Goal: Task Accomplishment & Management: Use online tool/utility

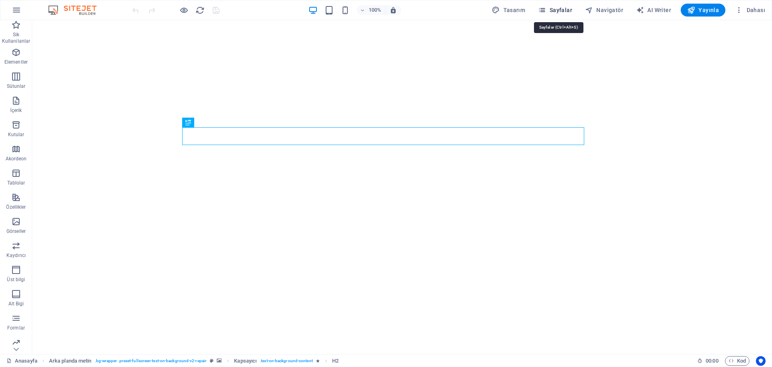
click at [558, 10] on span "Sayfalar" at bounding box center [555, 10] width 34 height 8
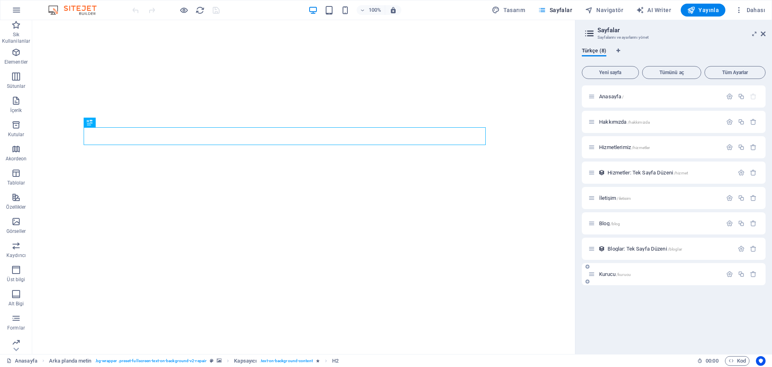
click at [608, 273] on span "Kurucu /kurucu" at bounding box center [615, 274] width 32 height 6
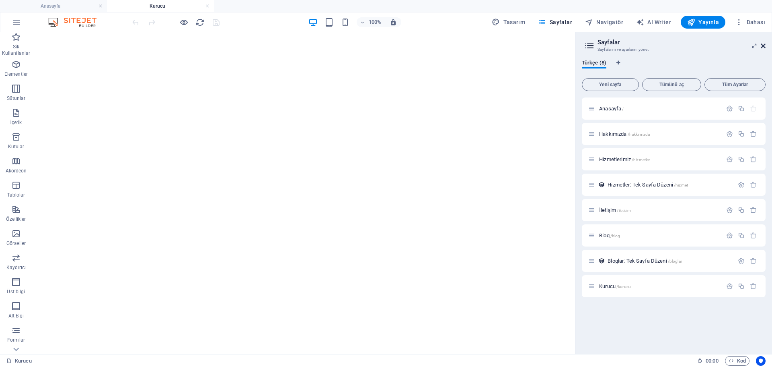
click at [762, 44] on icon at bounding box center [763, 46] width 5 height 6
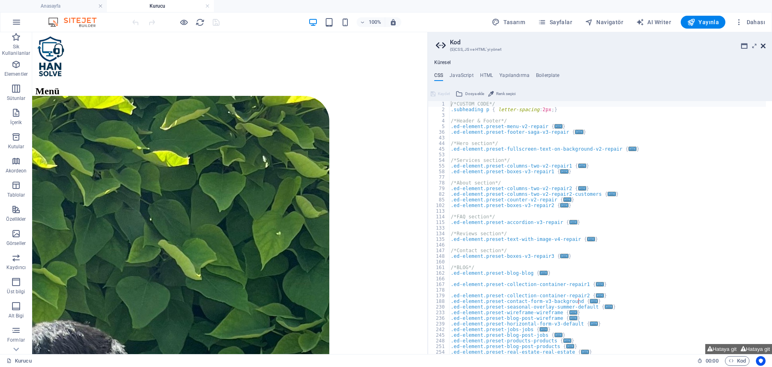
click at [764, 46] on icon at bounding box center [763, 46] width 5 height 6
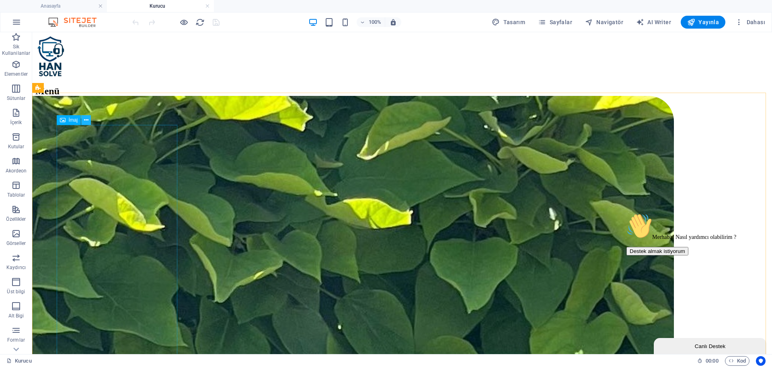
click at [87, 122] on icon at bounding box center [86, 120] width 4 height 8
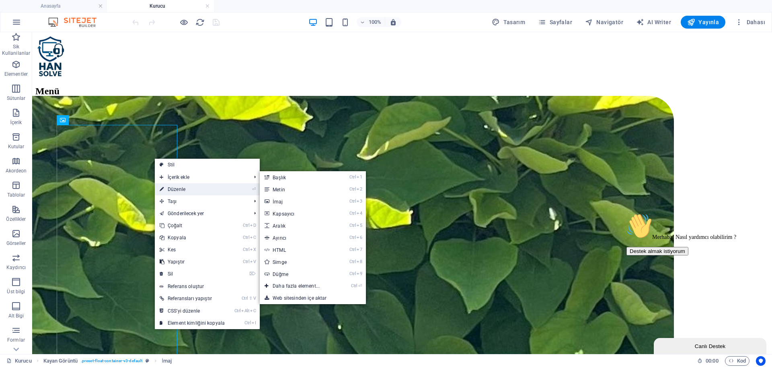
click at [183, 186] on link "⏎ Düzenle" at bounding box center [192, 189] width 75 height 12
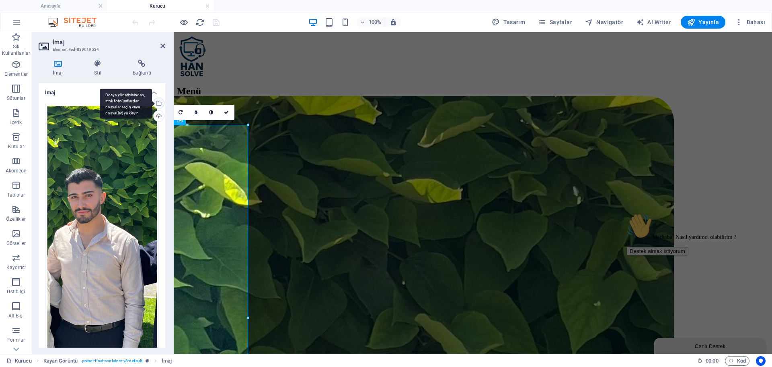
click at [157, 106] on div "Dosya yöneticisinden, stok fotoğraflardan dosyalar seçin veya dosya(lar) yükley…" at bounding box center [158, 104] width 12 height 12
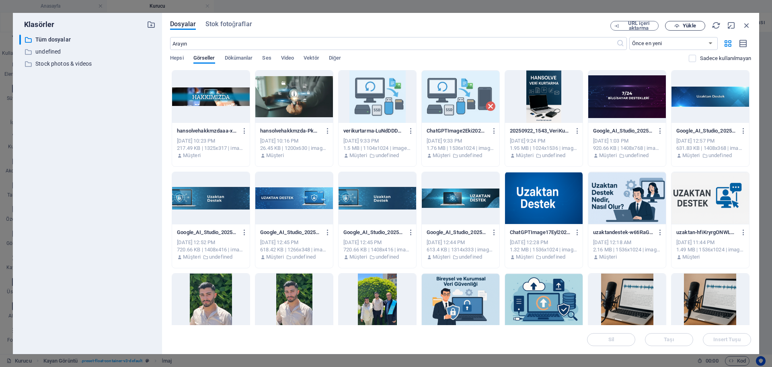
click at [680, 29] on button "Yükle" at bounding box center [685, 26] width 40 height 10
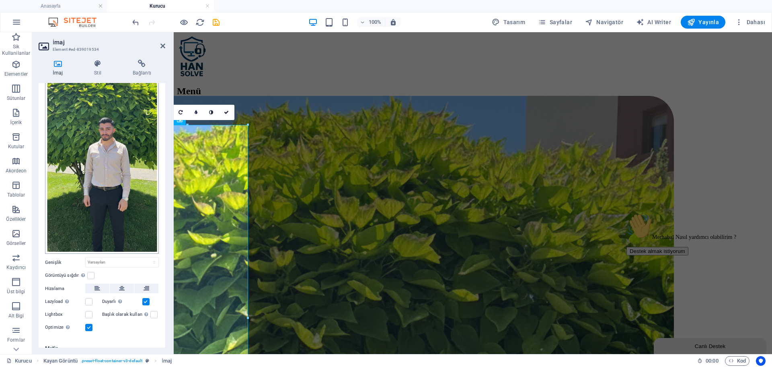
scroll to position [54, 0]
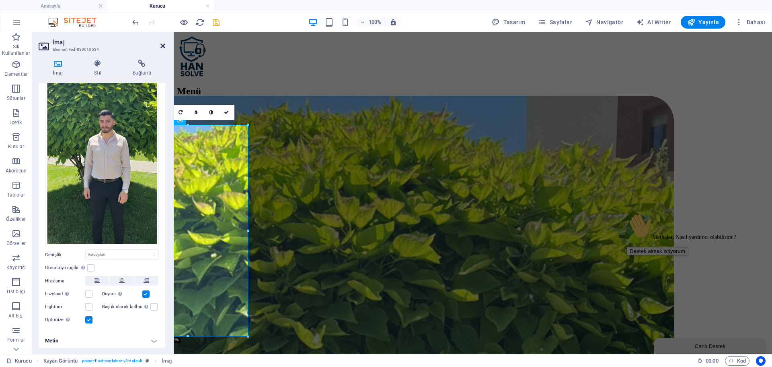
click at [163, 46] on icon at bounding box center [163, 46] width 5 height 6
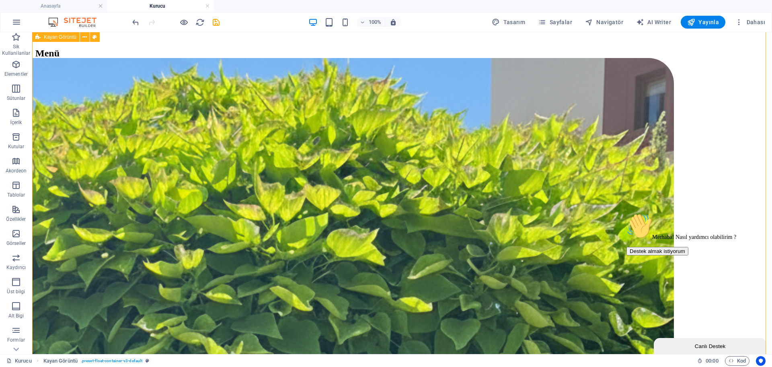
scroll to position [0, 0]
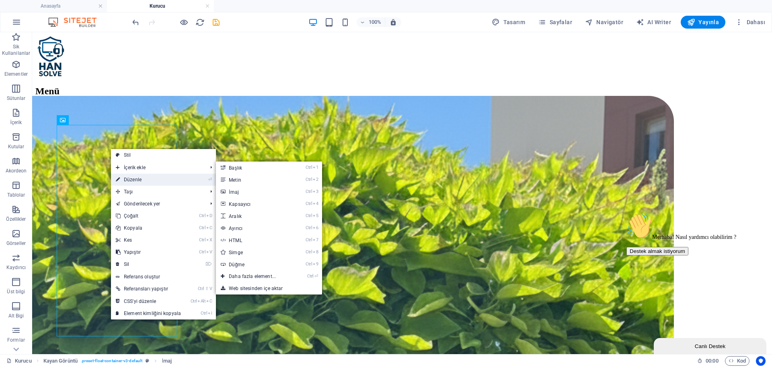
click at [152, 175] on link "⏎ Düzenle" at bounding box center [148, 179] width 75 height 12
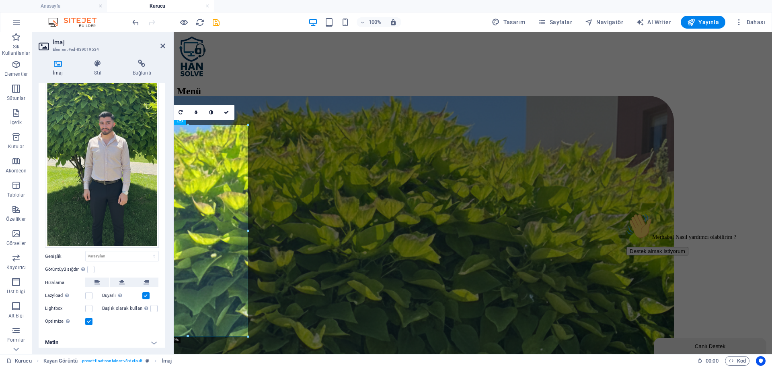
scroll to position [54, 0]
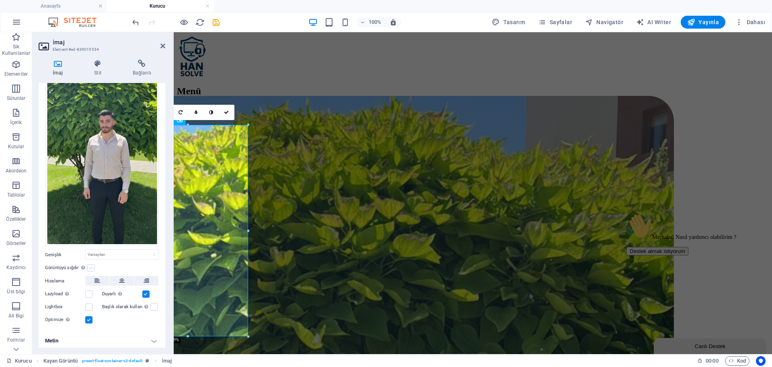
click at [87, 264] on label at bounding box center [90, 267] width 7 height 7
click at [0, 0] on input "Görüntüyü sığdır Görüntüyü otomatik olarak sabit bir genişliğe ve yüksekliğe sı…" at bounding box center [0, 0] width 0 height 0
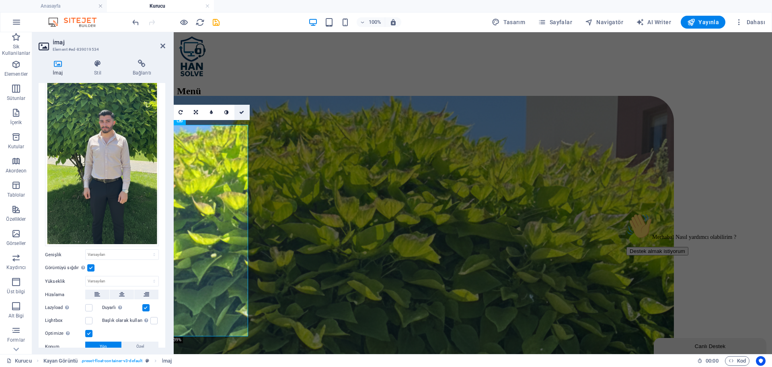
click at [239, 109] on link at bounding box center [242, 112] width 15 height 15
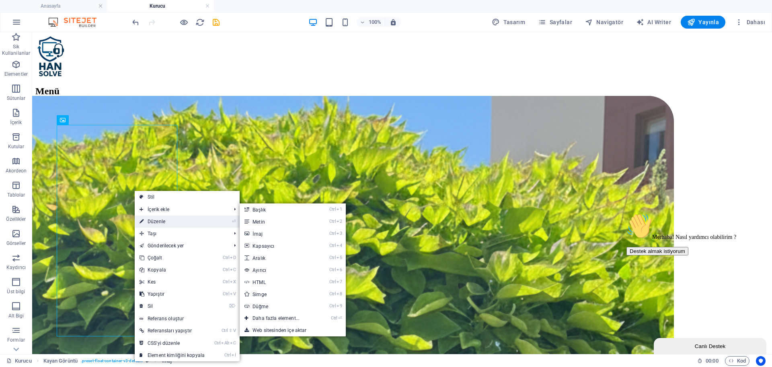
click at [153, 220] on link "⏎ Düzenle" at bounding box center [172, 221] width 75 height 12
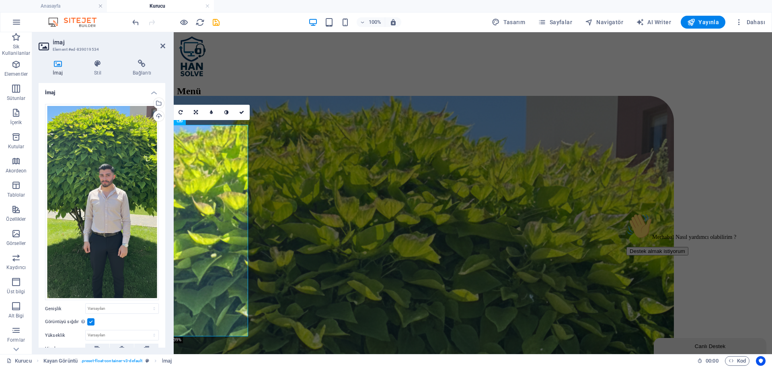
click at [93, 322] on label at bounding box center [90, 321] width 7 height 7
click at [0, 0] on input "Görüntüyü sığdır Görüntüyü otomatik olarak sabit bir genişliğe ve yüksekliğe sı…" at bounding box center [0, 0] width 0 height 0
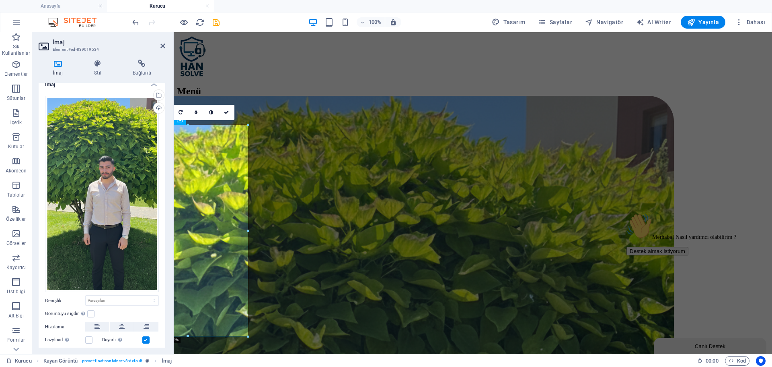
scroll to position [0, 0]
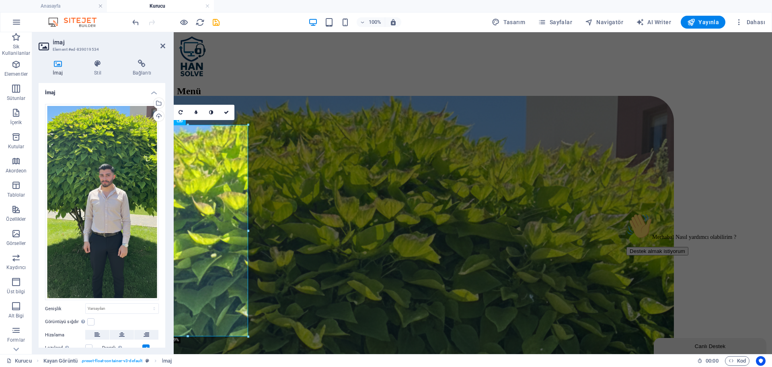
click at [96, 57] on div "İmaj Stil Bağlantı İmaj Dosyaları buraya sürükleyin, dosyaları seçmek için tıkl…" at bounding box center [102, 203] width 140 height 301
click at [99, 67] on icon at bounding box center [97, 64] width 35 height 8
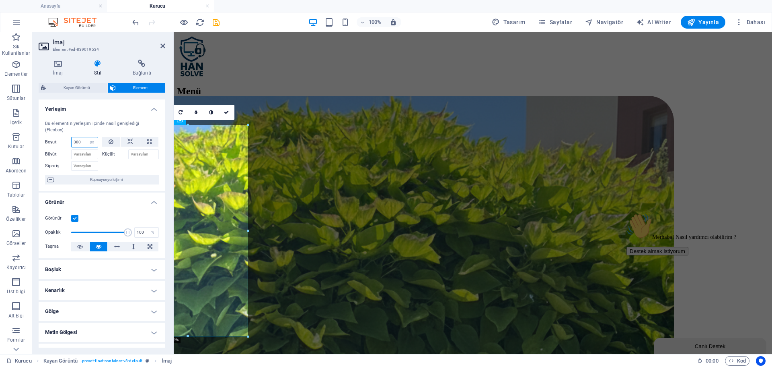
click at [81, 142] on input "300" at bounding box center [85, 142] width 26 height 10
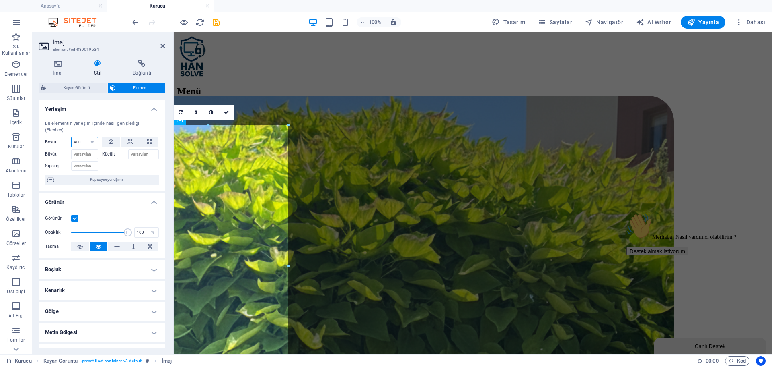
type input "300"
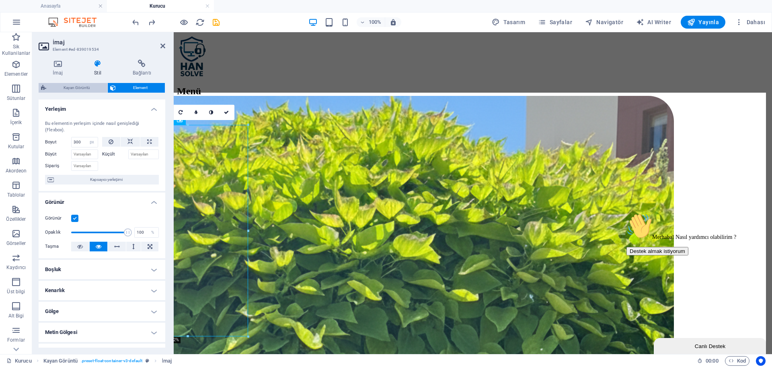
click at [85, 86] on span "Kayan Görüntü" at bounding box center [77, 88] width 56 height 10
select select "%"
select select "rem"
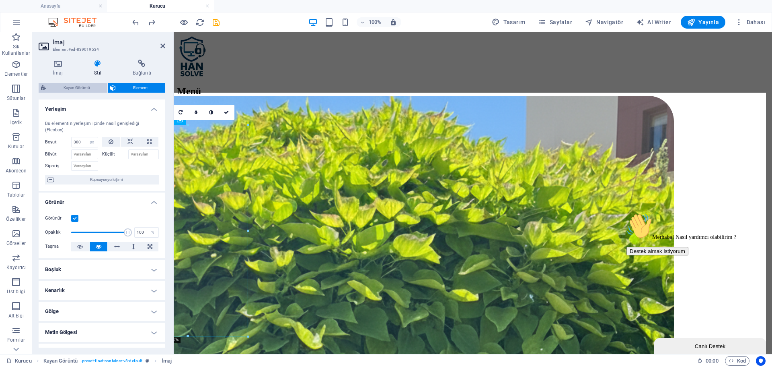
select select "rem"
select select "%"
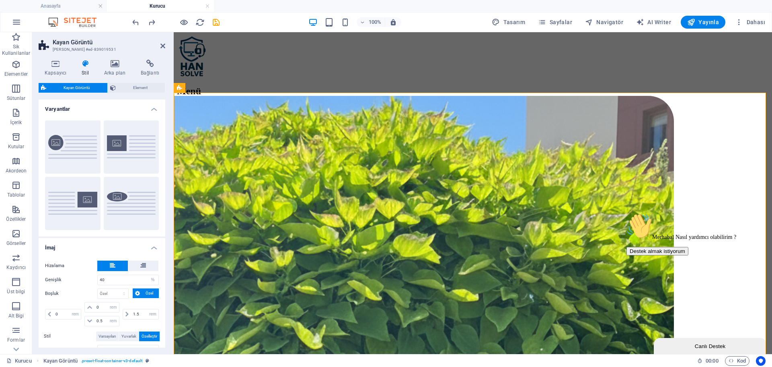
click at [160, 50] on header "Kayan Görüntü Ön ayar #ed-839019531" at bounding box center [102, 42] width 127 height 21
click at [164, 45] on icon at bounding box center [163, 46] width 5 height 6
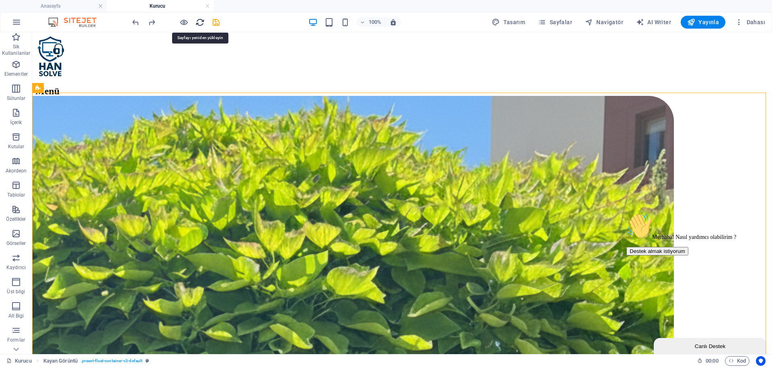
click at [202, 24] on icon "reload" at bounding box center [200, 22] width 9 height 9
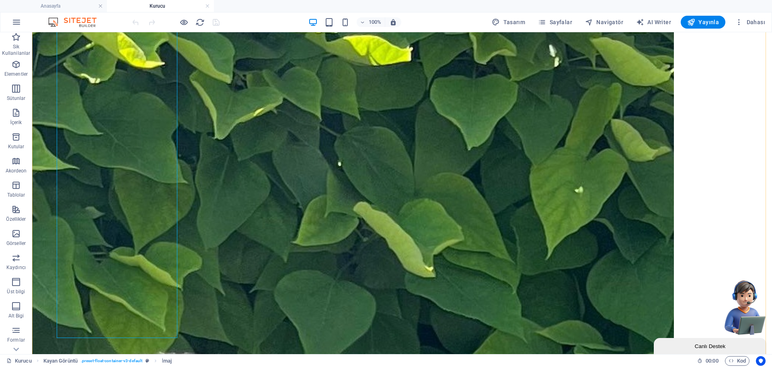
scroll to position [201, 0]
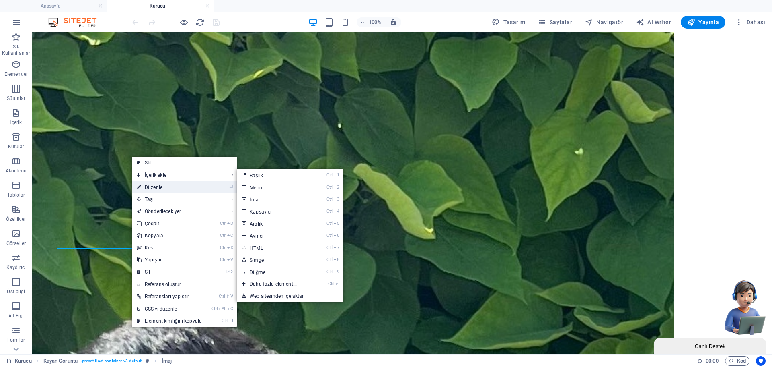
click at [159, 190] on link "⏎ Düzenle" at bounding box center [169, 187] width 75 height 12
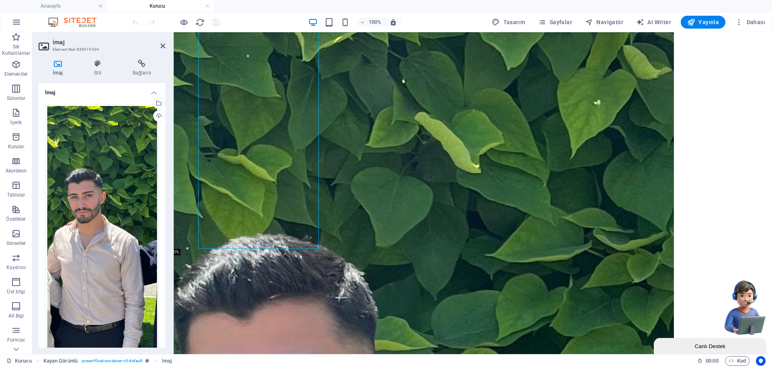
select select "px"
click at [94, 70] on h4 "Stil" at bounding box center [99, 68] width 39 height 17
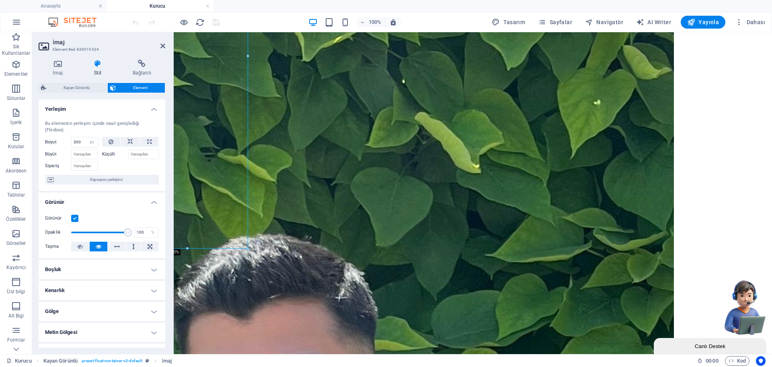
click at [161, 50] on header "İmaj Element #ed-839019534" at bounding box center [102, 42] width 127 height 21
drag, startPoint x: 163, startPoint y: 47, endPoint x: 132, endPoint y: 27, distance: 36.3
click at [163, 47] on icon at bounding box center [163, 46] width 5 height 6
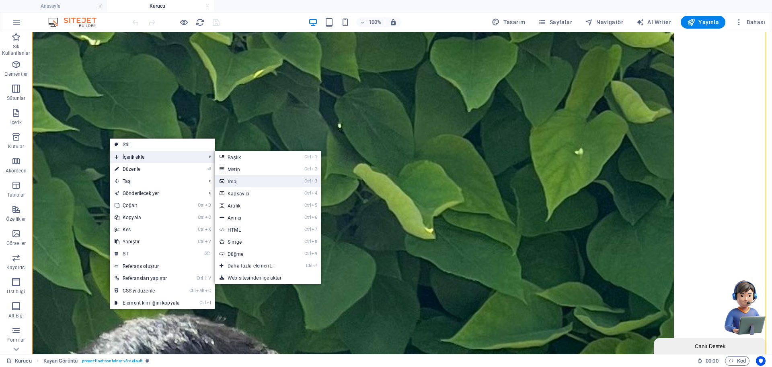
click at [228, 179] on link "Ctrl 3 İmaj" at bounding box center [253, 181] width 76 height 12
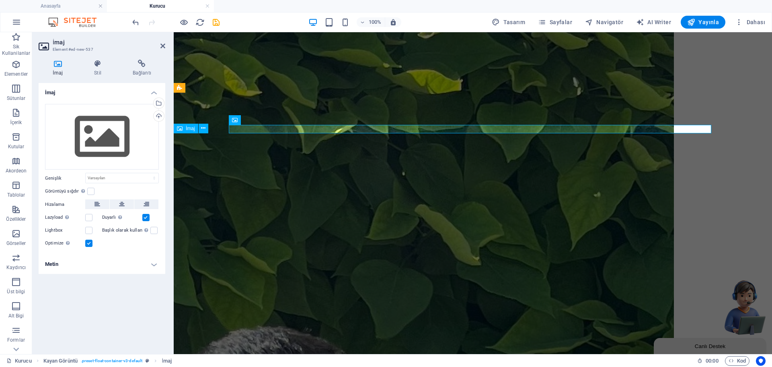
scroll to position [0, 0]
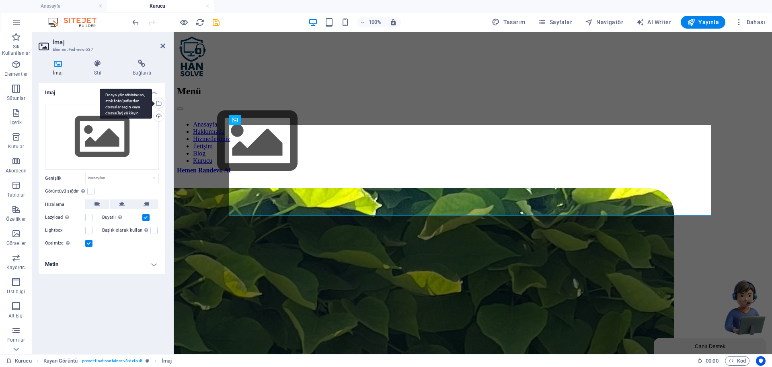
click at [158, 106] on div "Dosya yöneticisinden, stok fotoğraflardan dosyalar seçin veya dosya(lar) yükley…" at bounding box center [158, 104] width 12 height 12
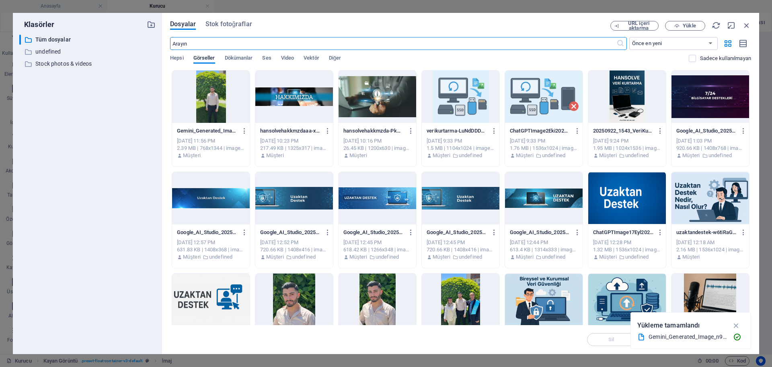
click at [214, 107] on div at bounding box center [211, 96] width 78 height 52
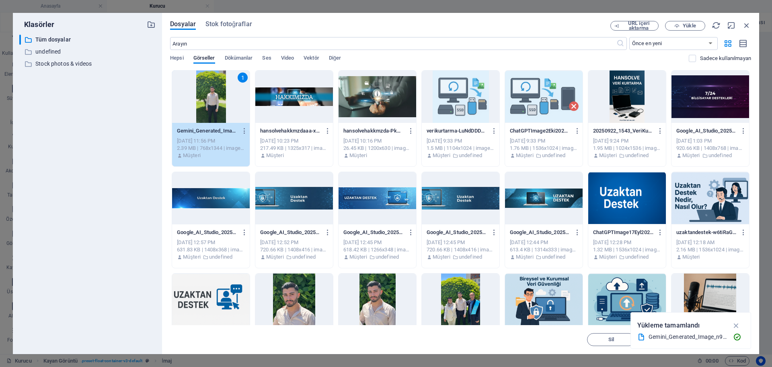
click at [214, 107] on div "1" at bounding box center [211, 96] width 78 height 52
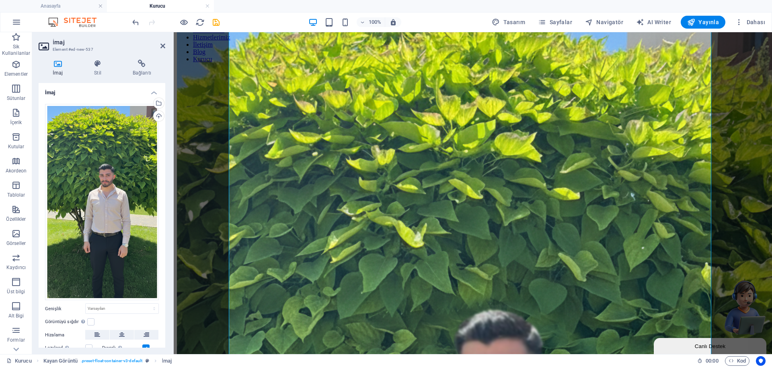
scroll to position [81, 0]
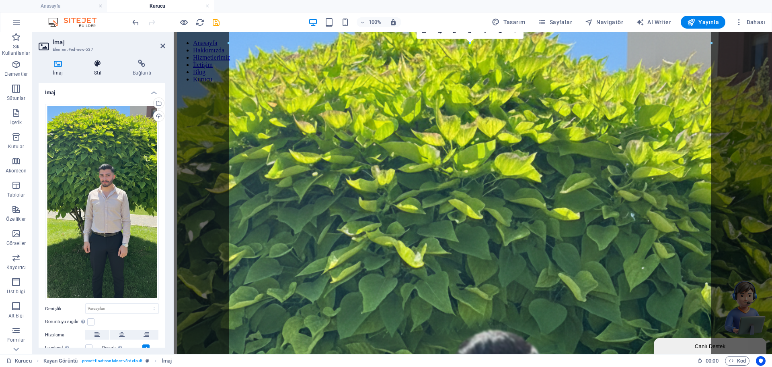
click at [104, 70] on h4 "Stil" at bounding box center [99, 68] width 39 height 17
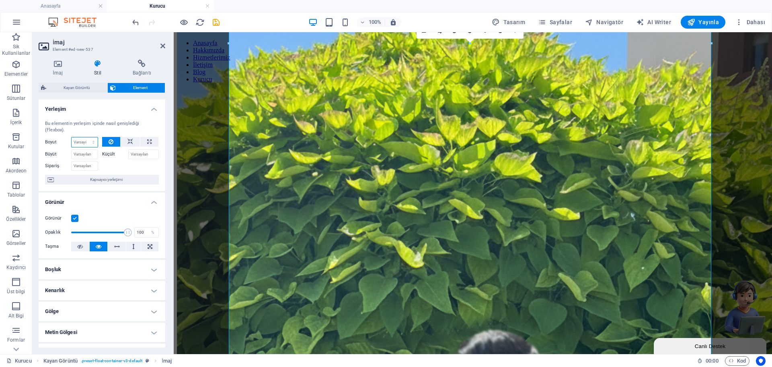
click at [77, 144] on select "Varsayılan otomatik px % 1/1 1/2 1/3 1/4 1/5 1/6 1/7 1/8 1/9 1/10" at bounding box center [85, 142] width 26 height 10
select select "px"
click at [85, 137] on select "Varsayılan otomatik px % 1/1 1/2 1/3 1/4 1/5 1/6 1/7 1/8 1/9 1/10" at bounding box center [85, 142] width 26 height 10
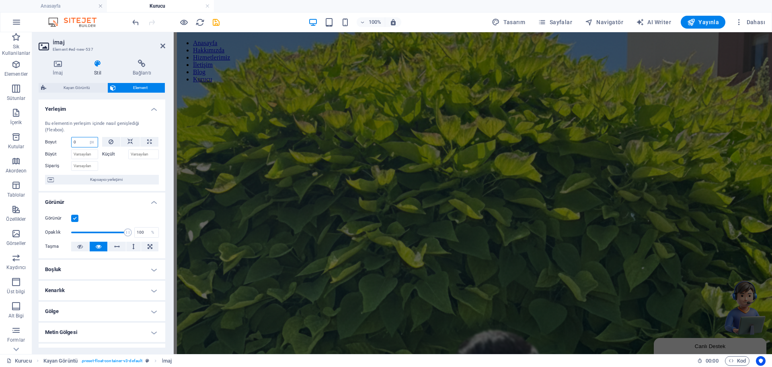
scroll to position [0, 0]
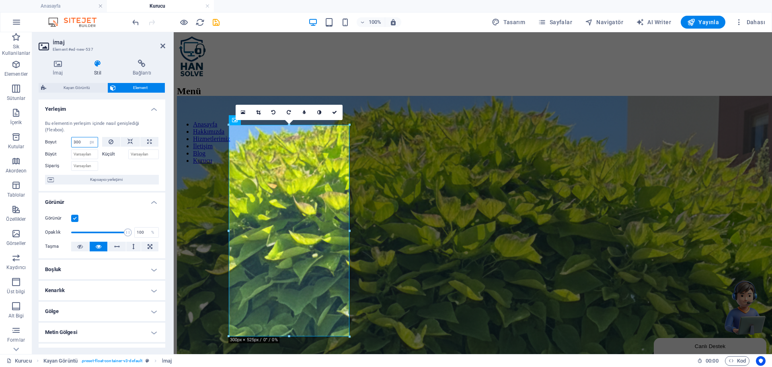
type input "300"
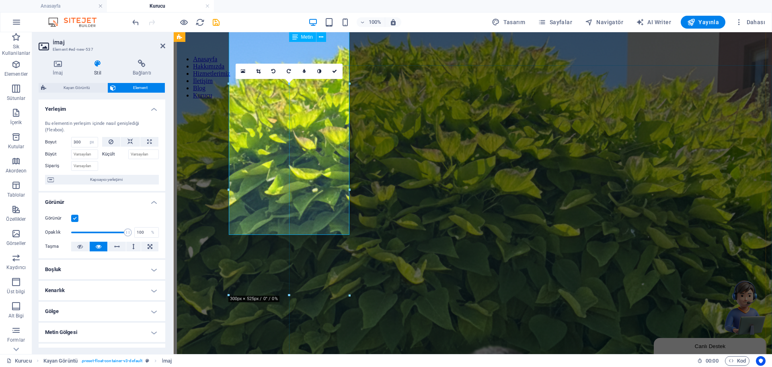
scroll to position [40, 0]
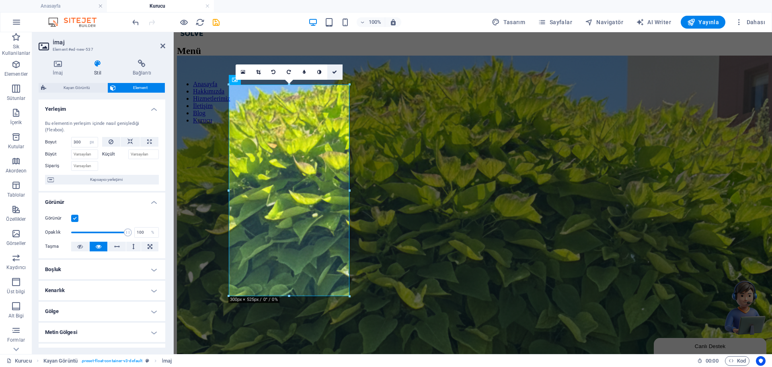
click at [335, 74] on icon at bounding box center [334, 72] width 5 height 5
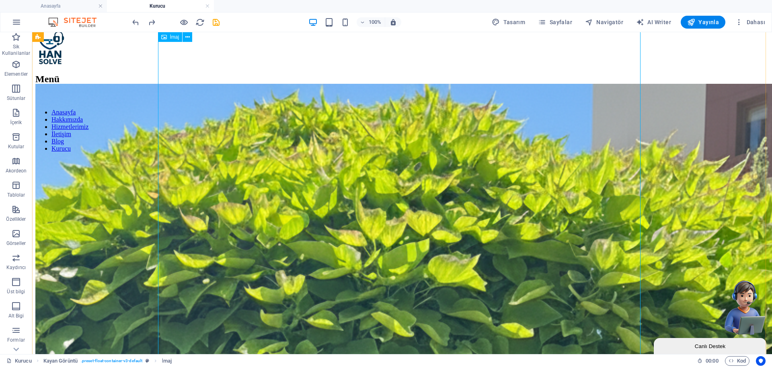
scroll to position [0, 0]
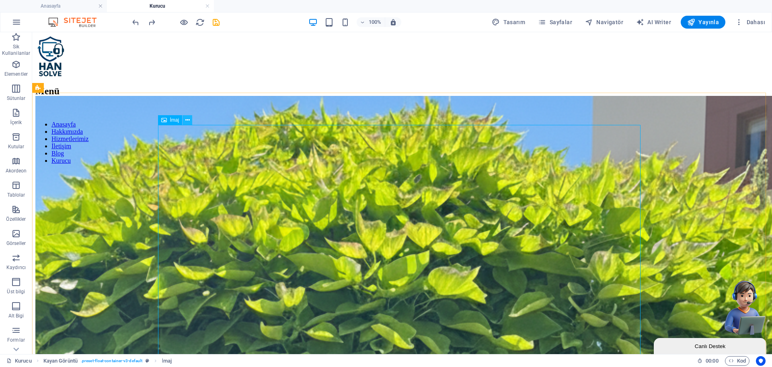
click at [190, 121] on button at bounding box center [188, 120] width 10 height 10
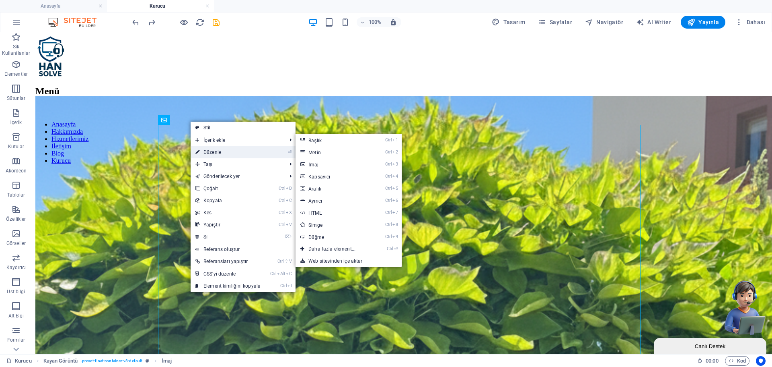
click at [218, 151] on link "⏎ Düzenle" at bounding box center [228, 152] width 75 height 12
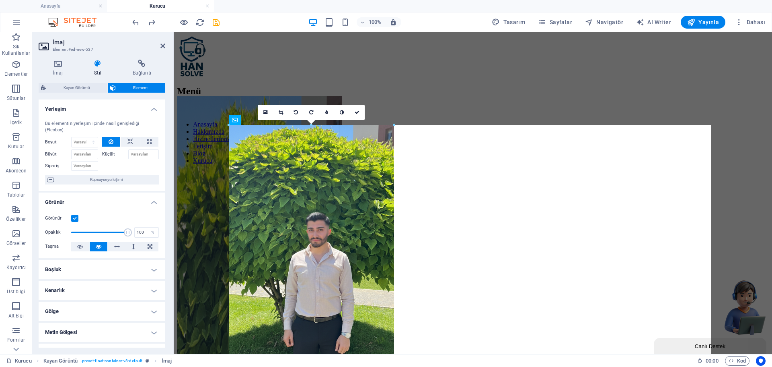
drag, startPoint x: 711, startPoint y: 124, endPoint x: 258, endPoint y: 92, distance: 454.6
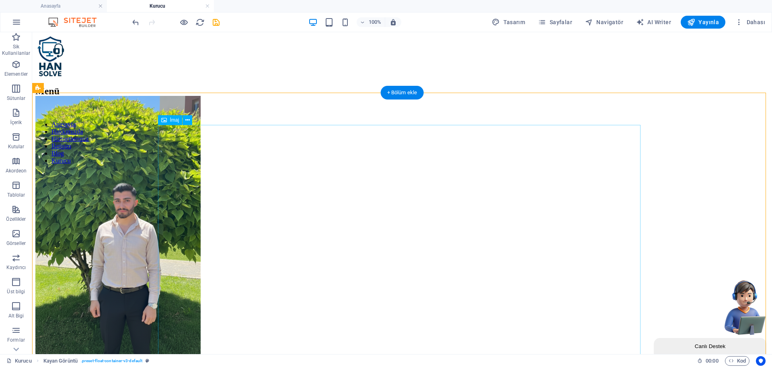
click at [287, 211] on figure at bounding box center [402, 241] width 734 height 291
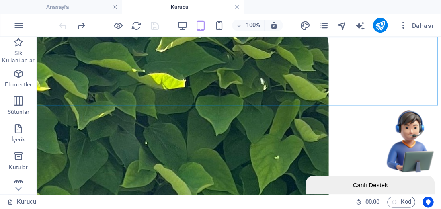
scroll to position [81, 0]
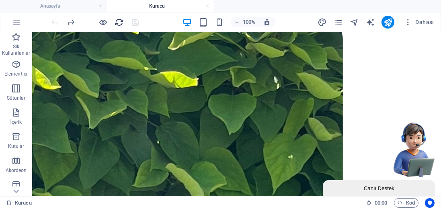
click at [120, 21] on icon "reload" at bounding box center [119, 22] width 9 height 9
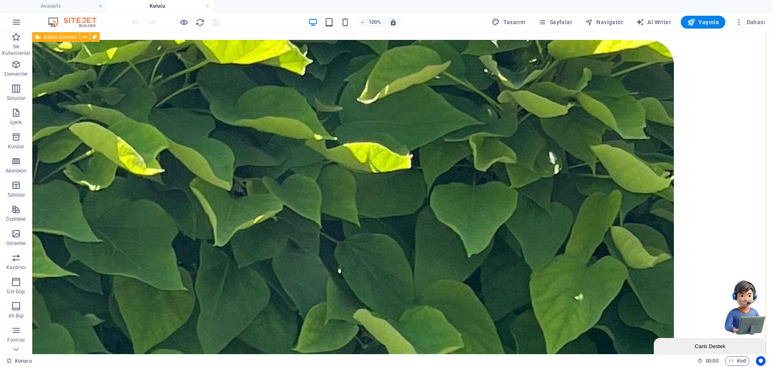
scroll to position [0, 0]
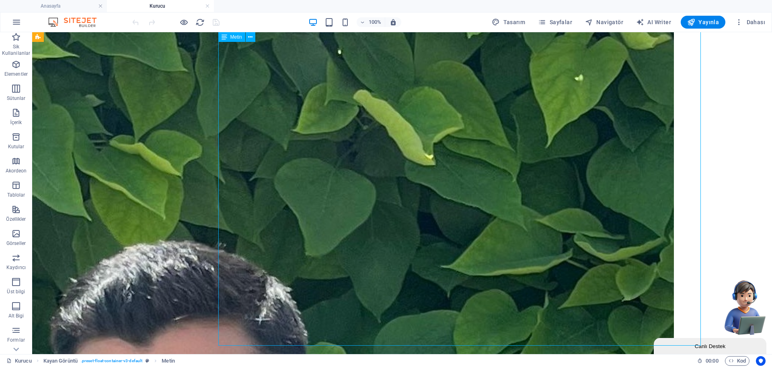
scroll to position [282, 0]
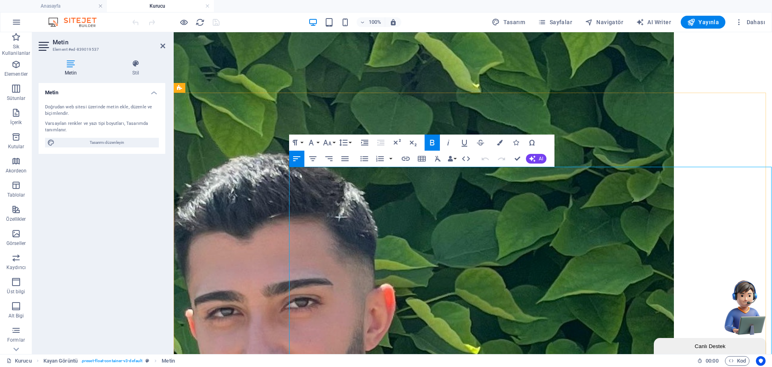
scroll to position [0, 0]
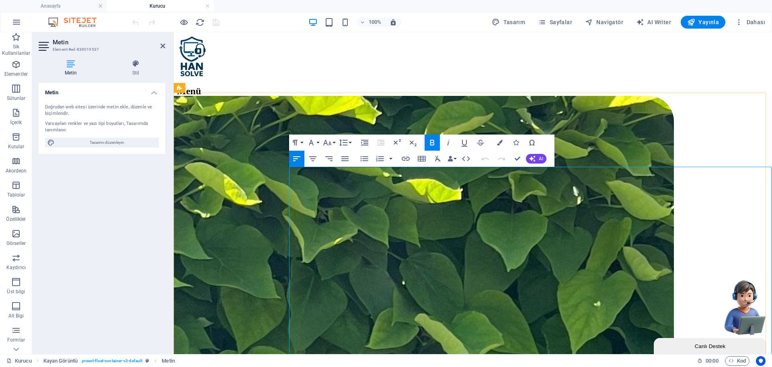
click at [333, 146] on button "Font Size" at bounding box center [328, 142] width 15 height 16
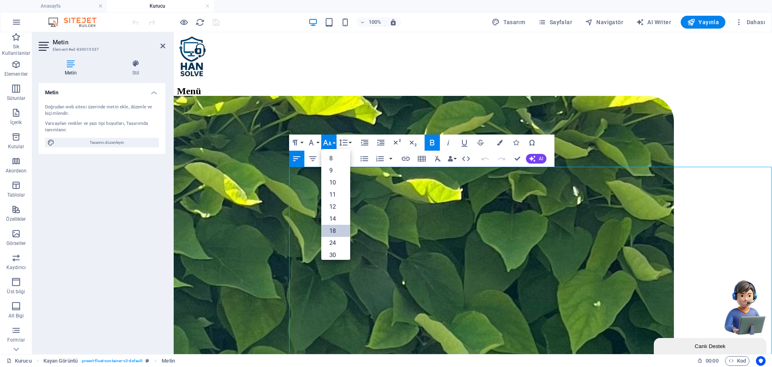
click at [340, 231] on link "18" at bounding box center [335, 231] width 29 height 12
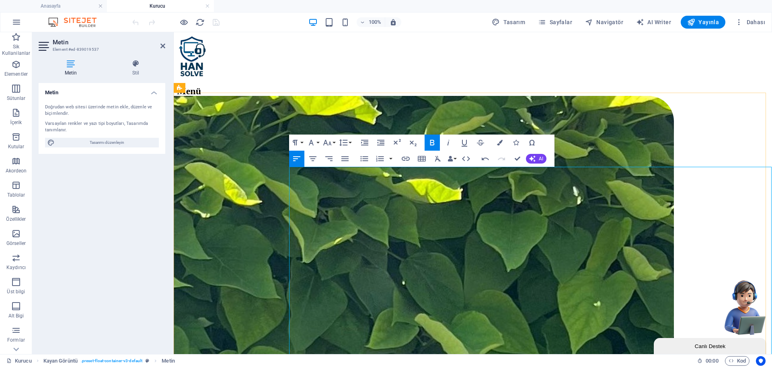
click at [330, 143] on icon "button" at bounding box center [328, 143] width 10 height 10
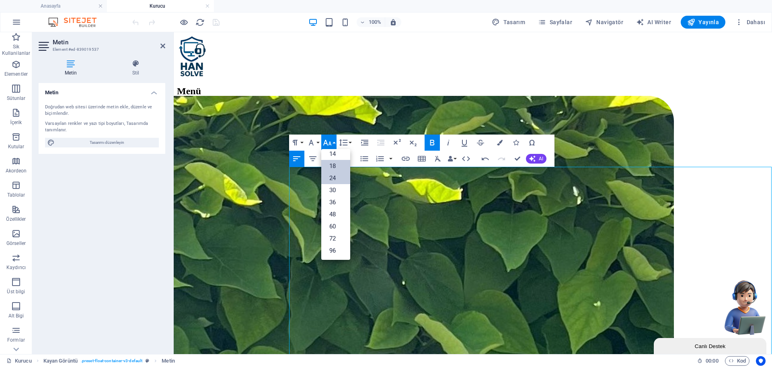
scroll to position [65, 0]
click at [337, 189] on link "30" at bounding box center [335, 190] width 29 height 12
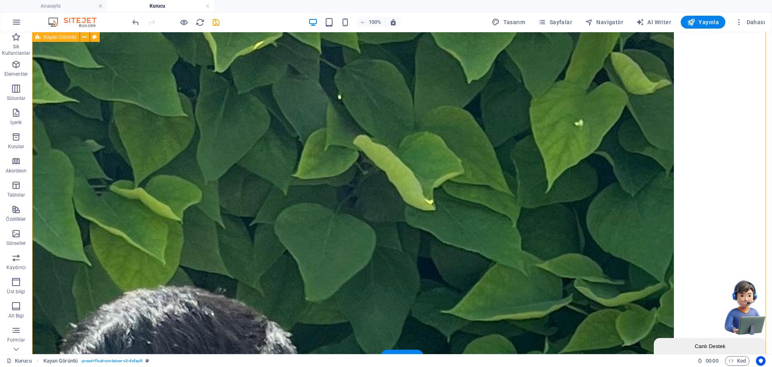
scroll to position [201, 0]
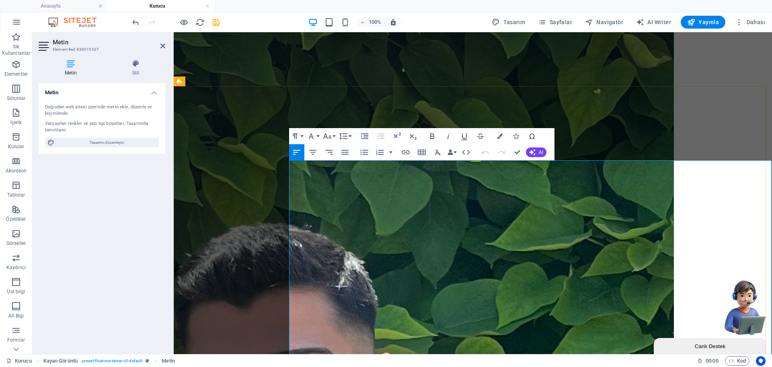
scroll to position [241, 0]
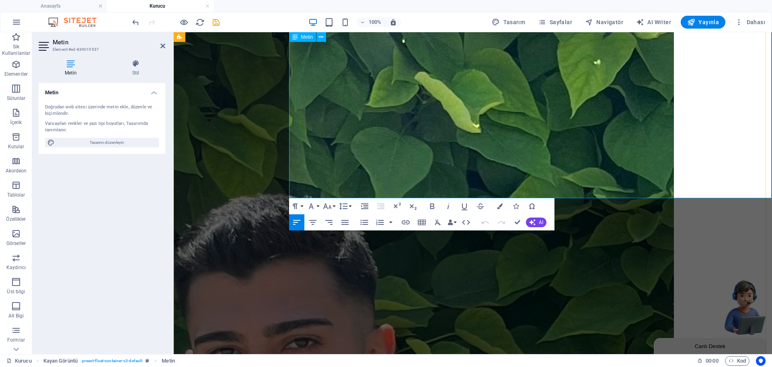
click at [326, 208] on icon "button" at bounding box center [328, 206] width 10 height 10
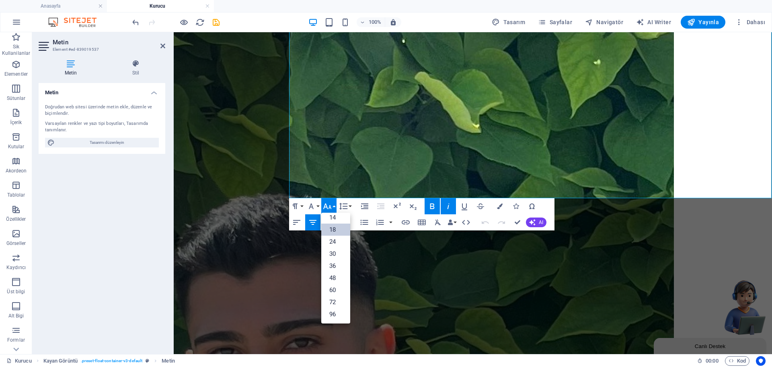
scroll to position [65, 0]
click at [338, 243] on link "24" at bounding box center [335, 241] width 29 height 12
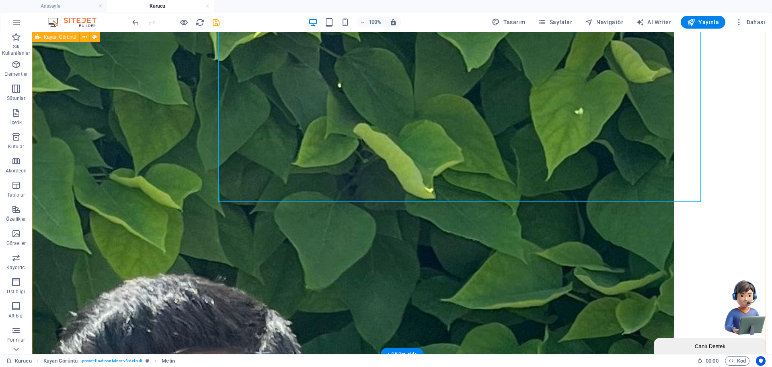
click at [471, 262] on div "Kurucu – [PERSON_NAME] , [GEOGRAPHIC_DATA] Bilişim Güvenliği Teknolojisi mezunu…" at bounding box center [402, 135] width 734 height 563
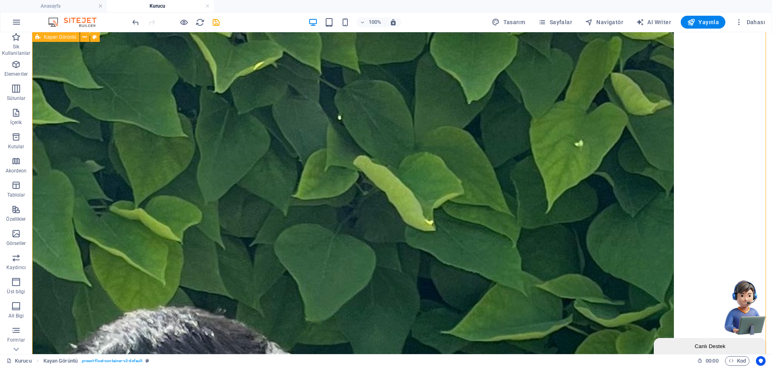
scroll to position [40, 0]
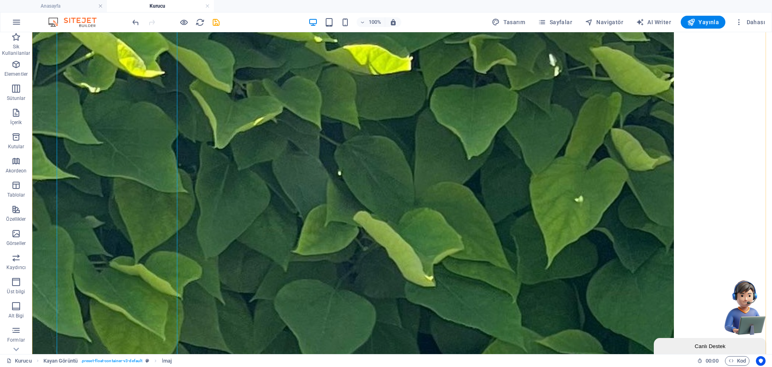
scroll to position [161, 0]
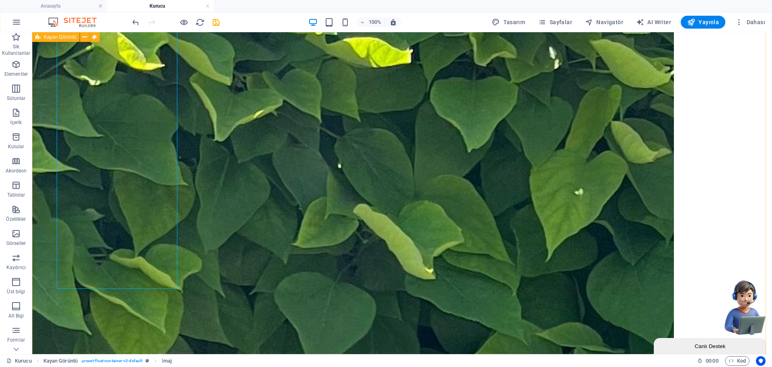
click at [190, 323] on div "Kurucu – [PERSON_NAME] , [GEOGRAPHIC_DATA] Bilişim Güvenliği Teknolojisi mezunu…" at bounding box center [402, 216] width 734 height 563
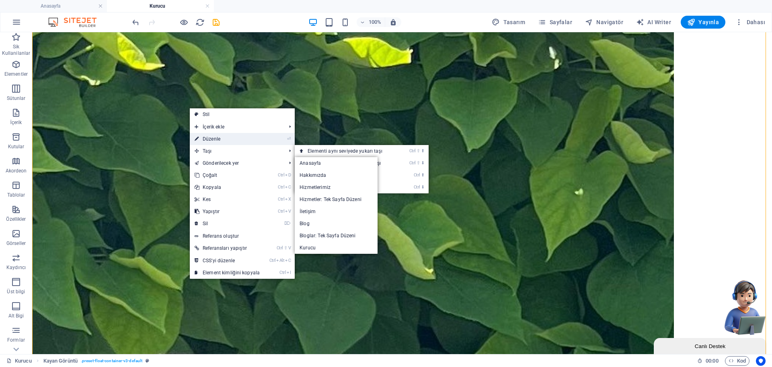
click at [213, 139] on link "⏎ Düzenle" at bounding box center [227, 139] width 75 height 12
select select "px"
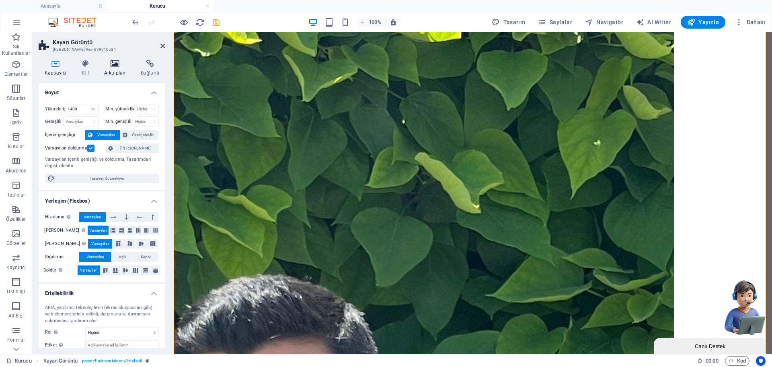
click at [108, 66] on icon at bounding box center [114, 64] width 33 height 8
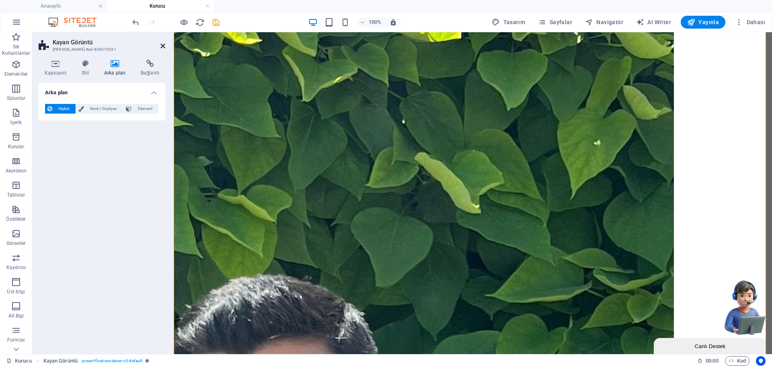
click at [161, 46] on icon at bounding box center [163, 46] width 5 height 6
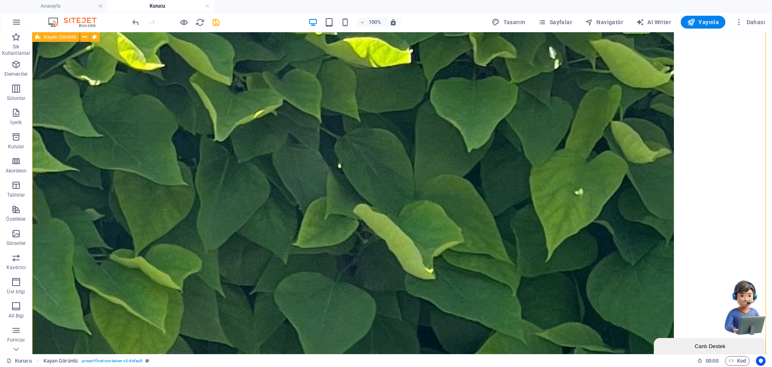
click at [193, 302] on div "Kurucu – [PERSON_NAME] , [GEOGRAPHIC_DATA] Bilişim Güvenliği Teknolojisi mezunu…" at bounding box center [402, 216] width 734 height 563
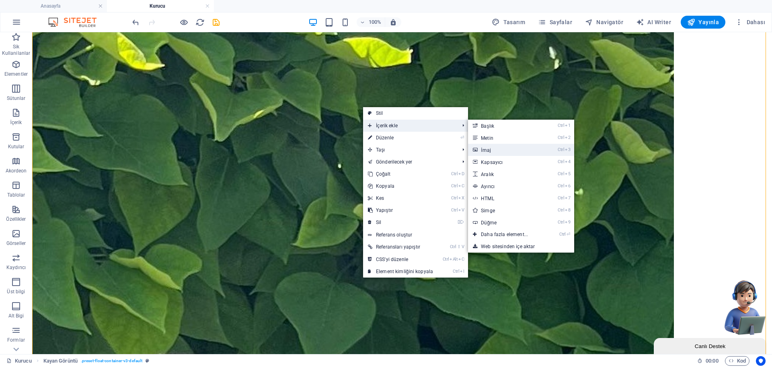
click at [498, 150] on link "Ctrl 3 İmaj" at bounding box center [506, 150] width 76 height 12
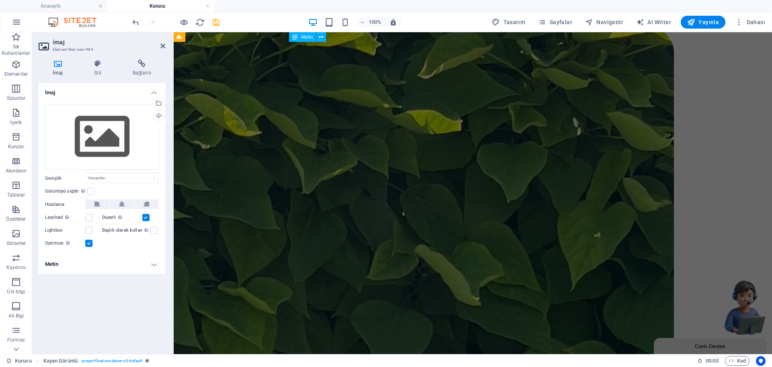
scroll to position [0, 0]
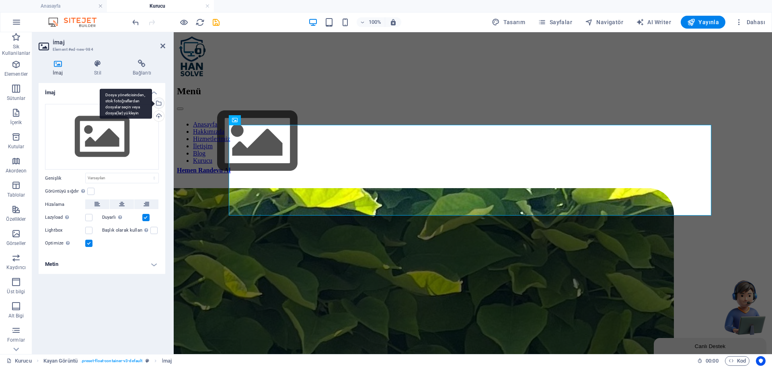
click at [162, 103] on div "Dosya yöneticisinden, stok fotoğraflardan dosyalar seçin veya dosya(lar) yükley…" at bounding box center [158, 104] width 12 height 12
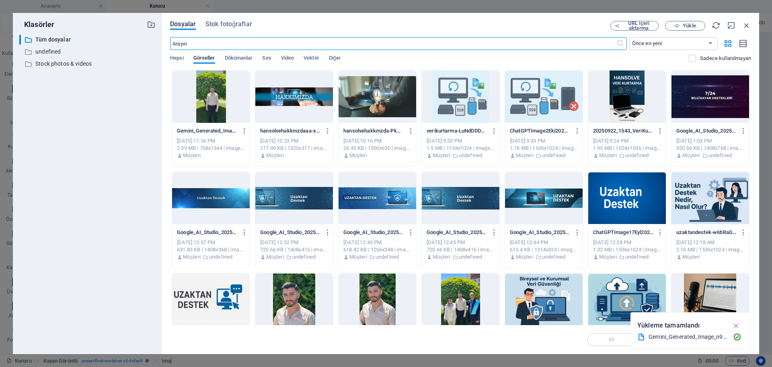
click at [216, 94] on div at bounding box center [211, 96] width 78 height 52
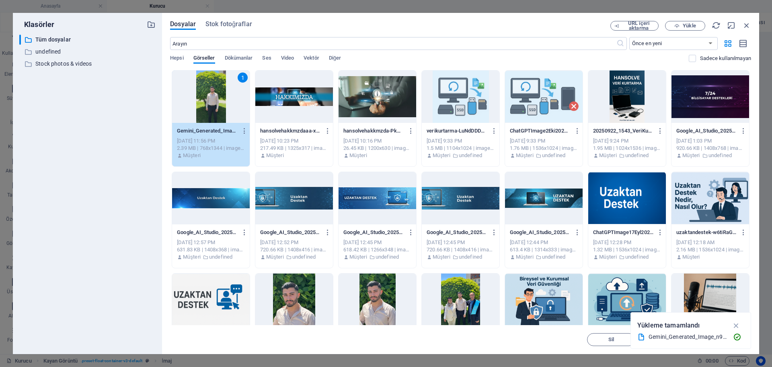
click at [216, 94] on div "1" at bounding box center [211, 96] width 78 height 52
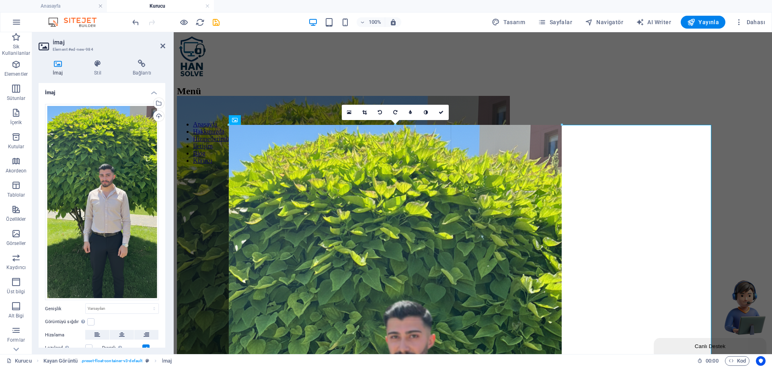
drag, startPoint x: 228, startPoint y: 125, endPoint x: 472, endPoint y: 385, distance: 357.2
type input "828"
select select "px"
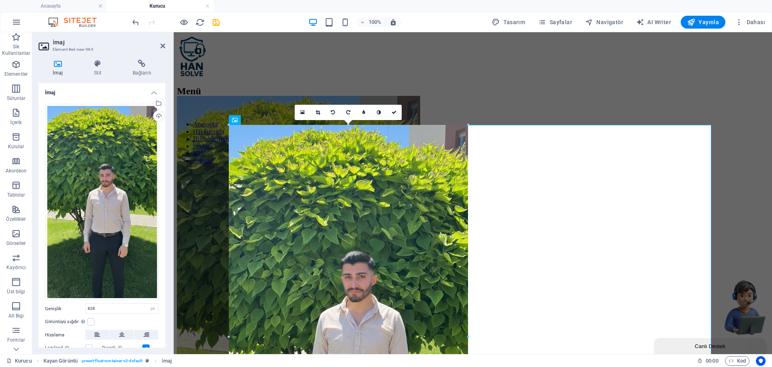
drag, startPoint x: 562, startPoint y: 125, endPoint x: 57, endPoint y: 253, distance: 521.0
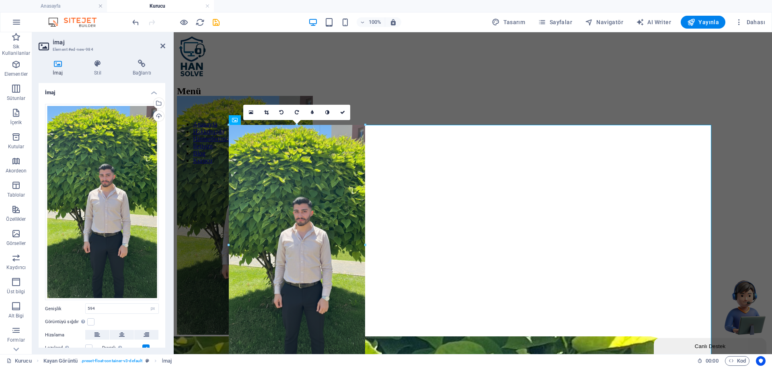
drag, startPoint x: 468, startPoint y: 124, endPoint x: 211, endPoint y: 306, distance: 315.0
type input "338"
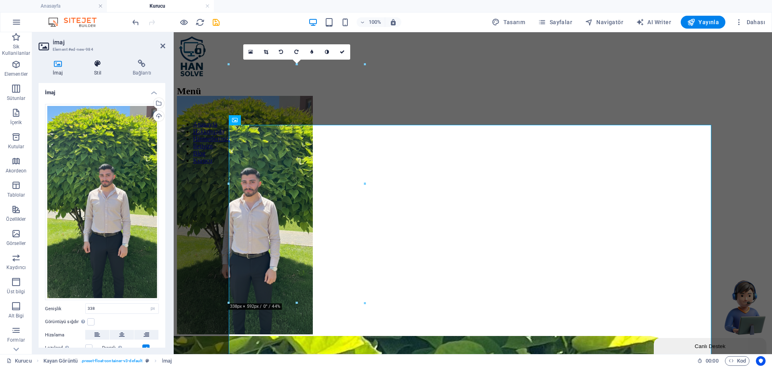
click at [103, 68] on h4 "Stil" at bounding box center [99, 68] width 39 height 17
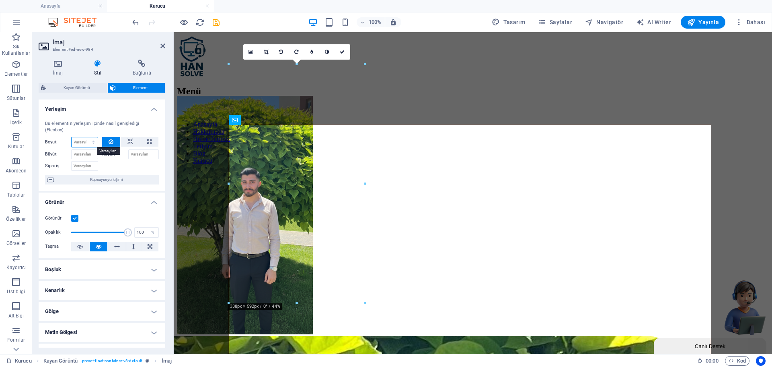
click at [82, 142] on select "Varsayılan otomatik px % 1/1 1/2 1/3 1/4 1/5 1/6 1/7 1/8 1/9 1/10" at bounding box center [85, 142] width 26 height 10
select select "px"
click at [85, 137] on select "Varsayılan otomatik px % 1/1 1/2 1/3 1/4 1/5 1/6 1/7 1/8 1/9 1/10" at bounding box center [85, 142] width 26 height 10
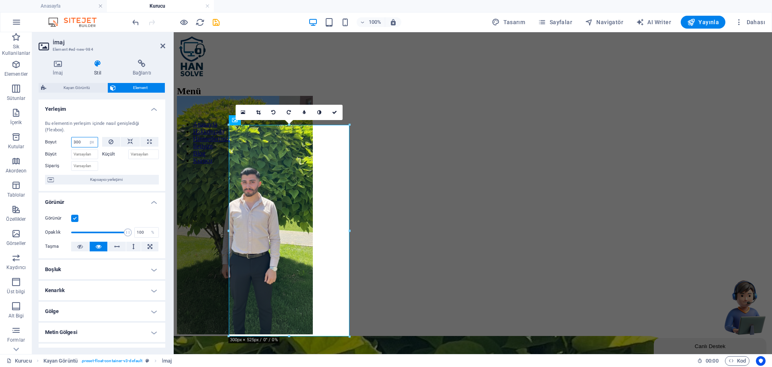
click at [80, 143] on input "300" at bounding box center [85, 142] width 26 height 10
type input "0"
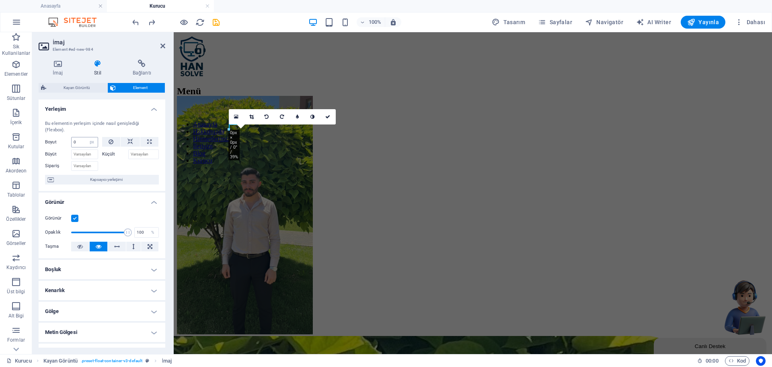
select select "DISABLED_OPTION_VALUE"
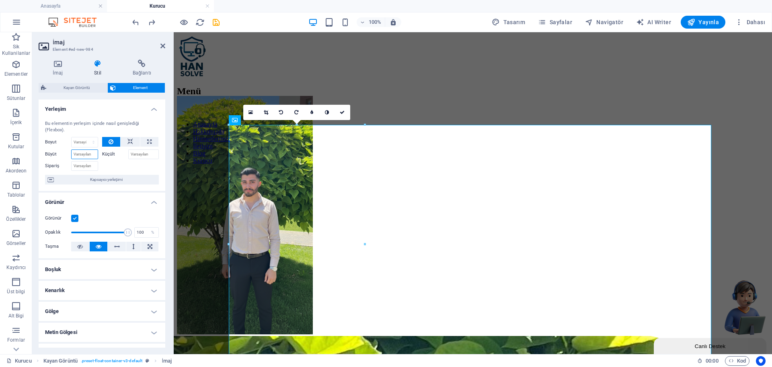
click at [81, 153] on input "Büyüt" at bounding box center [84, 154] width 27 height 10
type input "3"
click at [150, 153] on input "Küçült" at bounding box center [143, 154] width 31 height 10
type input "300"
click at [85, 137] on select "Varsayılan otomatik px % 1/1 1/2 1/3 1/4 1/5 1/6 1/7 1/8 1/9 1/10" at bounding box center [85, 142] width 26 height 10
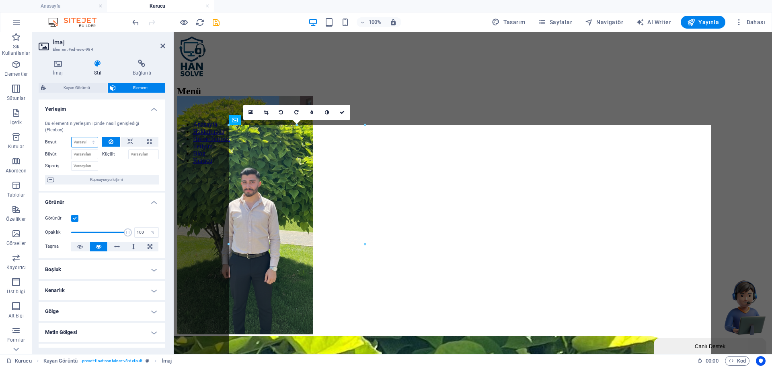
select select "px"
click at [85, 137] on select "Varsayılan otomatik px % 1/1 1/2 1/3 1/4 1/5 1/6 1/7 1/8 1/9 1/10" at bounding box center [85, 142] width 26 height 10
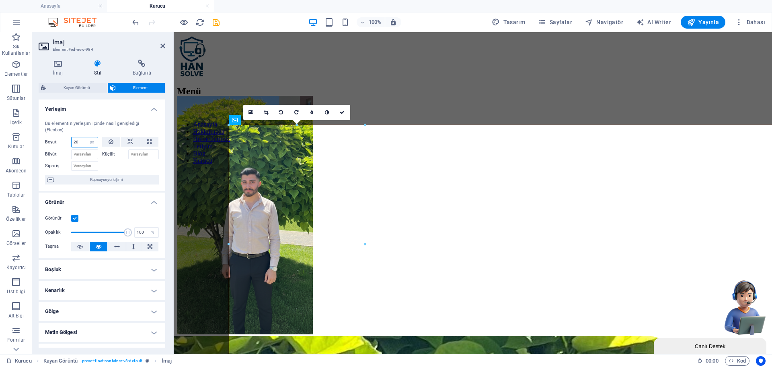
type input "2"
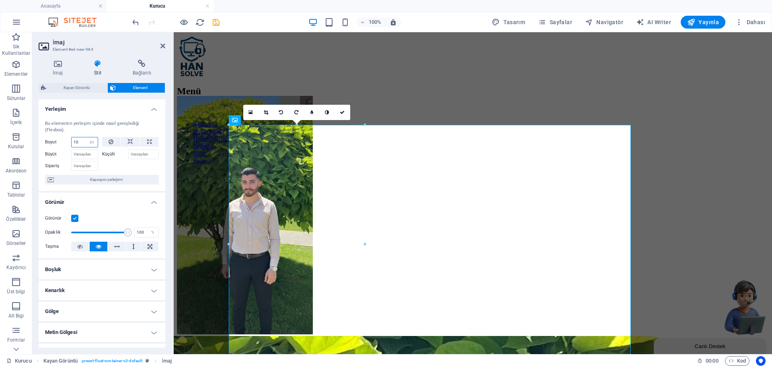
type input "1"
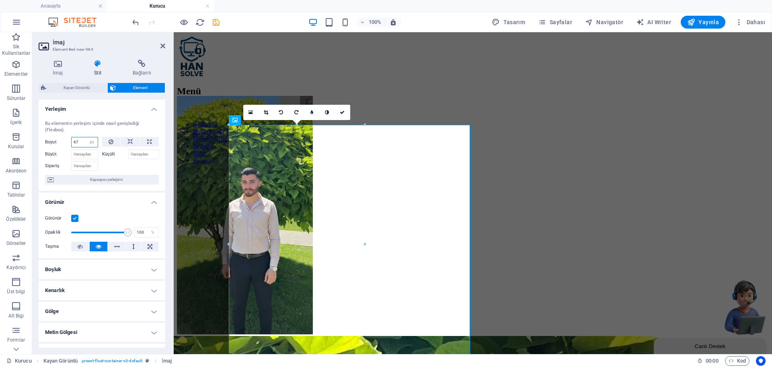
type input "6"
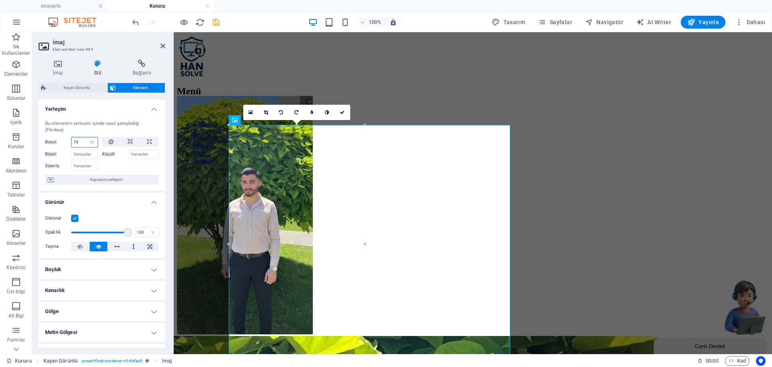
type input "7"
type input "5"
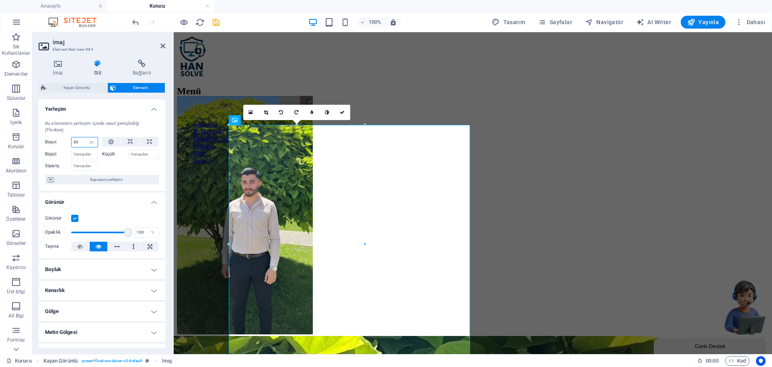
type input "6"
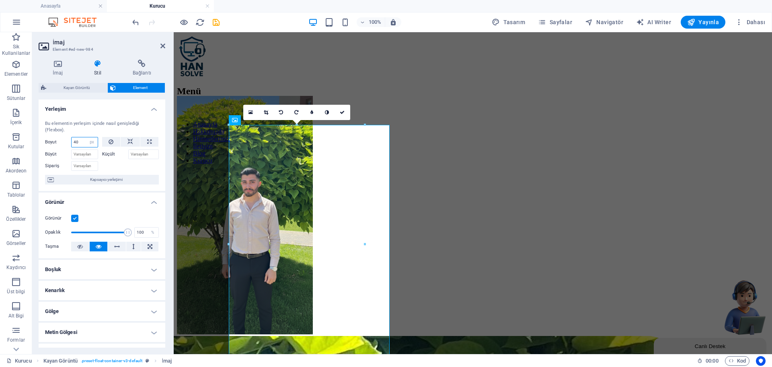
type input "4"
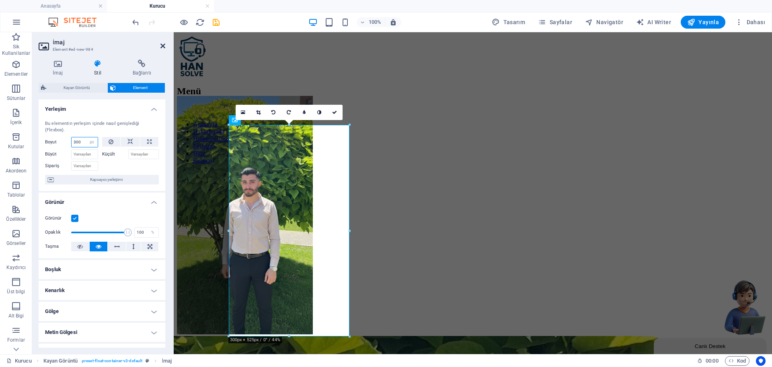
type input "300"
drag, startPoint x: 163, startPoint y: 47, endPoint x: 134, endPoint y: 11, distance: 45.5
click at [163, 47] on icon at bounding box center [163, 46] width 5 height 6
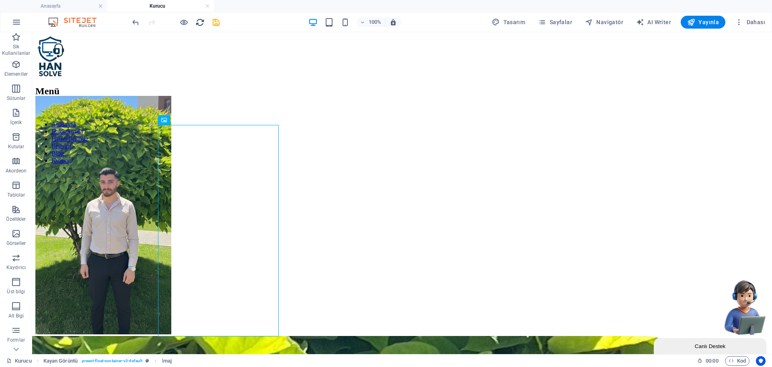
click at [201, 21] on icon "reload" at bounding box center [200, 22] width 9 height 9
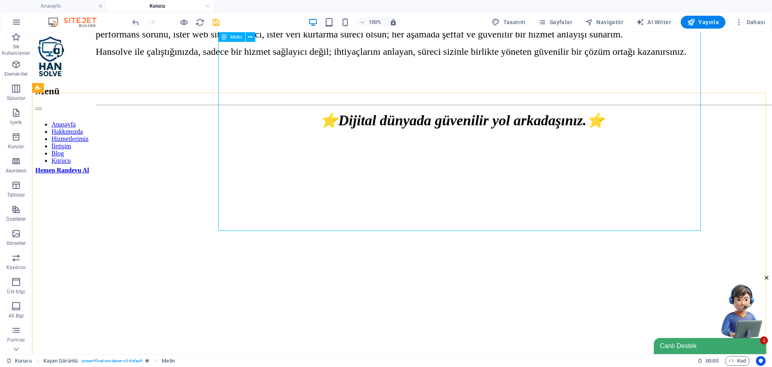
drag, startPoint x: 227, startPoint y: 39, endPoint x: 243, endPoint y: 57, distance: 24.2
click at [227, 39] on icon at bounding box center [225, 37] width 6 height 10
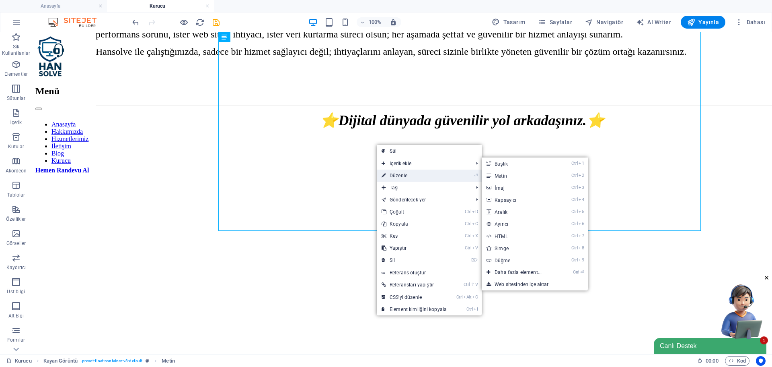
click at [401, 175] on link "⏎ Düzenle" at bounding box center [414, 175] width 75 height 12
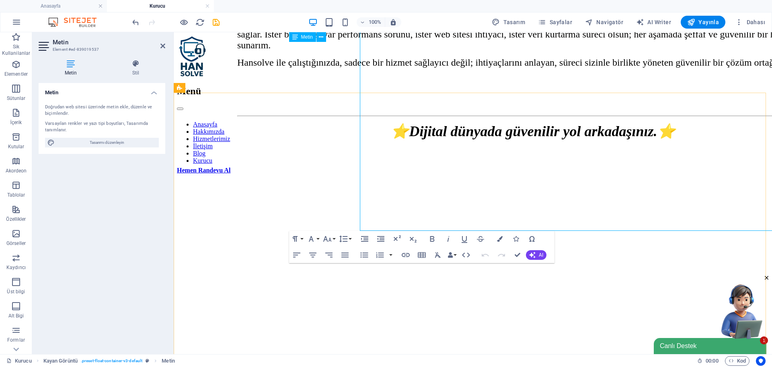
select select "px"
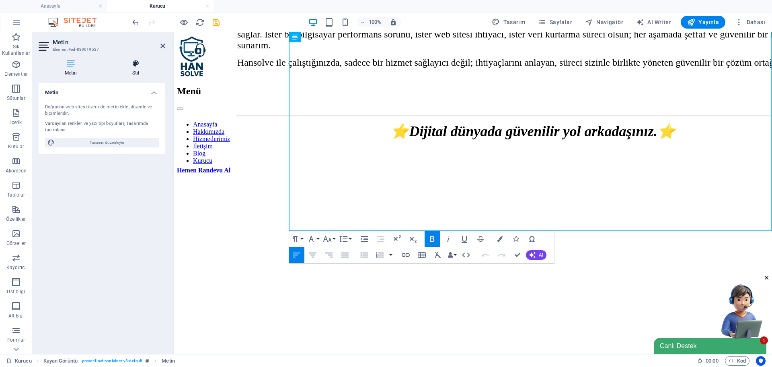
click at [127, 64] on icon at bounding box center [135, 64] width 59 height 8
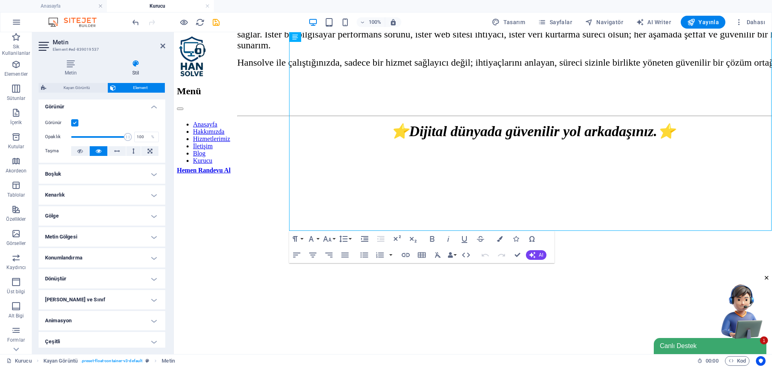
scroll to position [99, 0]
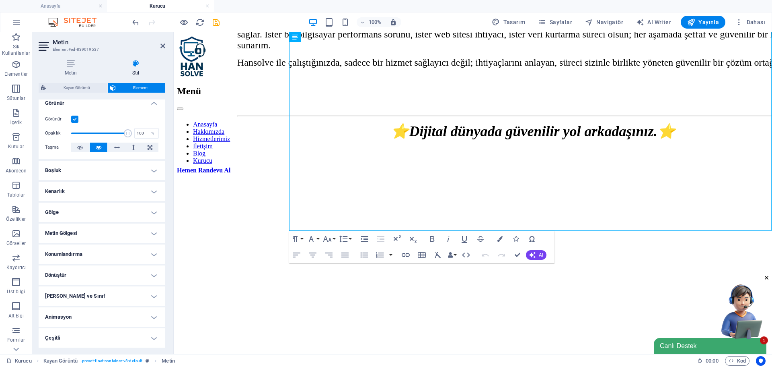
click at [78, 254] on h4 "Konumlandırma" at bounding box center [102, 253] width 127 height 19
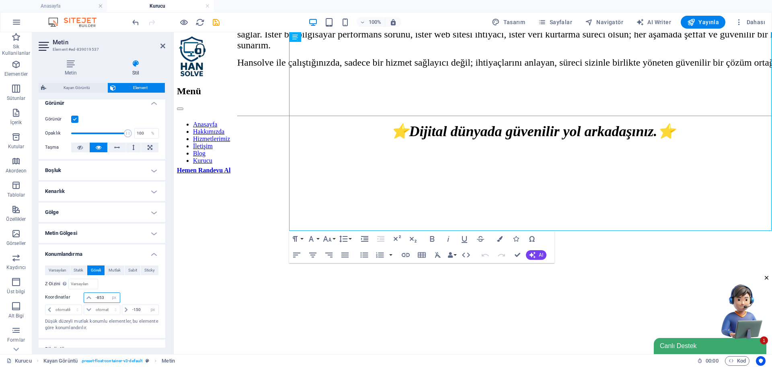
click at [102, 295] on input "-853" at bounding box center [107, 297] width 26 height 10
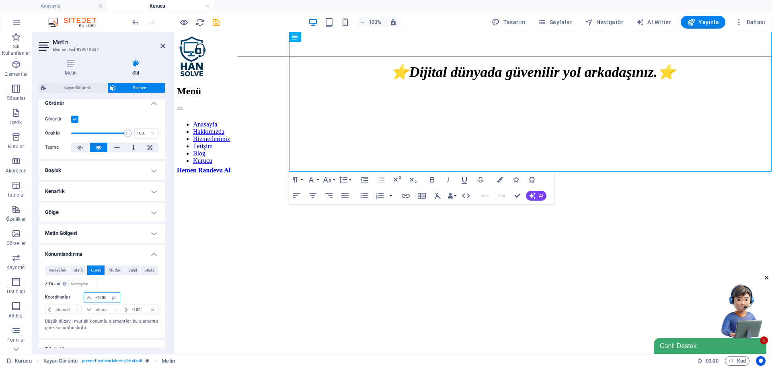
type input "0"
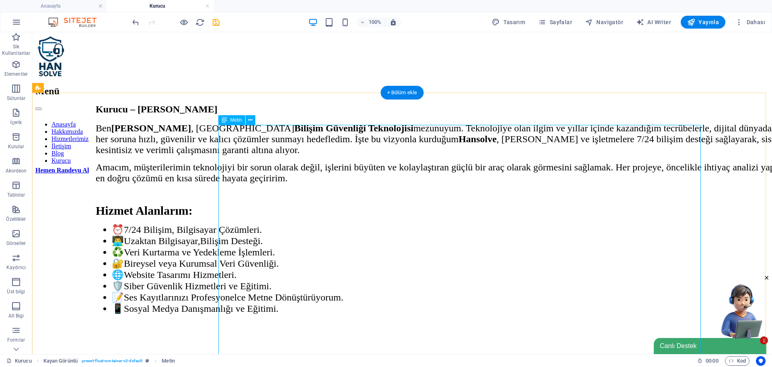
click at [505, 189] on div "Kurucu – [PERSON_NAME] , [GEOGRAPHIC_DATA] Bilişim Güvenliği Teknolojisi mezunu…" at bounding box center [463, 288] width 734 height 368
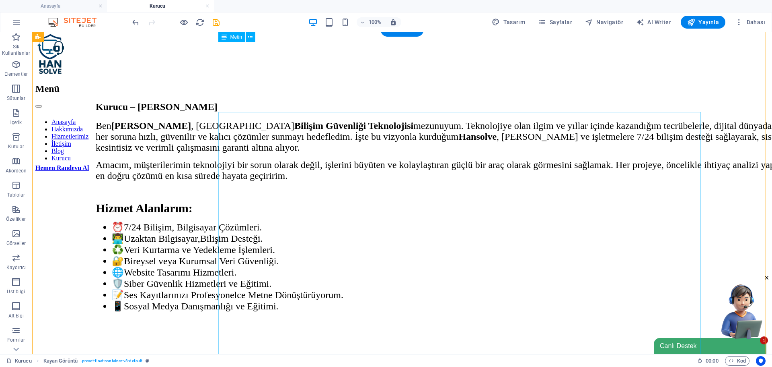
scroll to position [0, 0]
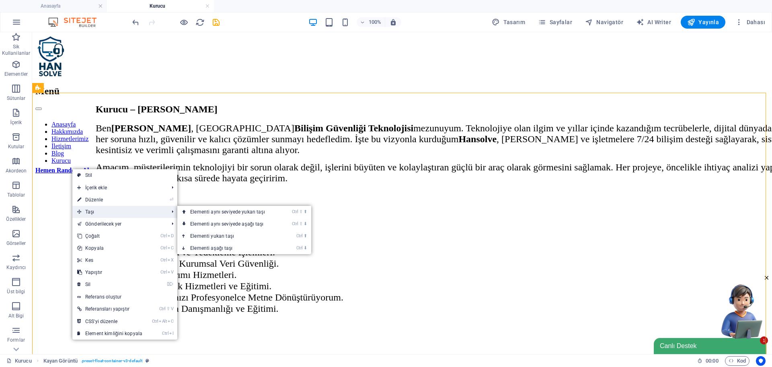
click at [109, 214] on span "Taşı" at bounding box center [118, 212] width 93 height 12
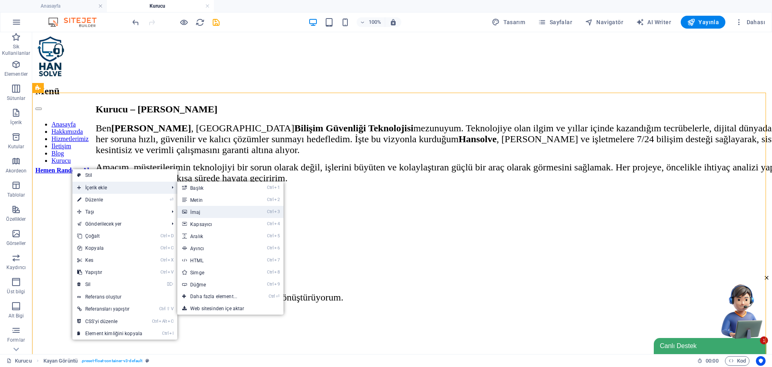
click at [201, 215] on link "Ctrl 3 İmaj" at bounding box center [215, 212] width 76 height 12
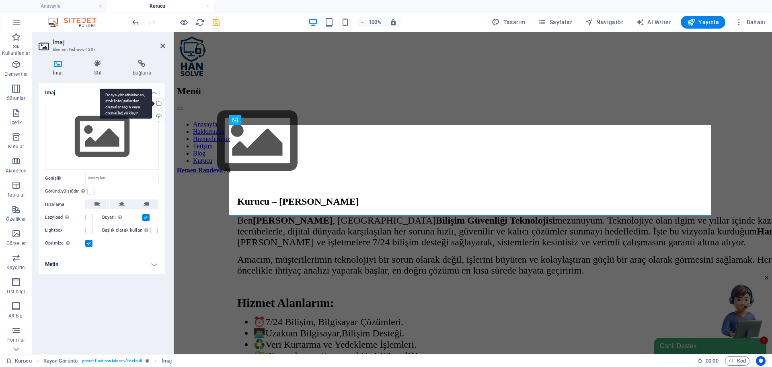
click at [152, 105] on div "Dosya yöneticisinden, stok fotoğraflardan dosyalar seçin veya dosya(lar) yükley…" at bounding box center [126, 104] width 52 height 30
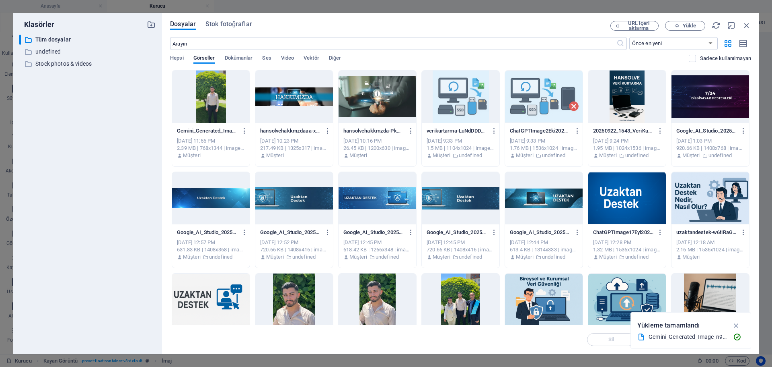
click at [218, 89] on div at bounding box center [211, 96] width 78 height 52
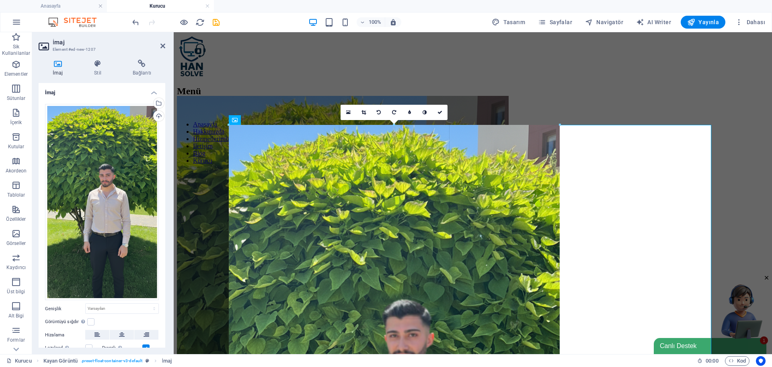
drag, startPoint x: 712, startPoint y: 124, endPoint x: 520, endPoint y: 385, distance: 323.8
type input "823"
select select "px"
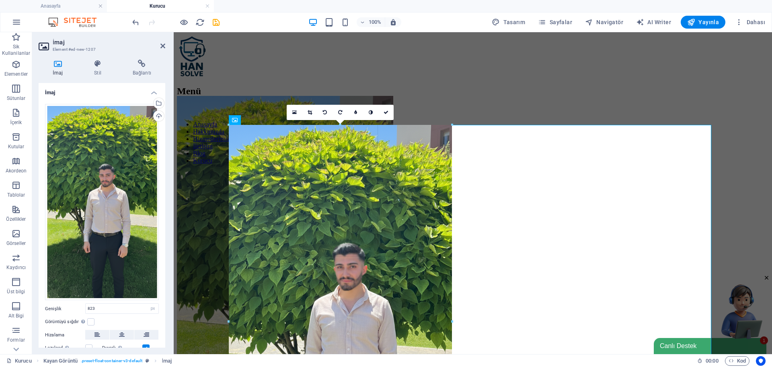
drag, startPoint x: 560, startPoint y: 125, endPoint x: 443, endPoint y: 385, distance: 285.6
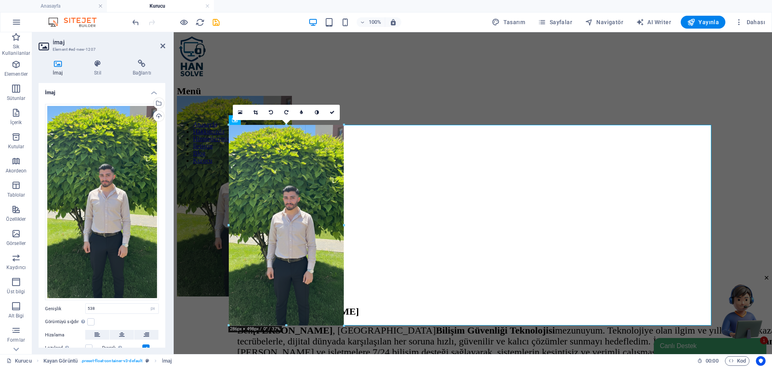
drag, startPoint x: 272, startPoint y: 91, endPoint x: 343, endPoint y: 335, distance: 254.7
type input "288"
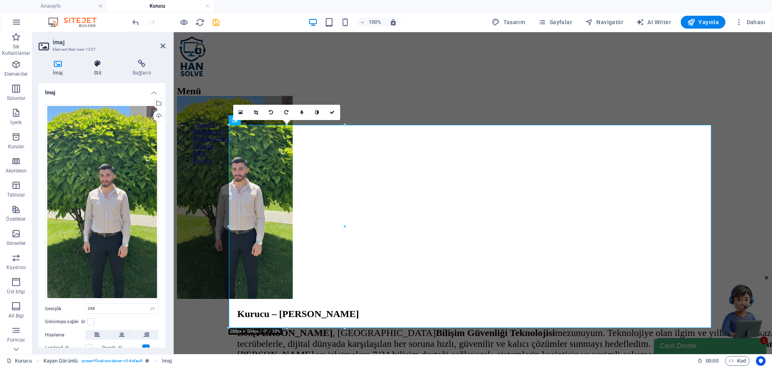
click at [90, 62] on icon at bounding box center [97, 64] width 35 height 8
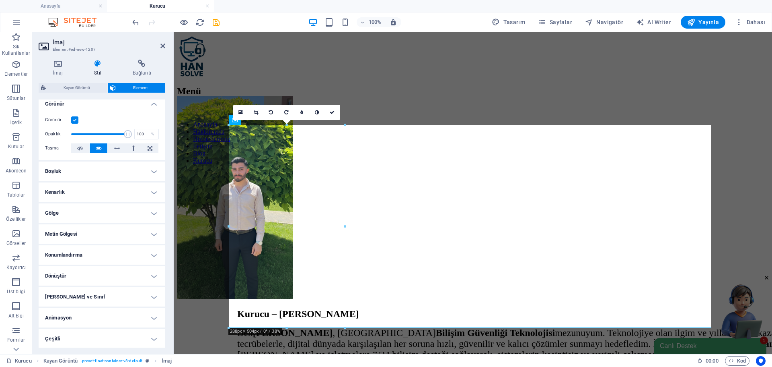
scroll to position [99, 0]
click at [66, 194] on h4 "Kenarlık" at bounding box center [102, 190] width 127 height 19
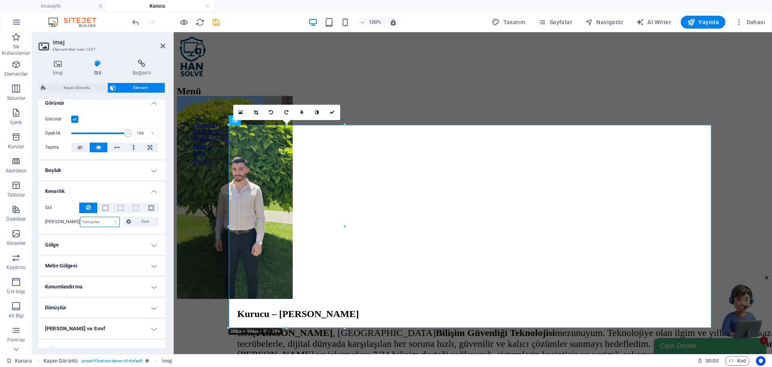
click at [103, 221] on select "Varsayılan px rem % vh vw Özel" at bounding box center [99, 222] width 39 height 10
select select "px"
click at [107, 217] on select "Varsayılan px rem % vh vw Özel" at bounding box center [99, 222] width 39 height 10
type input "26"
click at [330, 105] on link at bounding box center [332, 112] width 15 height 15
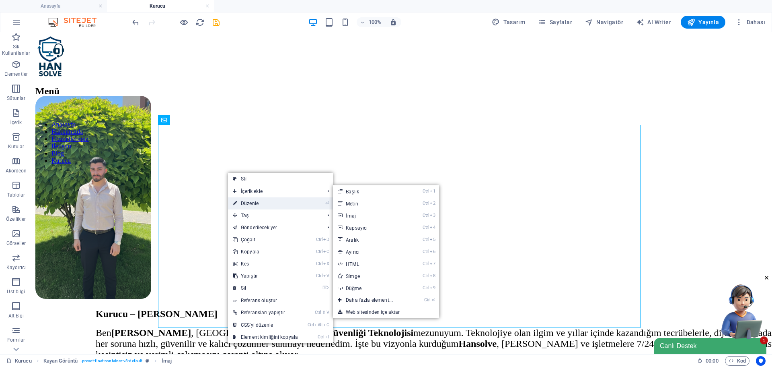
click at [257, 202] on link "⏎ Düzenle" at bounding box center [265, 203] width 75 height 12
select select "px"
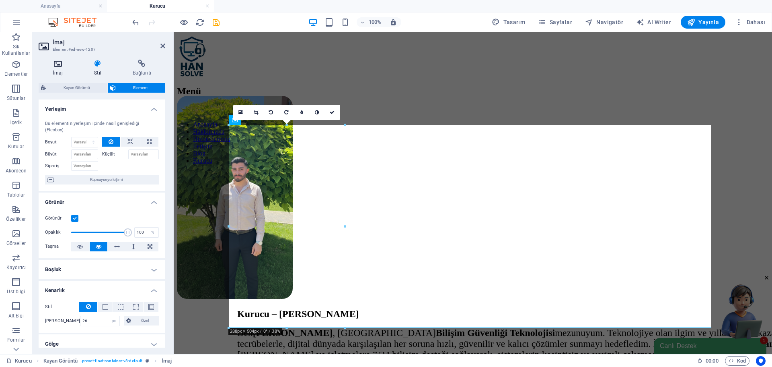
click at [61, 65] on icon at bounding box center [58, 64] width 38 height 8
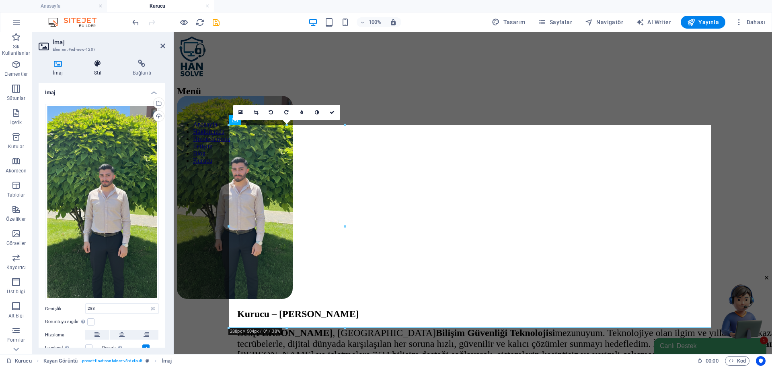
click at [85, 66] on icon at bounding box center [97, 64] width 35 height 8
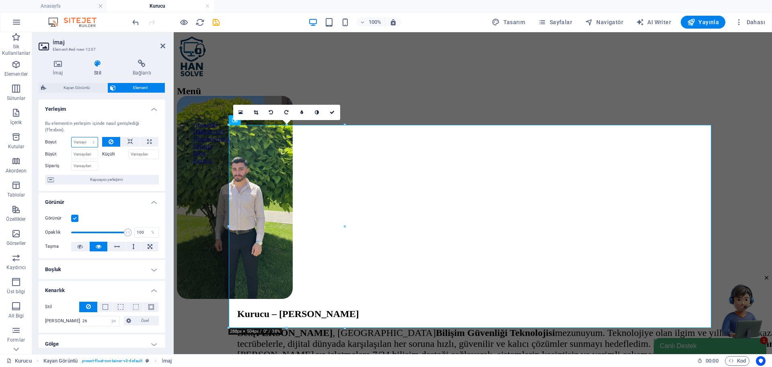
click at [79, 140] on select "Varsayılan otomatik px % 1/1 1/2 1/3 1/4 1/5 1/6 1/7 1/8 1/9 1/10" at bounding box center [85, 142] width 26 height 10
select select "px"
click at [85, 137] on select "Varsayılan otomatik px % 1/1 1/2 1/3 1/4 1/5 1/6 1/7 1/8 1/9 1/10" at bounding box center [85, 142] width 26 height 10
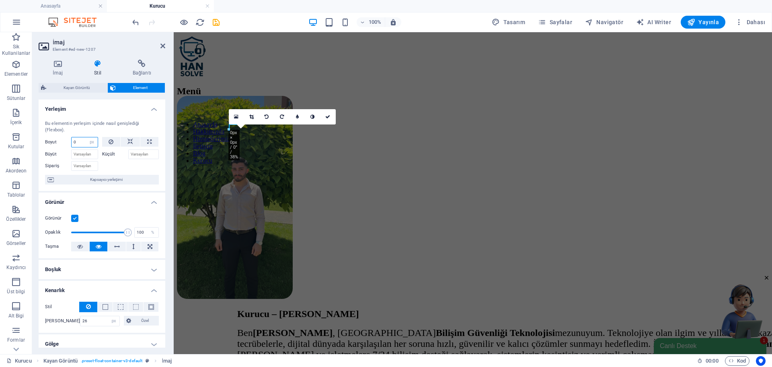
type input "1"
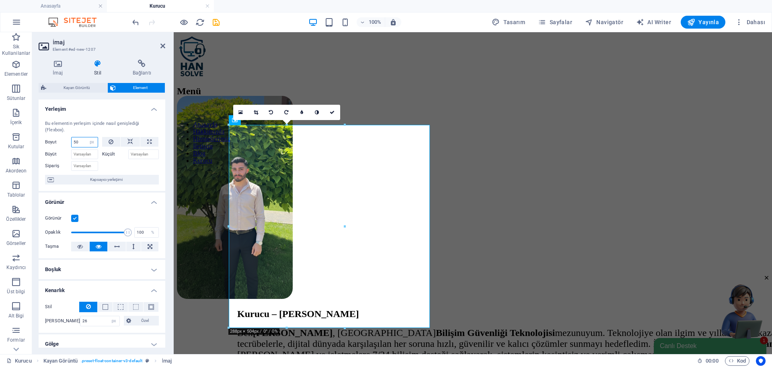
type input "5"
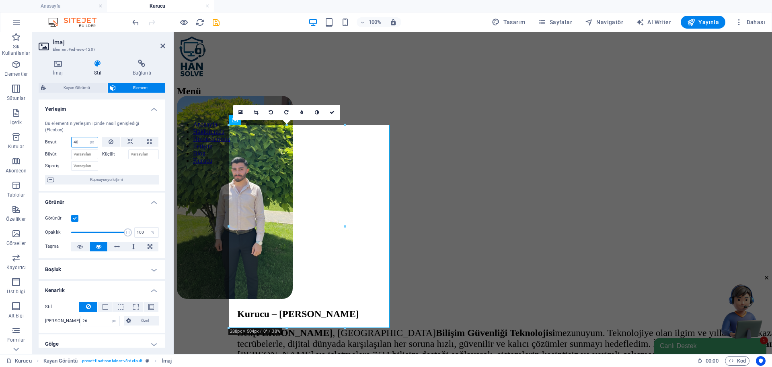
type input "4"
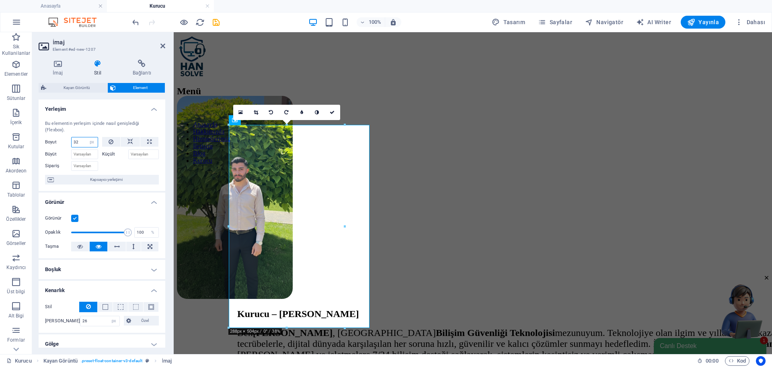
type input "3"
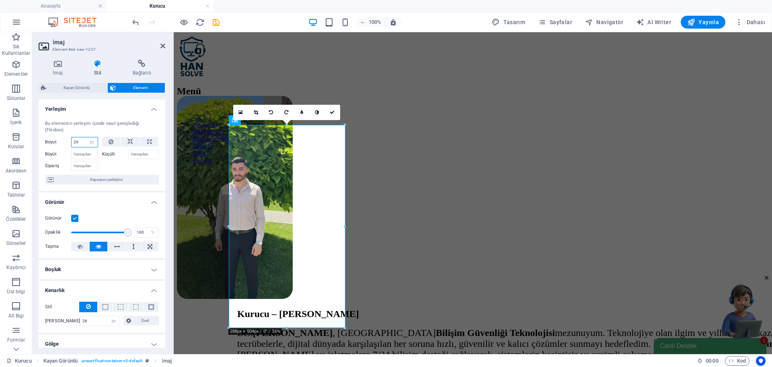
type input "2"
type input "3"
type input "288"
click at [336, 114] on link at bounding box center [332, 112] width 15 height 15
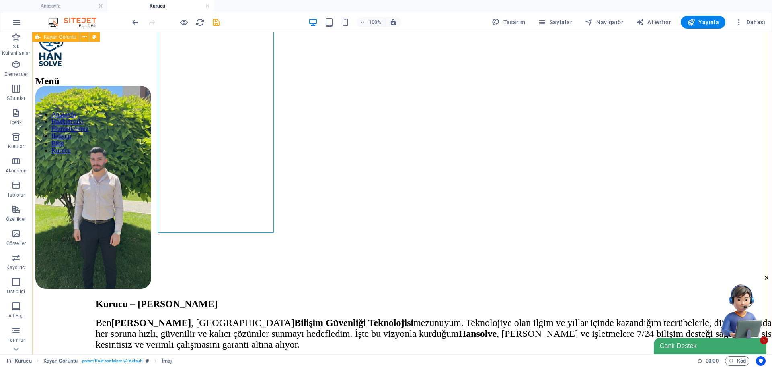
scroll to position [0, 0]
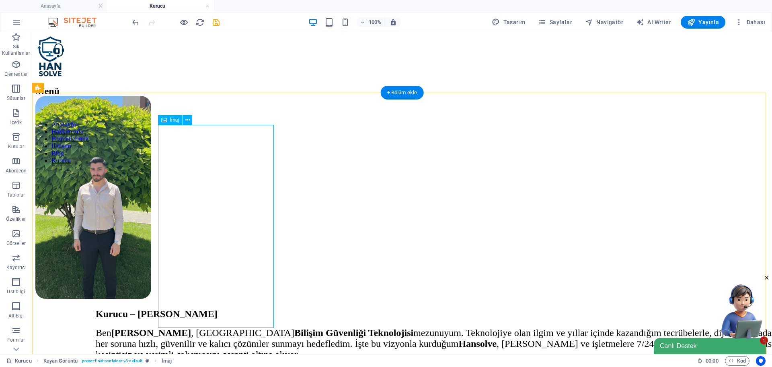
click at [255, 296] on figure at bounding box center [402, 198] width 734 height 204
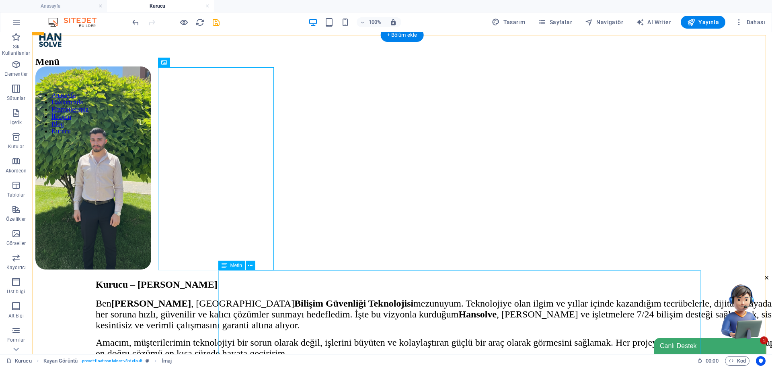
scroll to position [121, 0]
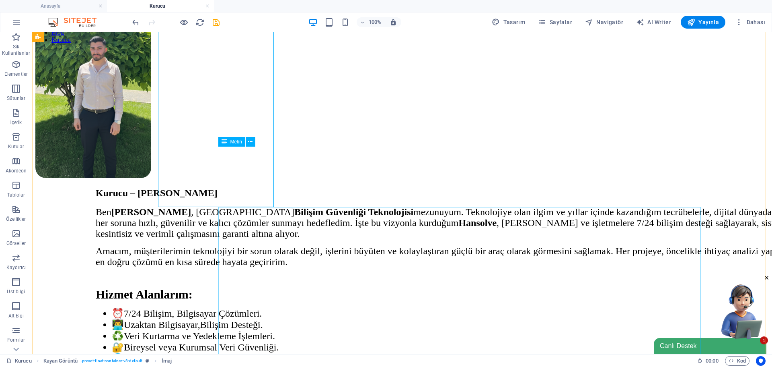
click at [392, 250] on div "Kurucu – [PERSON_NAME] , [GEOGRAPHIC_DATA] Bilişim Güvenliği Teknolojisi mezunu…" at bounding box center [463, 371] width 734 height 368
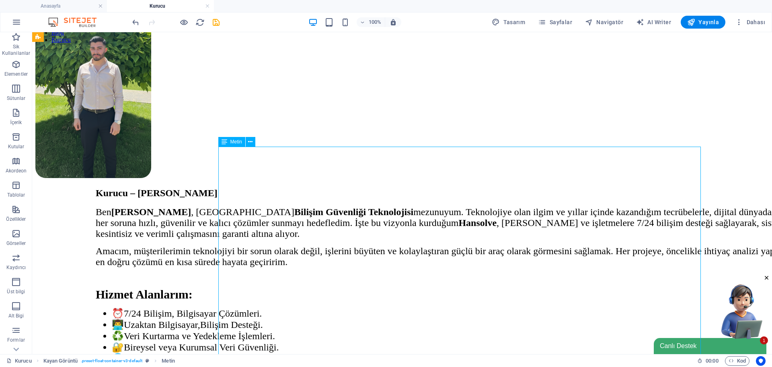
scroll to position [323, 0]
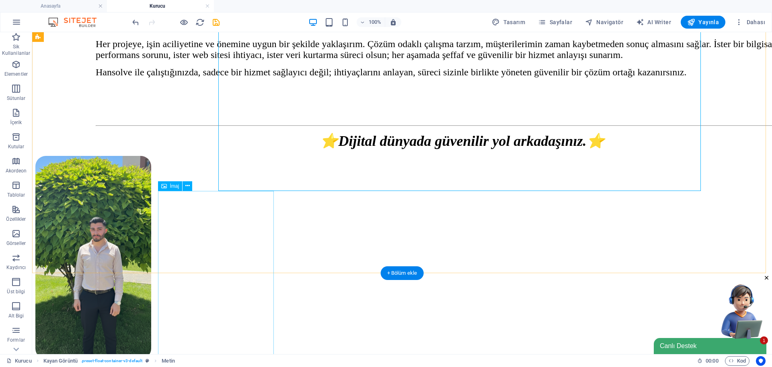
click at [238, 236] on figure at bounding box center [402, 258] width 734 height 204
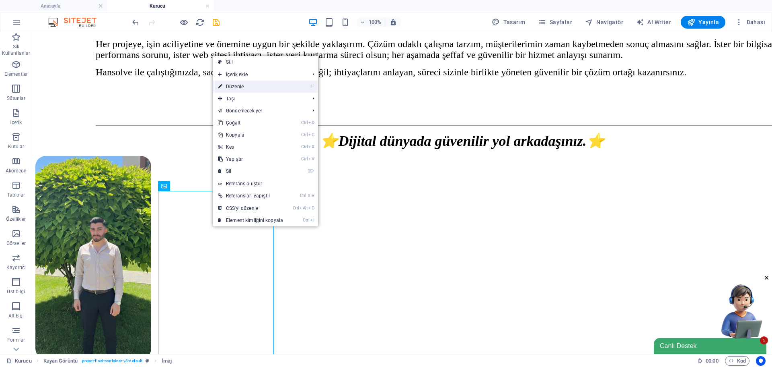
drag, startPoint x: 238, startPoint y: 84, endPoint x: 45, endPoint y: 95, distance: 193.0
click at [238, 84] on link "⏎ Düzenle" at bounding box center [250, 86] width 75 height 12
select select "px"
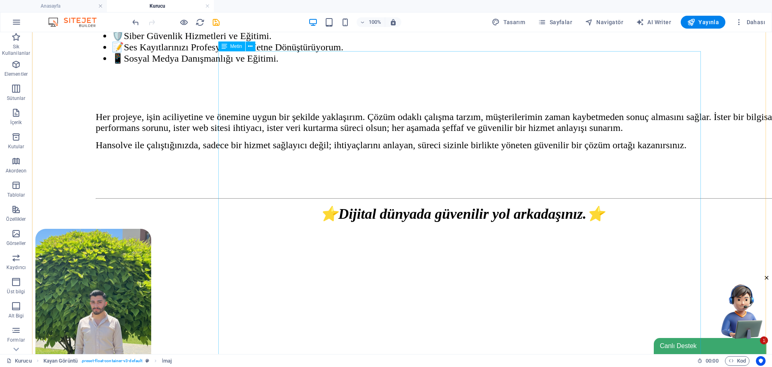
scroll to position [282, 0]
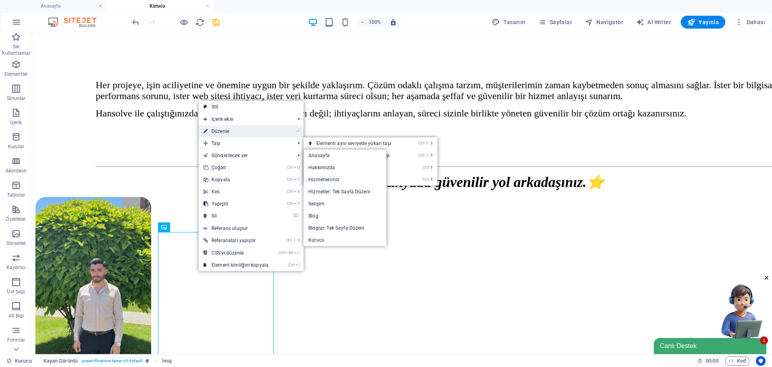
drag, startPoint x: 223, startPoint y: 133, endPoint x: 47, endPoint y: 101, distance: 178.4
click at [223, 133] on link "⏎ Düzenle" at bounding box center [236, 131] width 75 height 12
select select "px"
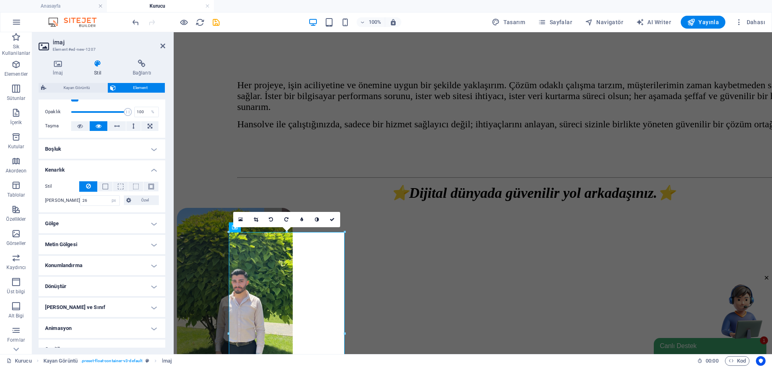
scroll to position [132, 0]
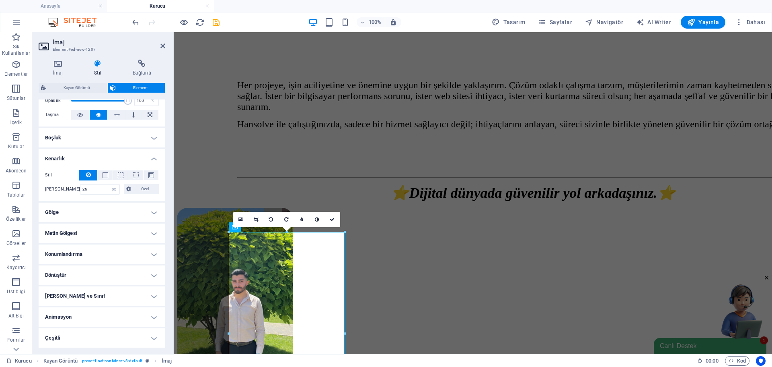
click at [76, 254] on h4 "Konumlandırma" at bounding box center [102, 253] width 127 height 19
click at [97, 272] on span "Göreli" at bounding box center [96, 270] width 10 height 10
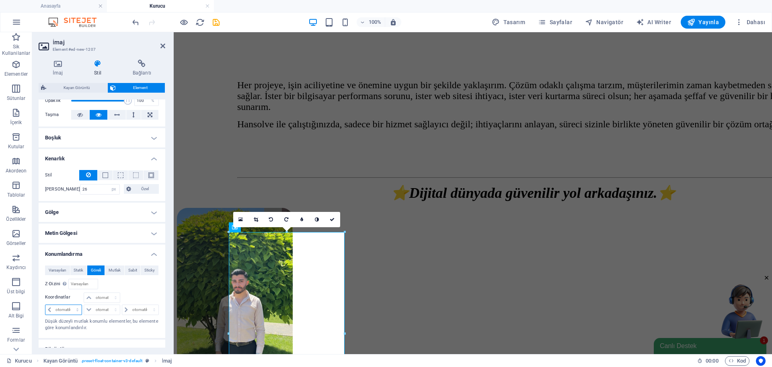
click at [66, 311] on select "otomatik px rem % em" at bounding box center [63, 310] width 36 height 10
select select "px"
click at [70, 305] on select "otomatik px rem % em" at bounding box center [63, 310] width 36 height 10
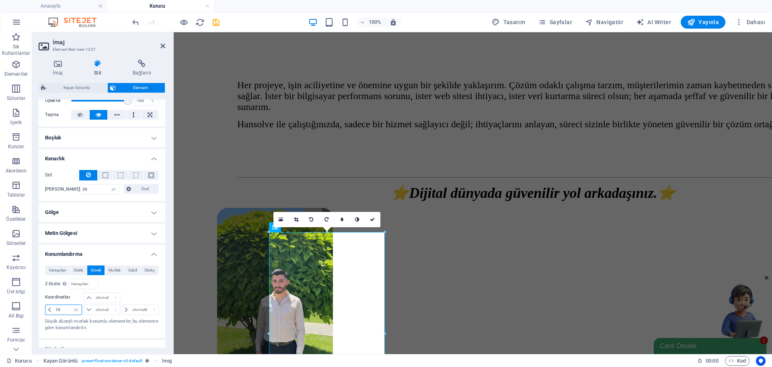
type input "1"
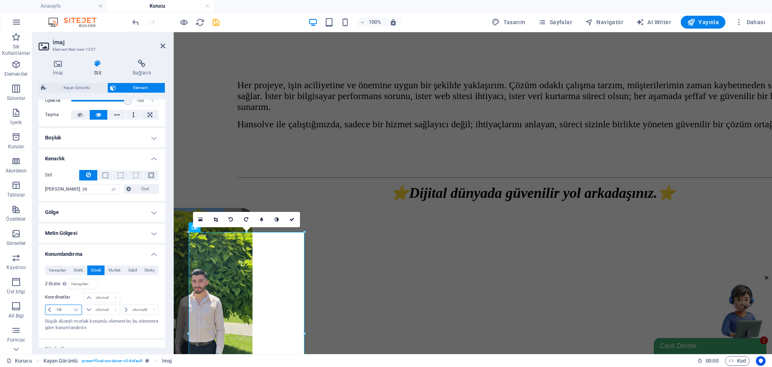
type input "-1"
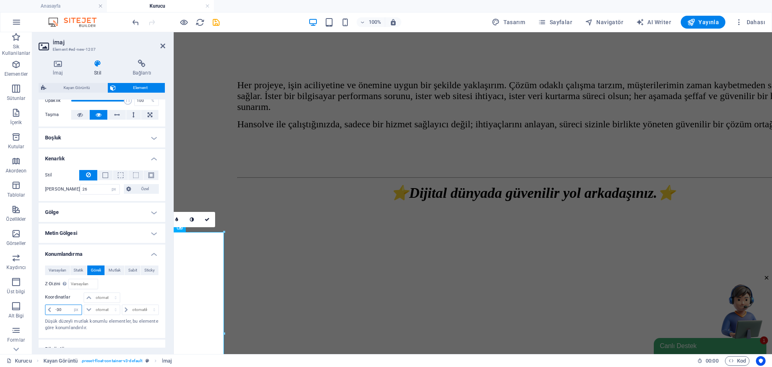
type input "-3"
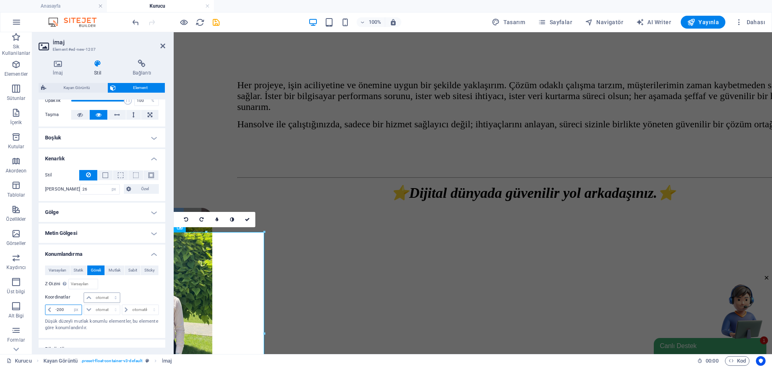
type input "-200"
click at [99, 297] on select "otomatik px rem % em" at bounding box center [101, 297] width 35 height 10
select select "px"
click at [107, 292] on select "otomatik px rem % em" at bounding box center [101, 297] width 35 height 10
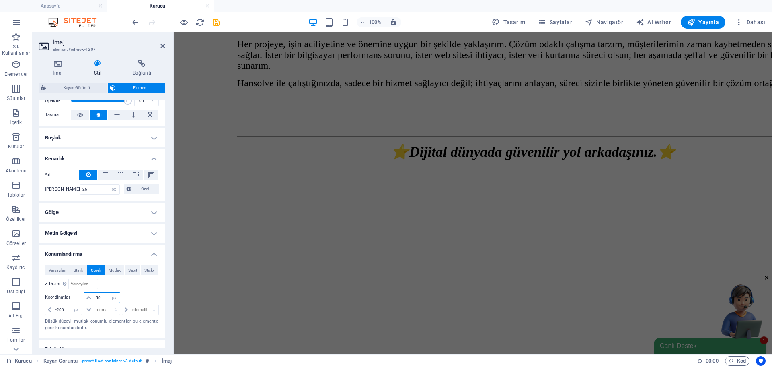
type input "5"
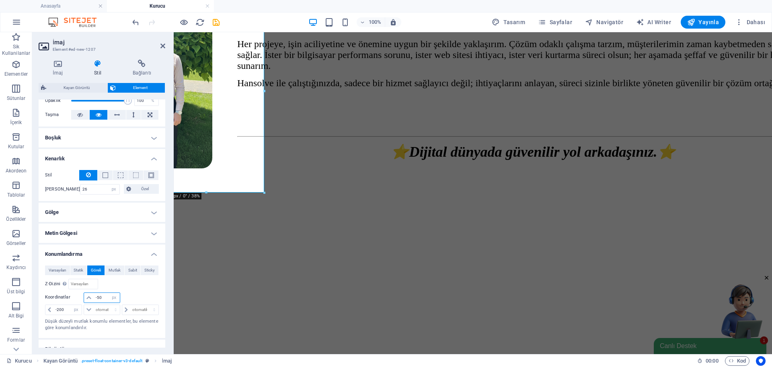
type input "-5"
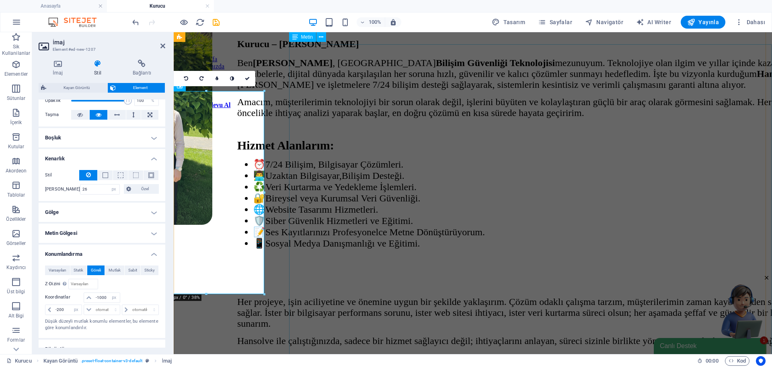
scroll to position [0, 0]
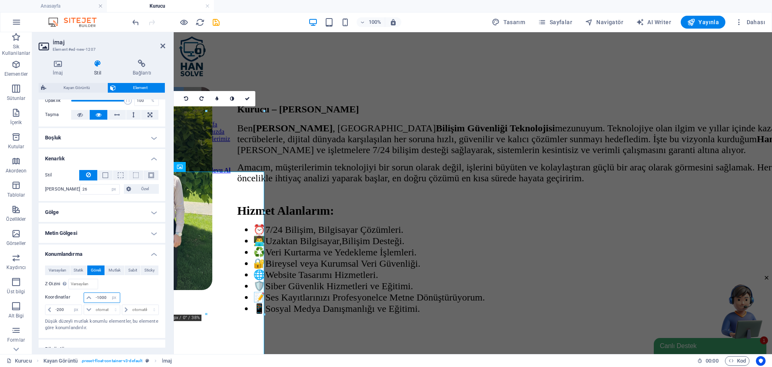
click at [100, 296] on input "-1000" at bounding box center [107, 297] width 26 height 10
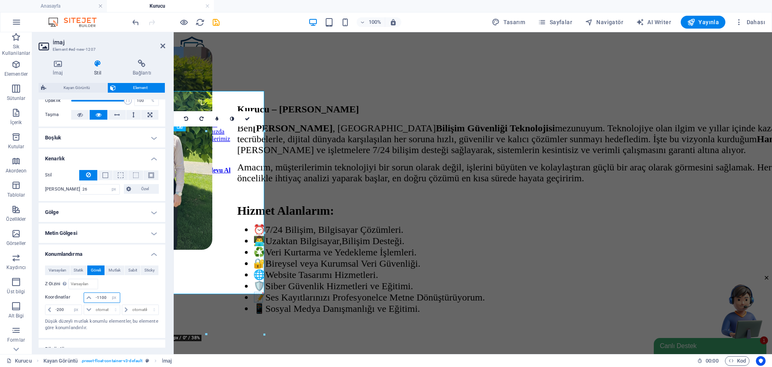
type input "-1100"
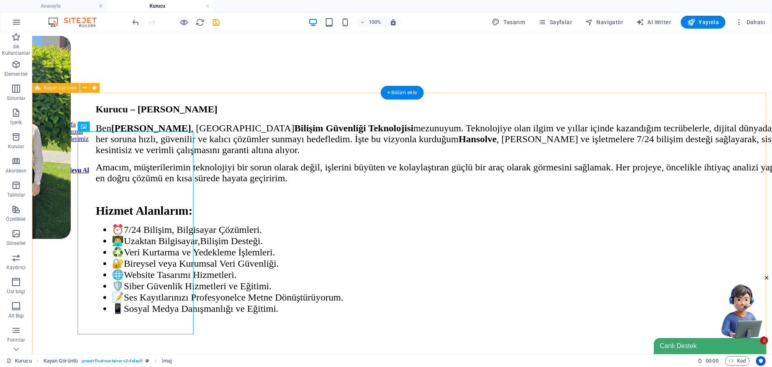
click at [100, 169] on figure at bounding box center [322, 138] width 734 height 204
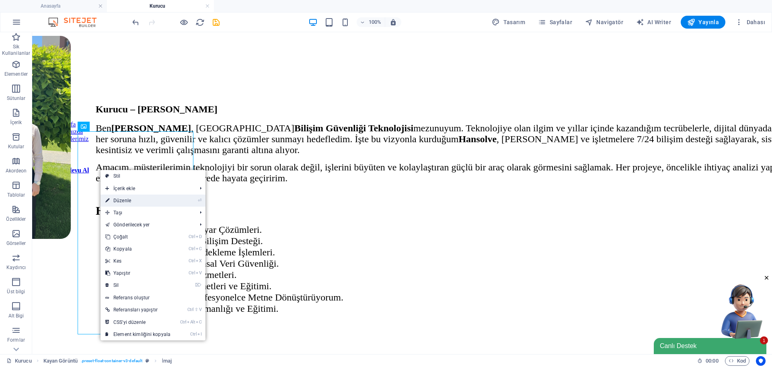
click at [138, 201] on link "⏎ Düzenle" at bounding box center [138, 200] width 75 height 12
select select "px"
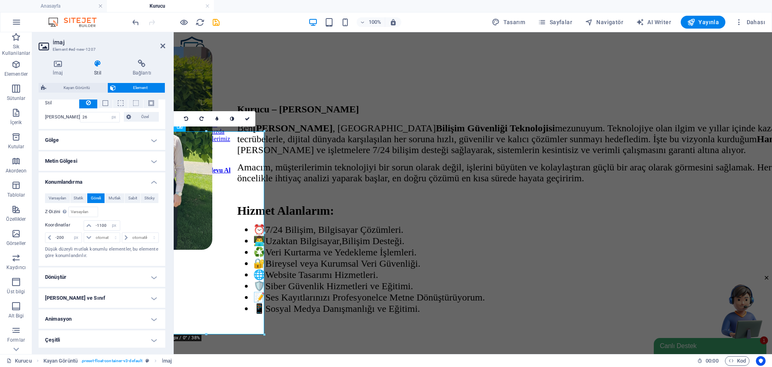
scroll to position [206, 0]
click at [81, 138] on h4 "Gölge" at bounding box center [102, 137] width 127 height 19
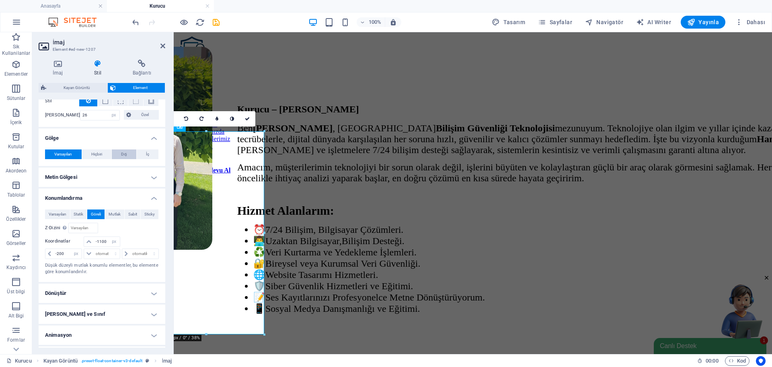
click at [124, 151] on span "Dış" at bounding box center [124, 154] width 6 height 10
type input "2"
type input "4"
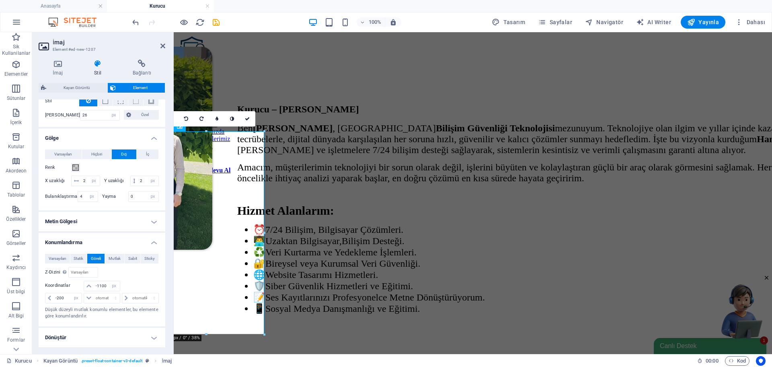
click at [77, 174] on div "Varsayılan Hiçbiri Dış İç Renk X uzaklığı 2 px rem vh vw Y uzaklığı 2 px rem vh…" at bounding box center [102, 176] width 114 height 54
click at [76, 169] on span at bounding box center [75, 167] width 6 height 6
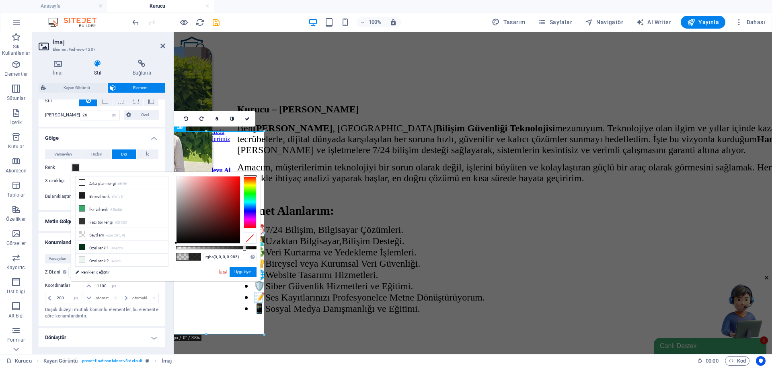
type input "rgba(0, 0, 0, 0.99)"
drag, startPoint x: 193, startPoint y: 249, endPoint x: 256, endPoint y: 248, distance: 63.2
click at [246, 248] on div at bounding box center [244, 248] width 3 height 6
click at [249, 272] on button "Uygulayın" at bounding box center [243, 272] width 27 height 10
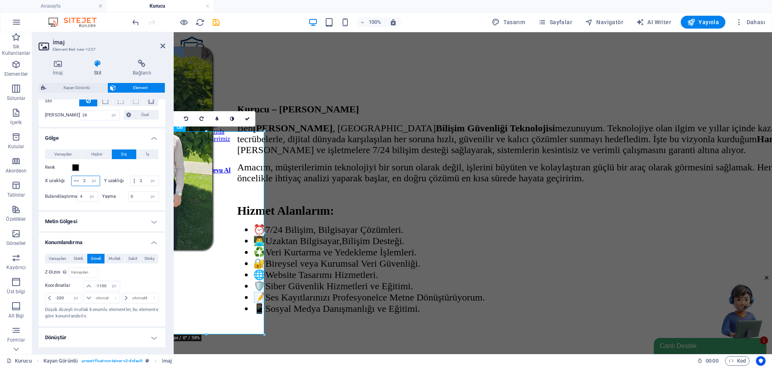
click at [95, 183] on input "2" at bounding box center [90, 181] width 19 height 10
type input "4"
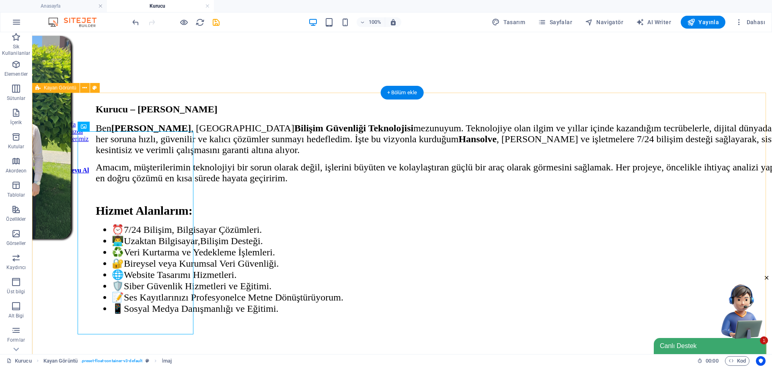
click at [167, 227] on figure at bounding box center [322, 138] width 734 height 204
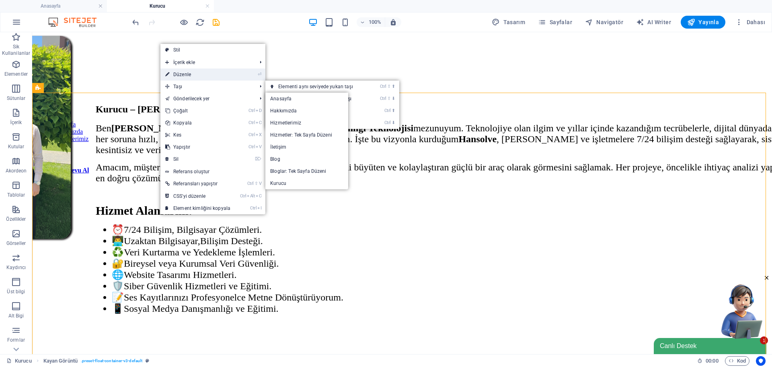
click at [187, 76] on link "⏎ Düzenle" at bounding box center [198, 74] width 75 height 12
select select "px"
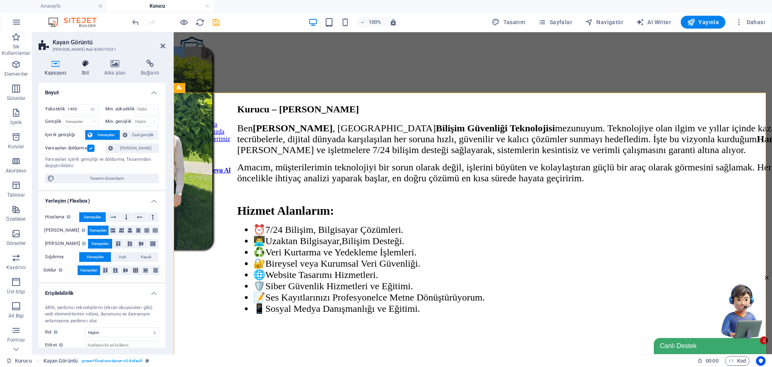
click at [96, 66] on h4 "Stil" at bounding box center [87, 68] width 23 height 17
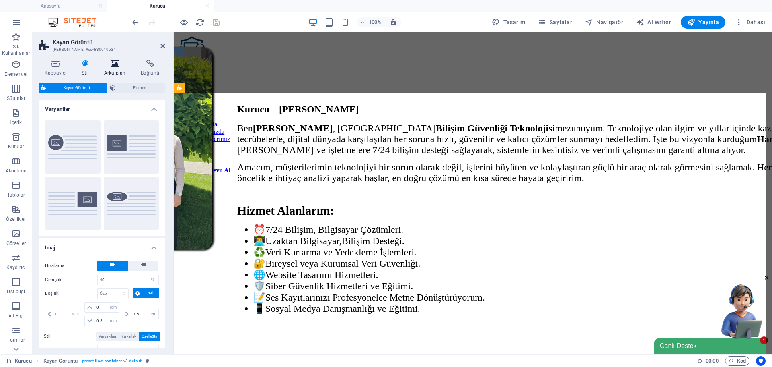
click at [108, 66] on icon at bounding box center [114, 64] width 33 height 8
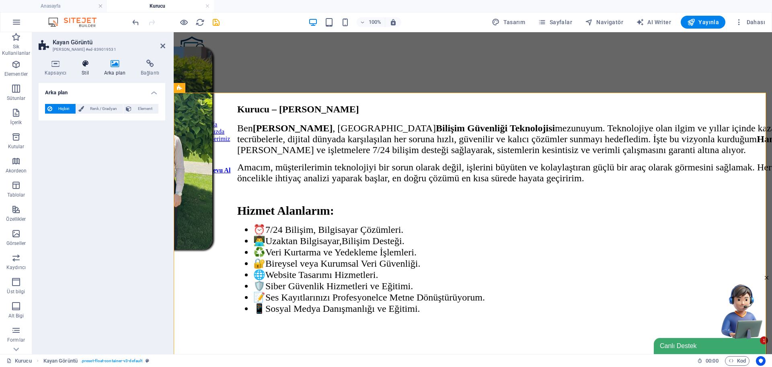
click at [80, 62] on icon at bounding box center [85, 64] width 19 height 8
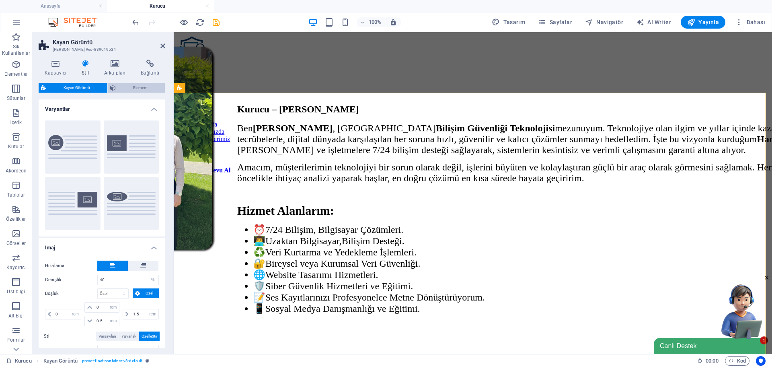
click at [125, 88] on span "Element" at bounding box center [140, 88] width 44 height 10
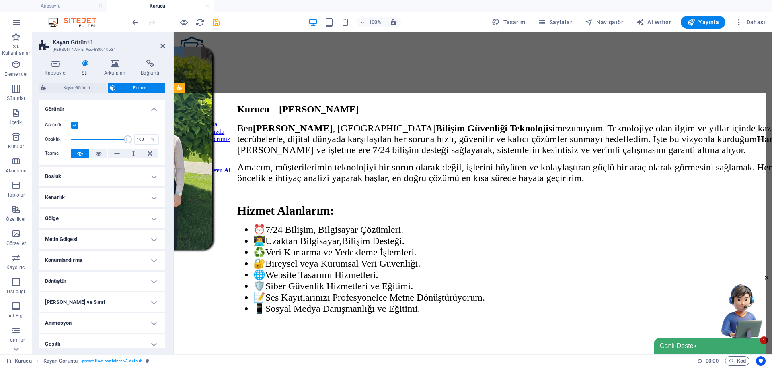
scroll to position [6, 0]
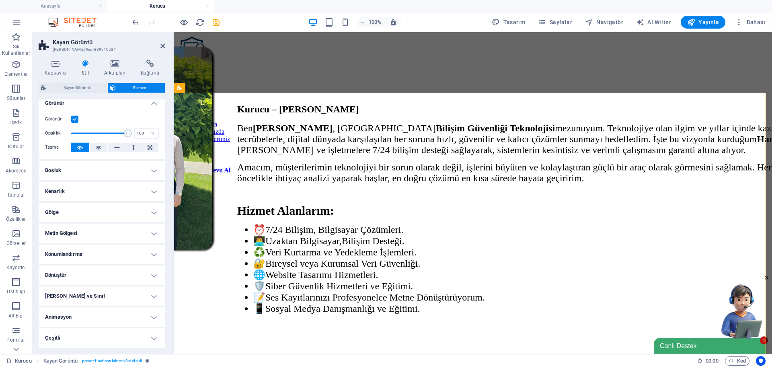
click at [78, 234] on h4 "Metin Gölgesi" at bounding box center [102, 232] width 127 height 19
click at [81, 216] on h4 "Gölge" at bounding box center [102, 211] width 127 height 19
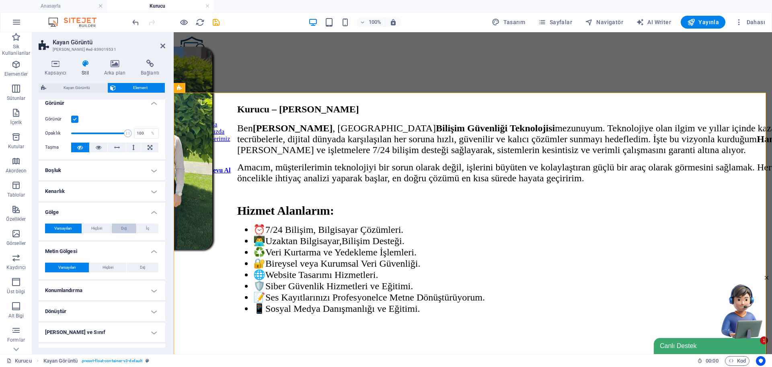
click at [126, 229] on span "Dış" at bounding box center [124, 228] width 6 height 10
type input "2"
type input "4"
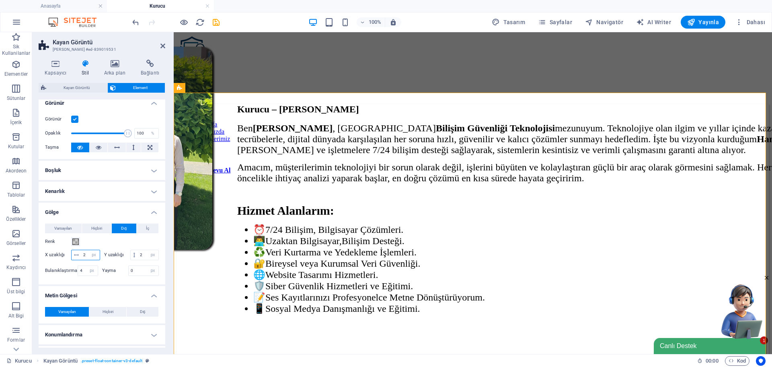
click at [100, 251] on input "2" at bounding box center [90, 255] width 19 height 10
click at [163, 44] on icon at bounding box center [163, 46] width 5 height 6
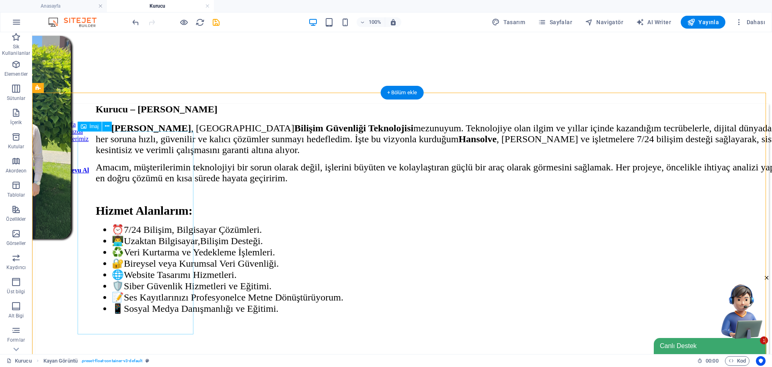
click at [152, 149] on figure at bounding box center [322, 138] width 734 height 204
click at [104, 126] on button at bounding box center [107, 127] width 10 height 10
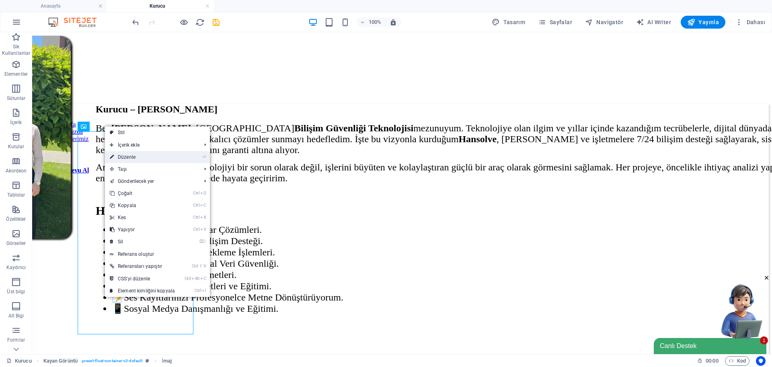
click at [130, 159] on link "⏎ Düzenle" at bounding box center [142, 157] width 75 height 12
select select "px"
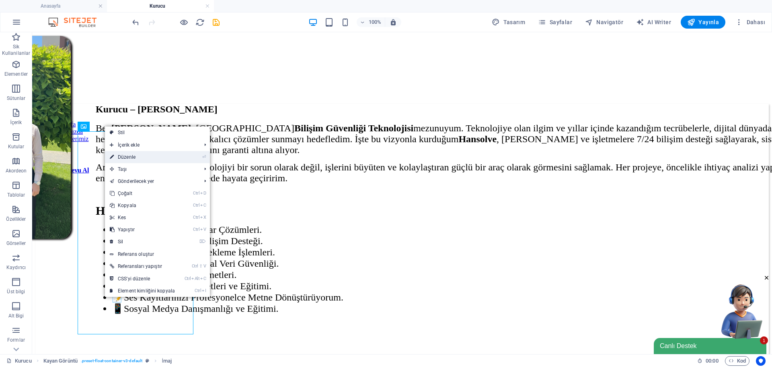
select select "px"
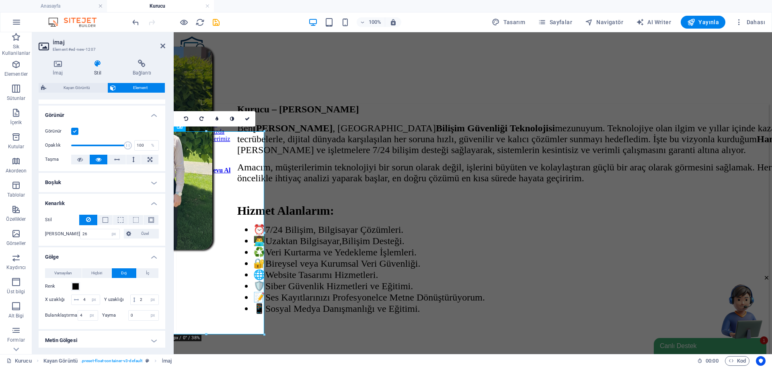
scroll to position [121, 0]
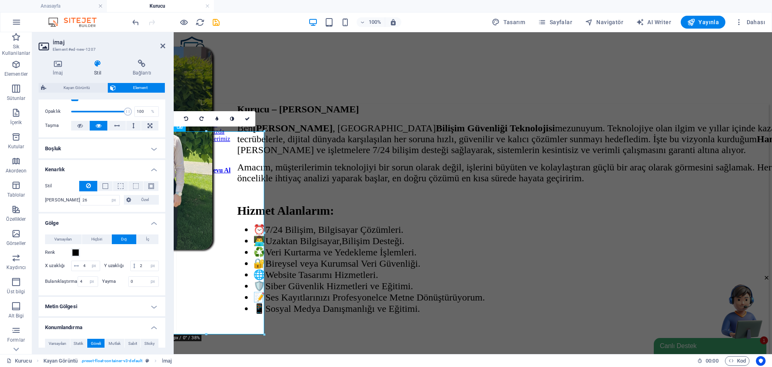
click at [144, 244] on div "Varsayılan Hiçbiri Dış İç" at bounding box center [102, 239] width 114 height 10
click at [146, 238] on span "İç" at bounding box center [147, 239] width 3 height 10
click at [100, 262] on input "4" at bounding box center [90, 266] width 19 height 10
type input "5"
type input "6"
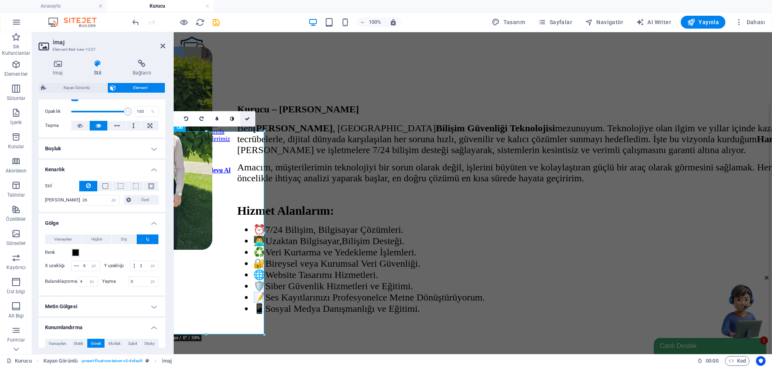
click at [250, 115] on link at bounding box center [247, 118] width 15 height 15
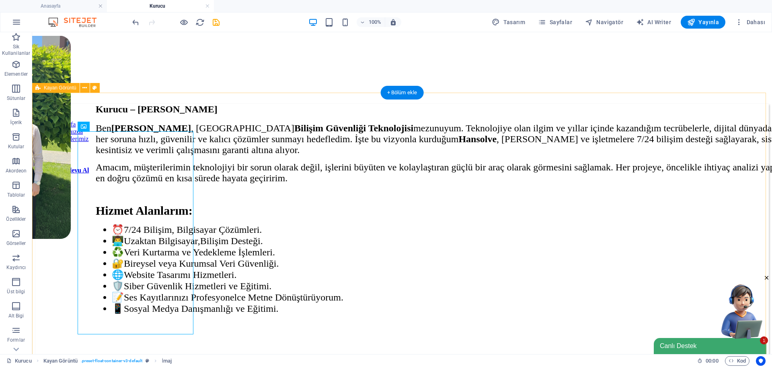
click at [121, 202] on figure at bounding box center [322, 138] width 734 height 204
click at [108, 123] on icon at bounding box center [107, 126] width 4 height 8
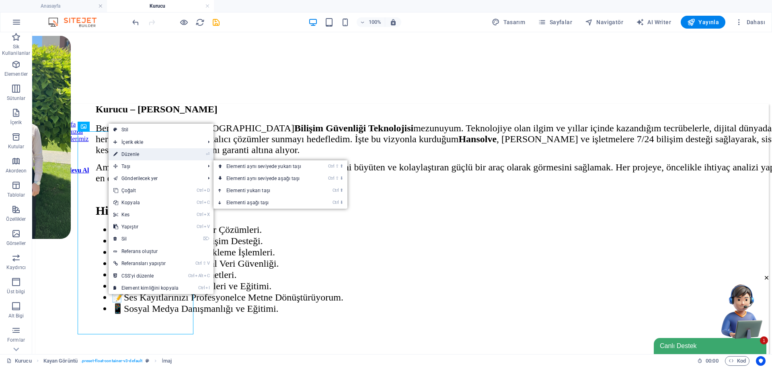
click at [132, 154] on link "⏎ Düzenle" at bounding box center [146, 154] width 75 height 12
select select "px"
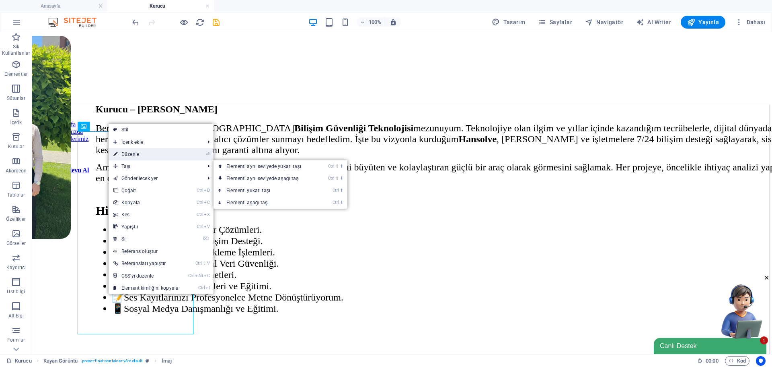
select select "px"
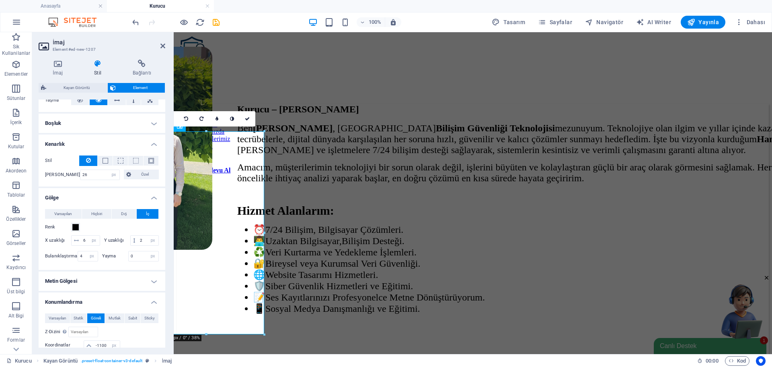
scroll to position [161, 0]
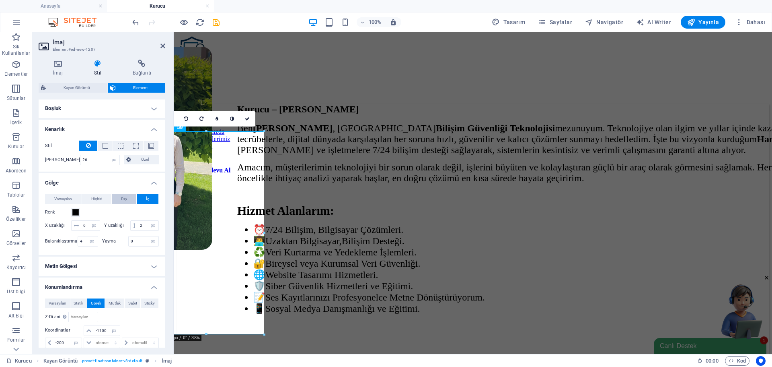
click at [124, 200] on span "Dış" at bounding box center [124, 199] width 6 height 10
click at [88, 225] on input "6" at bounding box center [90, 225] width 19 height 10
type input "4"
click at [138, 230] on input "2" at bounding box center [148, 225] width 21 height 10
type input "2"
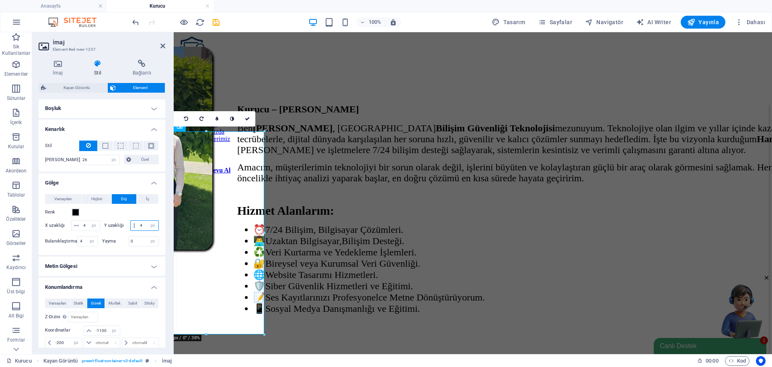
type input "4"
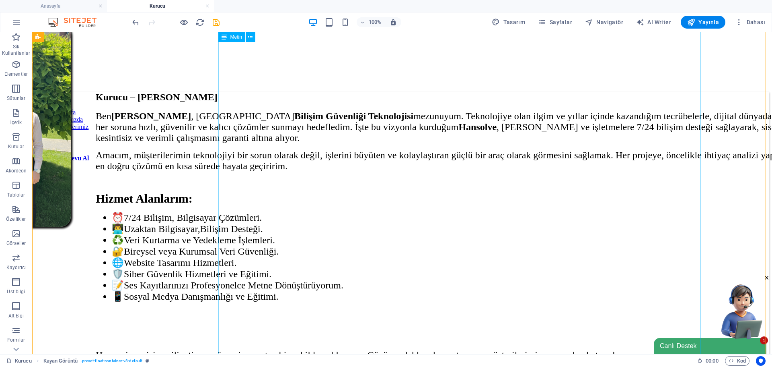
scroll to position [0, 0]
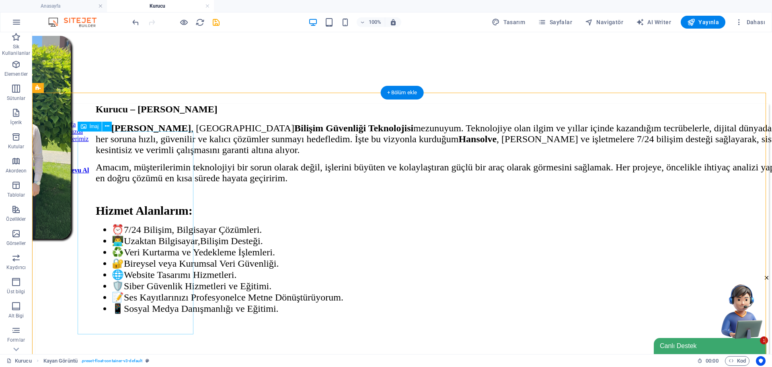
click at [180, 200] on figure at bounding box center [322, 138] width 734 height 204
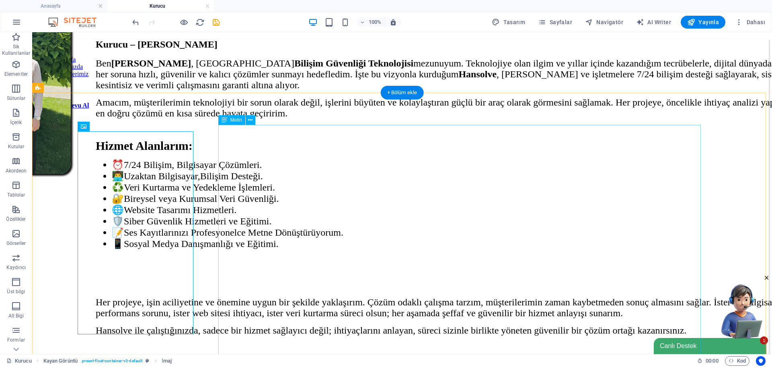
scroll to position [80, 0]
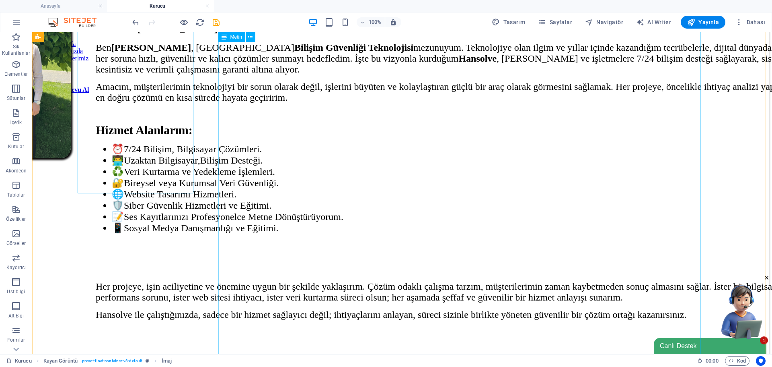
click at [321, 204] on div "Kurucu – [PERSON_NAME] , [GEOGRAPHIC_DATA] Bilişim Güvenliği Teknolojisi mezunu…" at bounding box center [463, 207] width 734 height 368
click at [431, 182] on div "Kurucu – [PERSON_NAME] , [GEOGRAPHIC_DATA] Bilişim Güvenliği Teknolojisi mezunu…" at bounding box center [463, 207] width 734 height 368
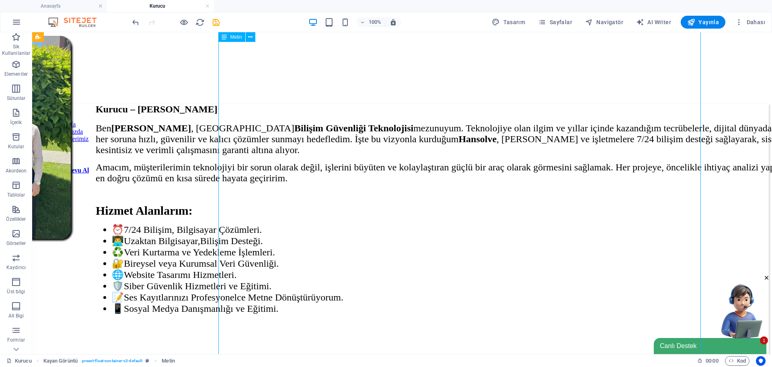
select select "px"
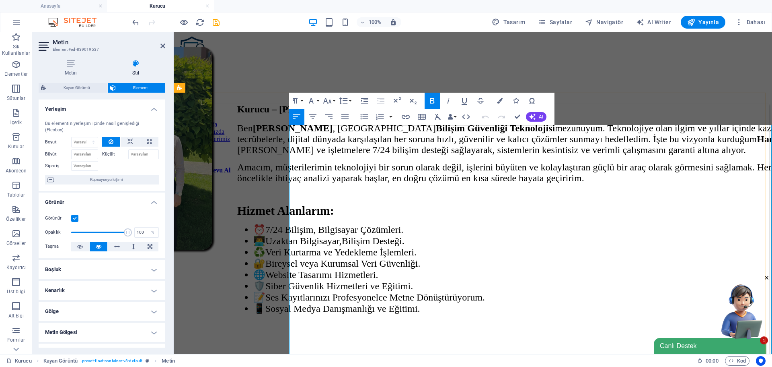
click at [433, 155] on span "[PERSON_NAME] , [GEOGRAPHIC_DATA] Bilişim Güvenliği Teknolojisi mezunuyum. Tekn…" at bounding box center [520, 139] width 566 height 32
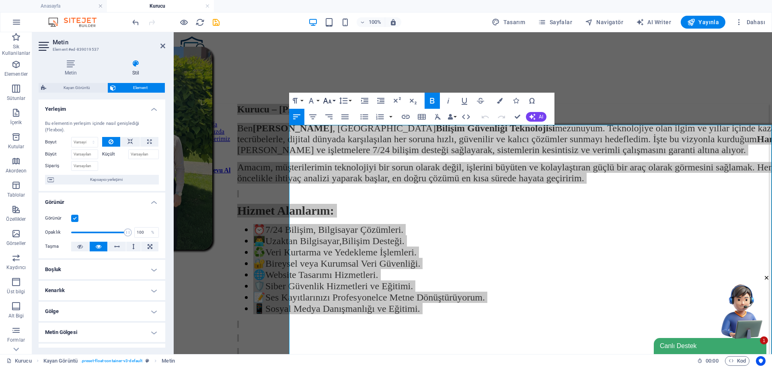
click at [333, 101] on button "Font Size" at bounding box center [328, 101] width 15 height 16
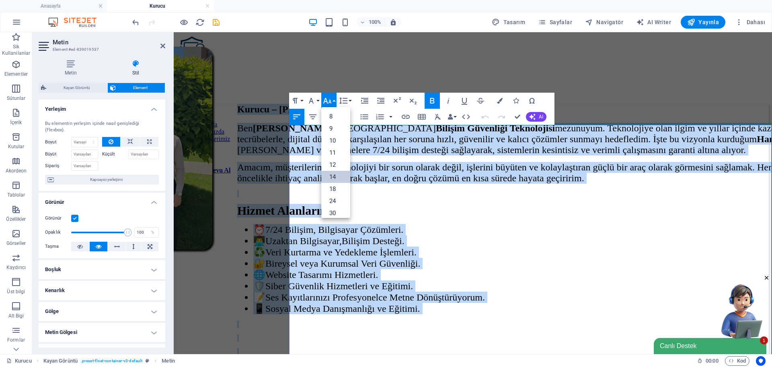
click at [338, 176] on link "14" at bounding box center [335, 177] width 29 height 12
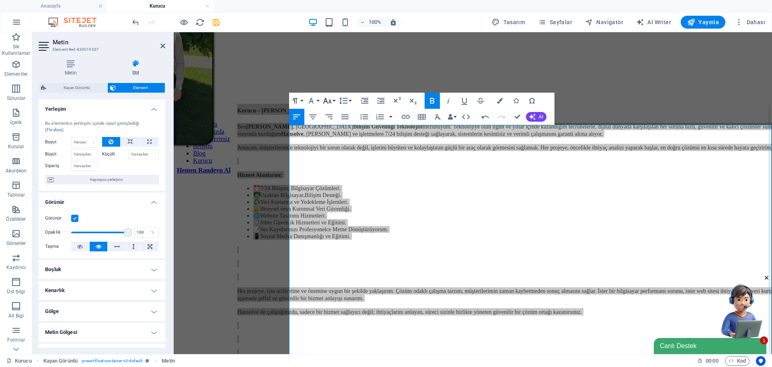
click at [329, 101] on icon "button" at bounding box center [327, 101] width 8 height 6
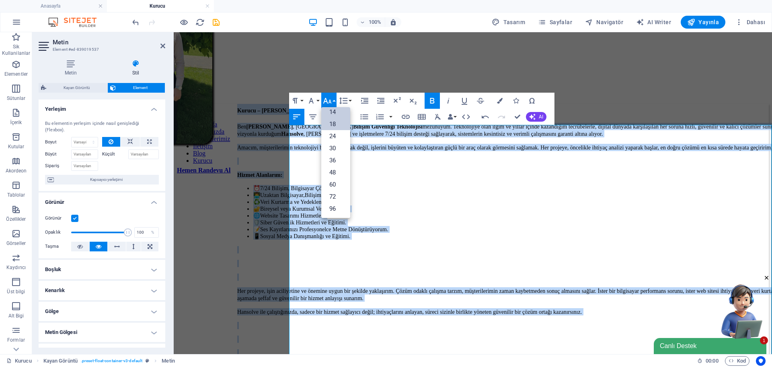
click at [334, 124] on link "18" at bounding box center [335, 124] width 29 height 12
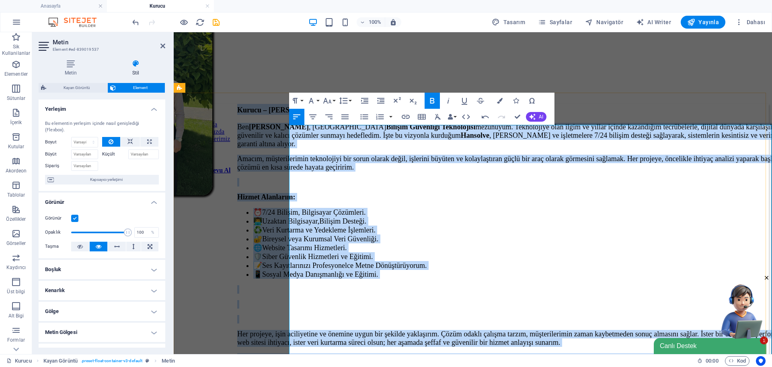
click at [369, 171] on span "Amacım, müşterilerimin teknolojiyi bir sorun olarak değil, işlerini büyüten ve …" at bounding box center [522, 162] width 570 height 16
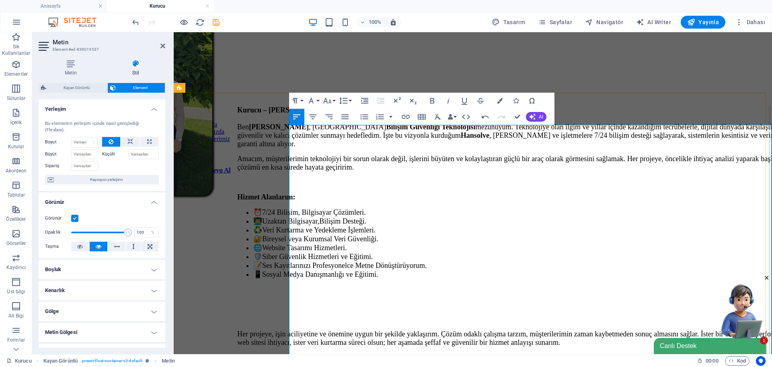
click at [329, 114] on span "Kurucu – [PERSON_NAME]" at bounding box center [282, 110] width 91 height 8
click at [323, 102] on icon "button" at bounding box center [328, 101] width 10 height 10
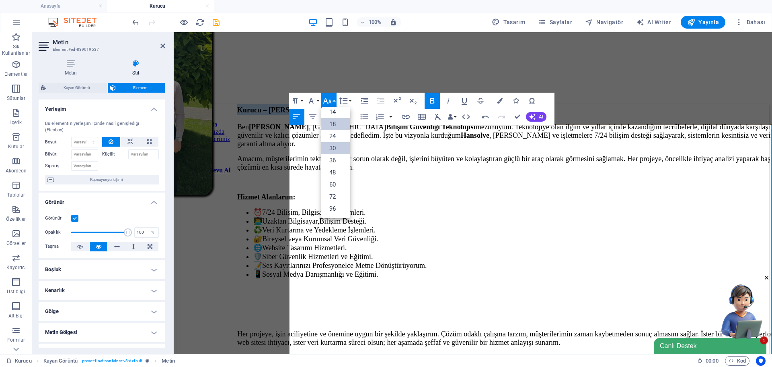
click at [346, 146] on link "30" at bounding box center [335, 148] width 29 height 12
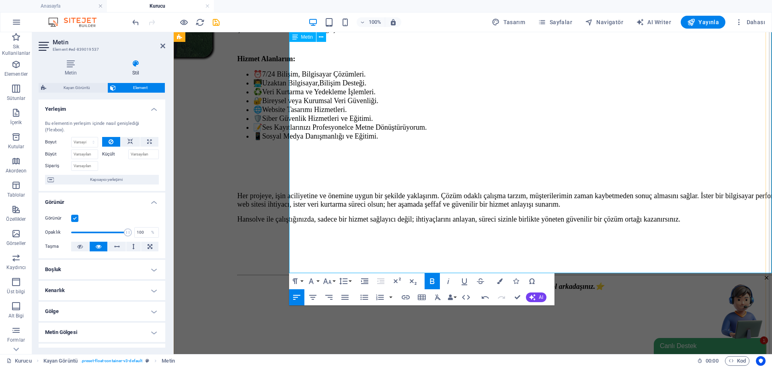
scroll to position [80, 0]
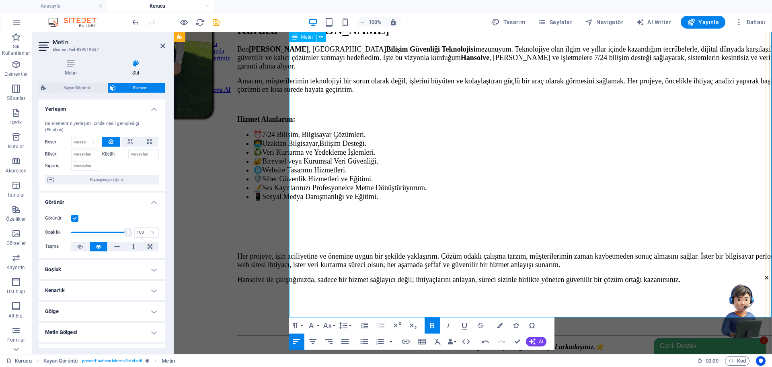
click at [311, 222] on p at bounding box center [533, 226] width 592 height 8
click at [299, 252] on span "Her projeye, işin aciliyetine ve önemine uygun bir şekilde yaklaşırım. Çözüm od…" at bounding box center [531, 260] width 589 height 16
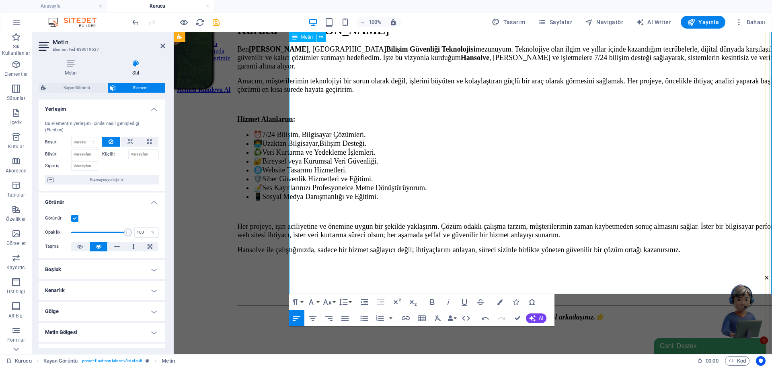
click at [490, 313] on strong "⭐Dijital dünyada güvenilir yol arkadaşınız.⭐" at bounding box center [534, 317] width 142 height 8
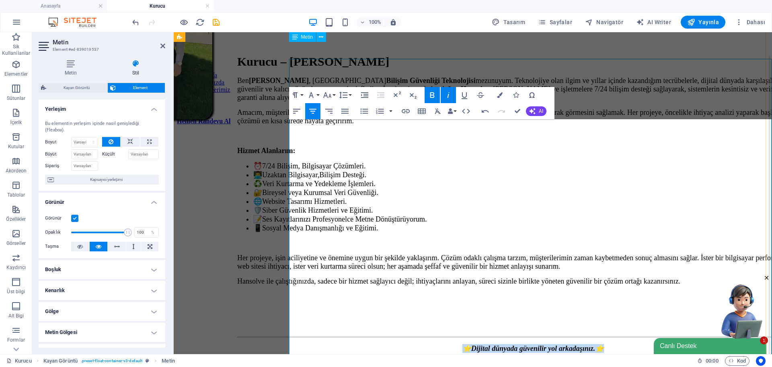
scroll to position [0, 0]
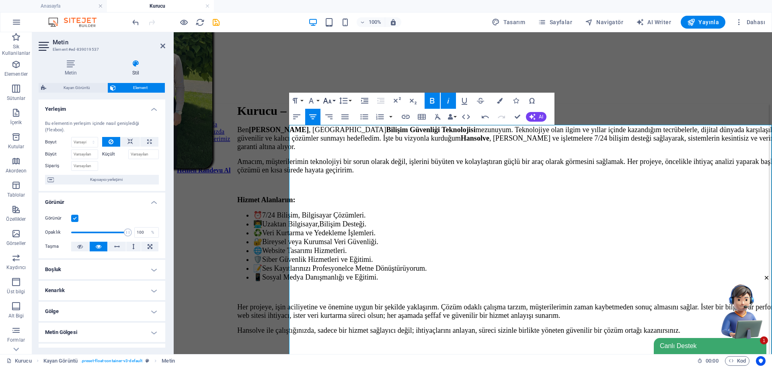
click at [332, 101] on icon "button" at bounding box center [328, 101] width 10 height 10
click at [339, 147] on link "30" at bounding box center [335, 148] width 29 height 12
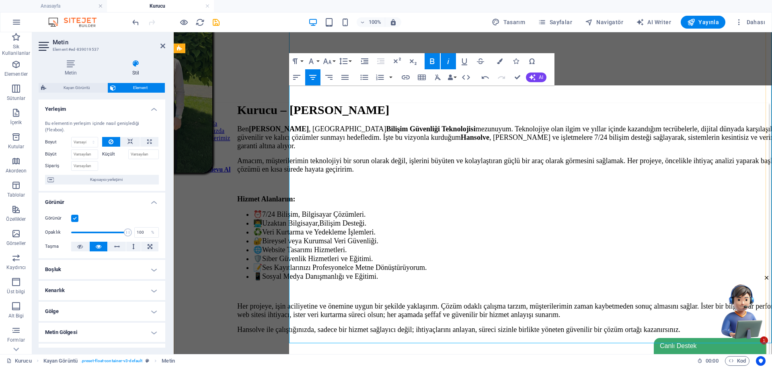
scroll to position [0, 0]
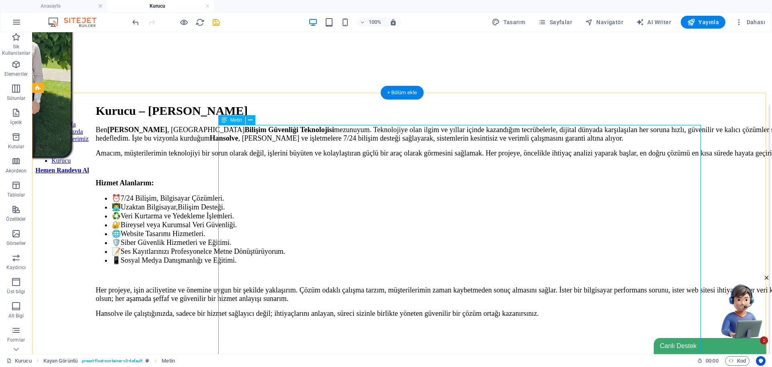
click at [429, 181] on div "Kurucu – [PERSON_NAME] , [GEOGRAPHIC_DATA] Bilişim Güvenliği Teknolojisi mezunu…" at bounding box center [463, 247] width 734 height 286
click at [259, 154] on div "Kurucu – [PERSON_NAME] , [GEOGRAPHIC_DATA] Bilişim Güvenliği Teknolojisi mezunu…" at bounding box center [463, 247] width 734 height 286
select select "px"
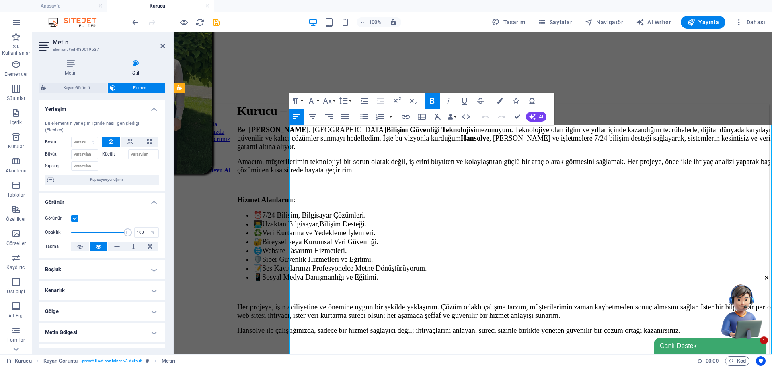
click at [301, 117] on span "Kurucu – [PERSON_NAME]" at bounding box center [313, 110] width 152 height 13
click at [327, 96] on icon "button" at bounding box center [328, 101] width 10 height 10
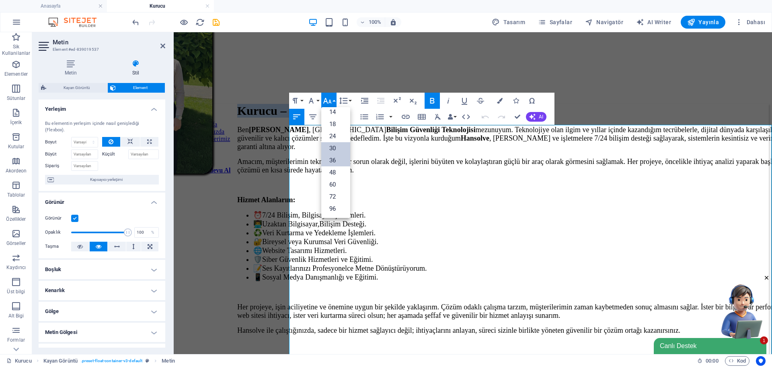
click at [333, 156] on link "36" at bounding box center [335, 160] width 29 height 12
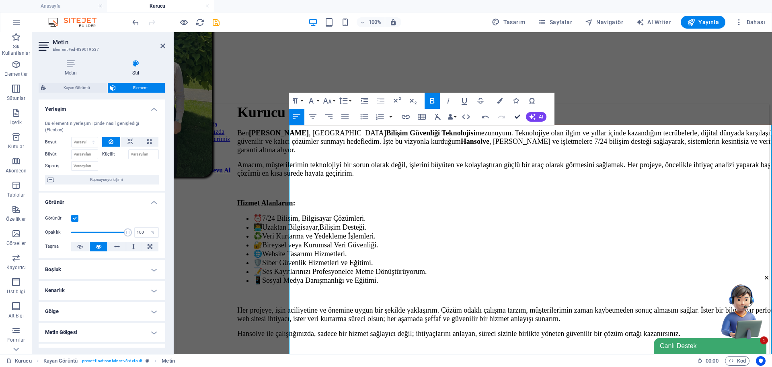
drag, startPoint x: 518, startPoint y: 120, endPoint x: 362, endPoint y: 119, distance: 155.3
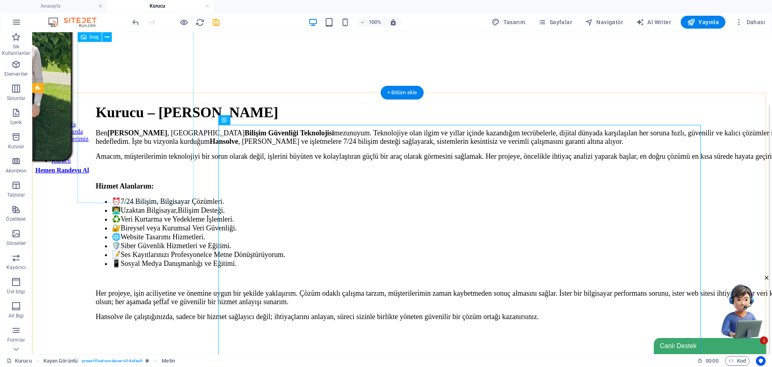
click at [165, 161] on figure at bounding box center [322, 59] width 734 height 204
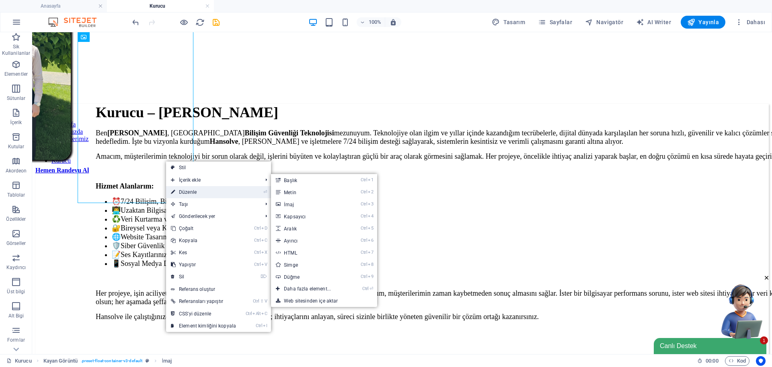
click at [193, 192] on link "⏎ Düzenle" at bounding box center [203, 192] width 75 height 12
select select "px"
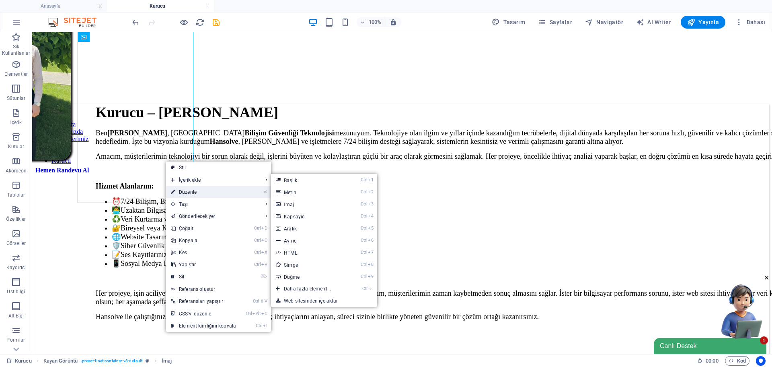
select select "px"
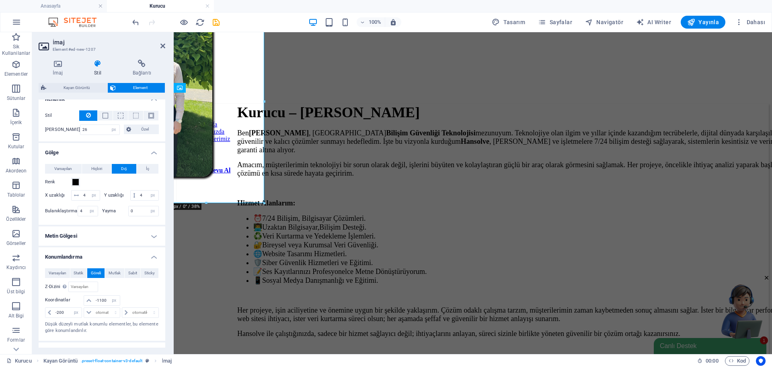
scroll to position [201, 0]
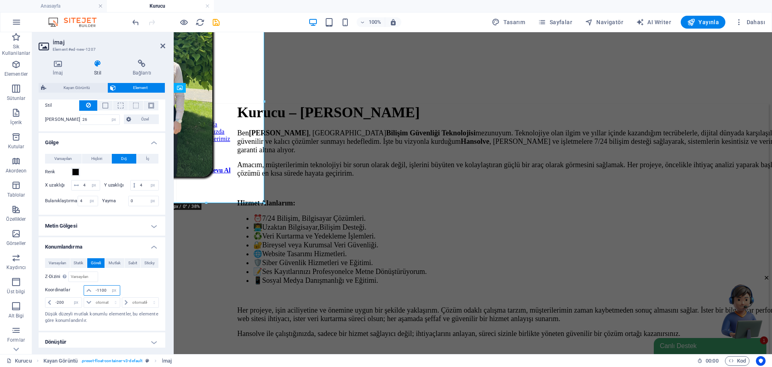
click at [97, 295] on input "-1100" at bounding box center [107, 290] width 26 height 10
type input "-1066"
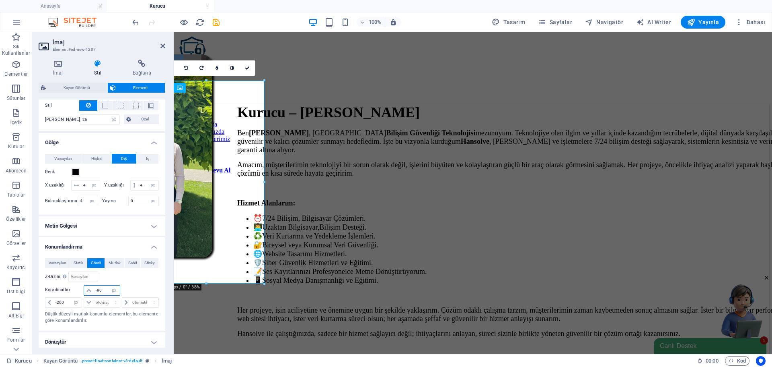
type input "-9"
type input "-6"
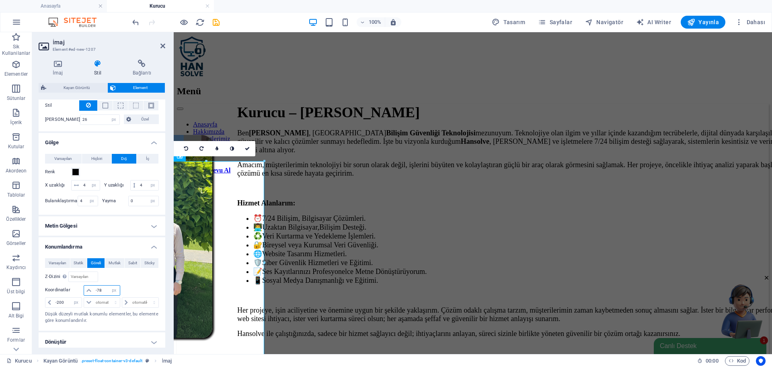
type input "-7"
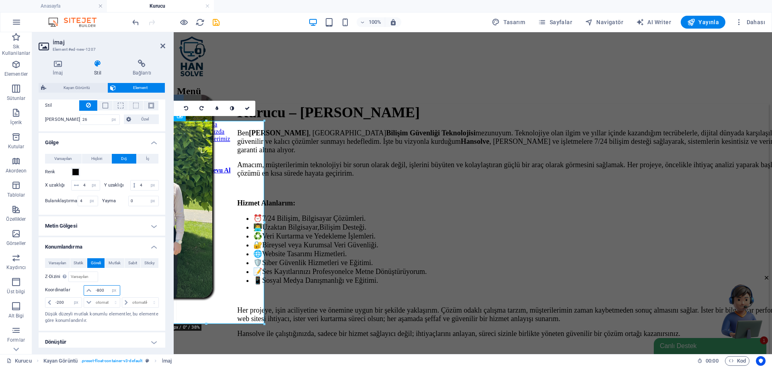
type input "-800"
click at [248, 106] on icon at bounding box center [247, 108] width 5 height 5
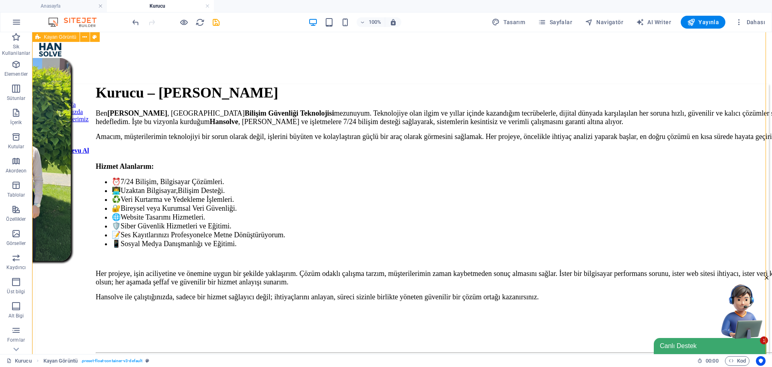
scroll to position [0, 0]
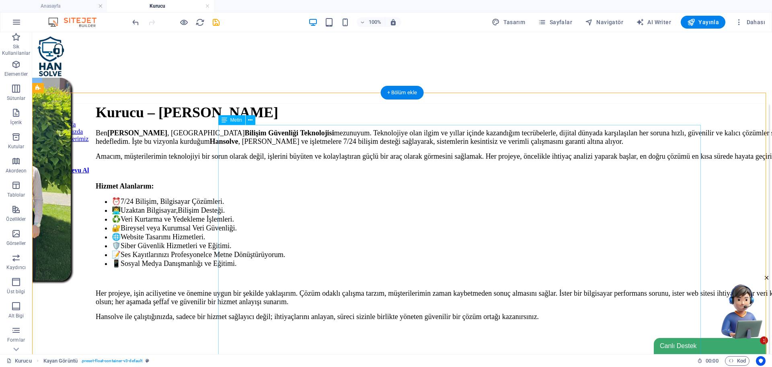
click at [348, 265] on div "Kurucu – [PERSON_NAME] , [GEOGRAPHIC_DATA] Bilişim Güvenliği Teknolojisi mezunu…" at bounding box center [463, 248] width 734 height 289
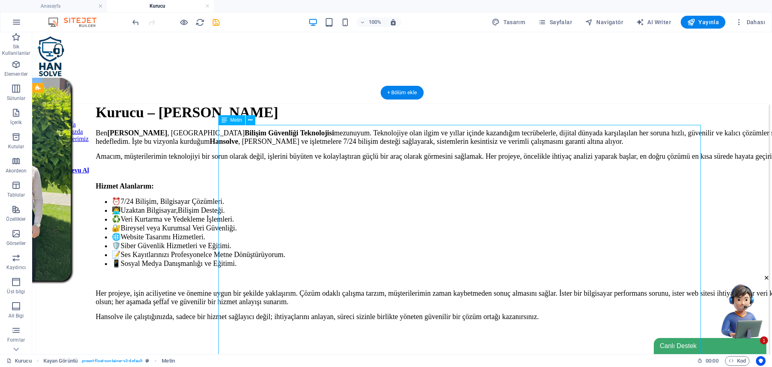
click at [348, 265] on div "Kurucu – [PERSON_NAME] , [GEOGRAPHIC_DATA] Bilişim Güvenliği Teknolojisi mezunu…" at bounding box center [463, 248] width 734 height 289
select select "px"
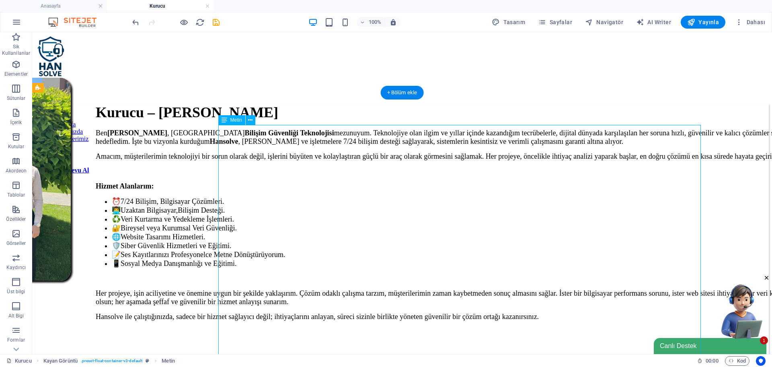
select select "px"
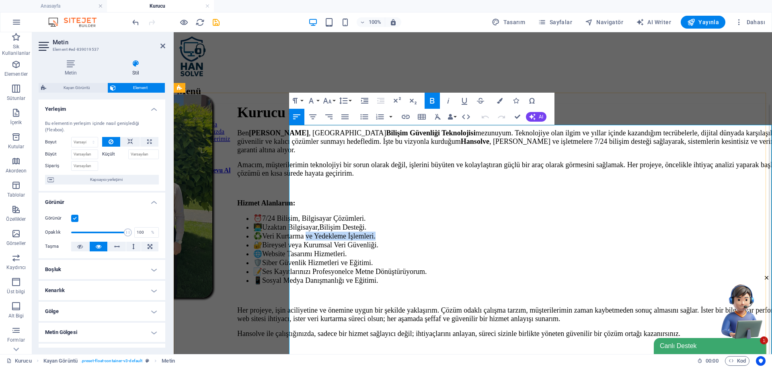
drag, startPoint x: 442, startPoint y: 251, endPoint x: 357, endPoint y: 254, distance: 85.4
click at [357, 240] on li "♻️Veri Kurtarma ve Yedekleme İşlemleri." at bounding box center [541, 235] width 576 height 9
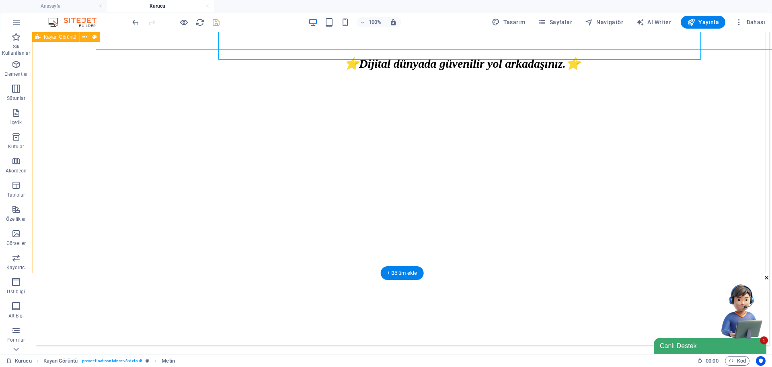
click at [449, 213] on div "Kurucu – [PERSON_NAME] , [GEOGRAPHIC_DATA] Bilişim Güvenliği Teknolojisi mezunu…" at bounding box center [402, 62] width 734 height 563
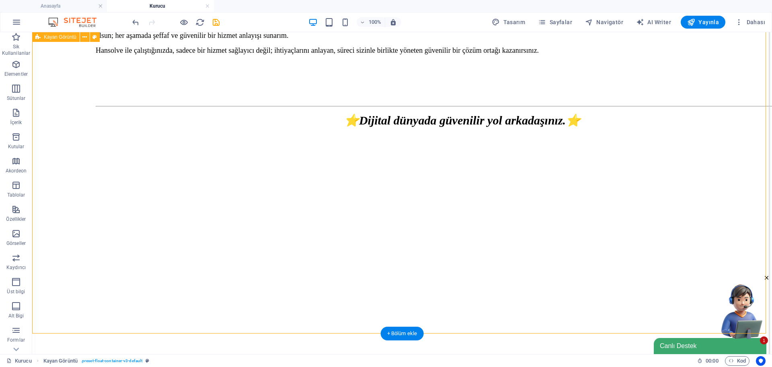
scroll to position [242, 0]
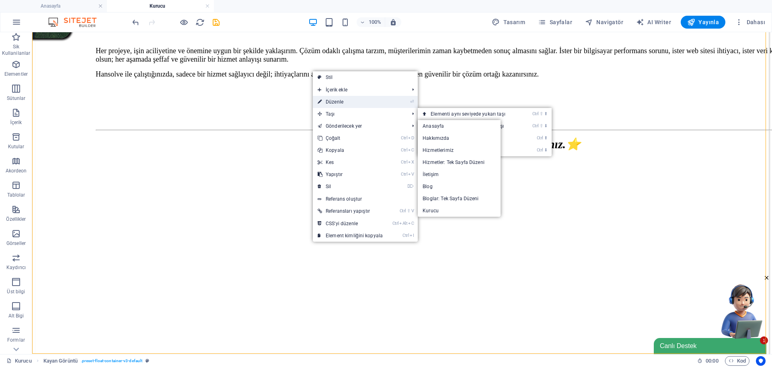
click at [337, 97] on link "⏎ Düzenle" at bounding box center [350, 102] width 75 height 12
select select "px"
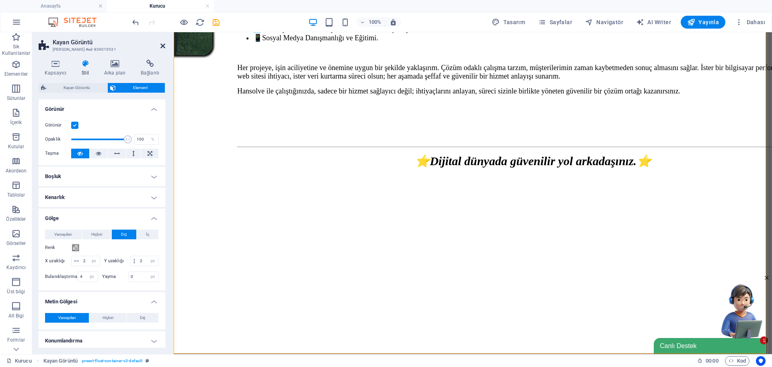
click at [164, 47] on icon at bounding box center [163, 46] width 5 height 6
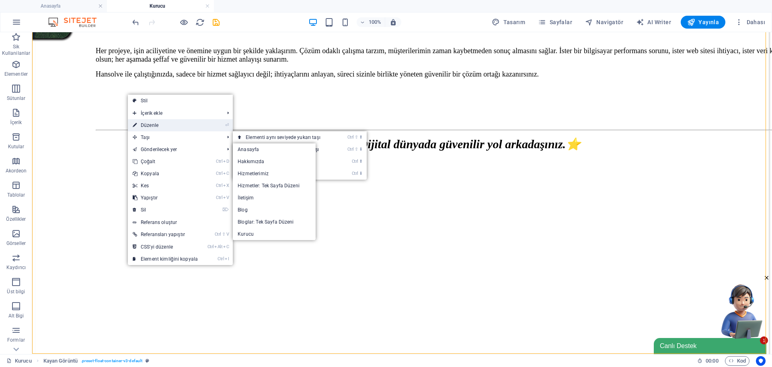
click at [153, 126] on link "⏎ Düzenle" at bounding box center [165, 125] width 75 height 12
select select "px"
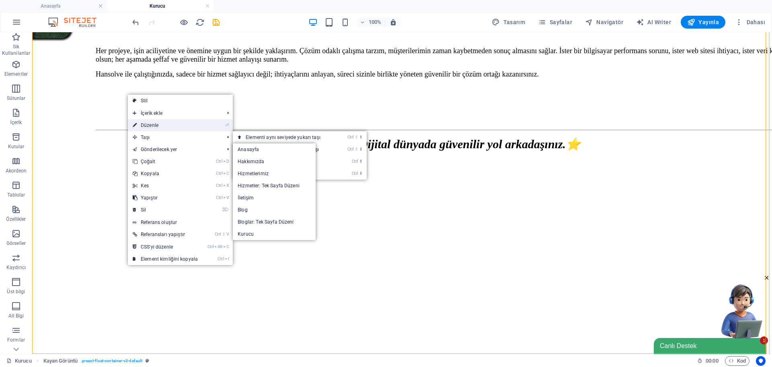
select select "px"
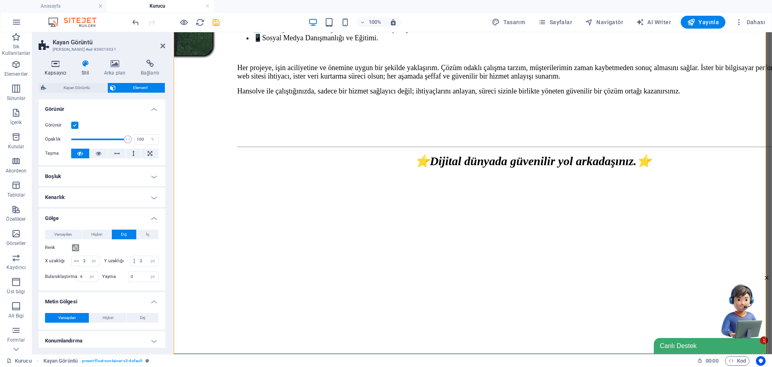
click at [55, 66] on icon at bounding box center [56, 64] width 34 height 8
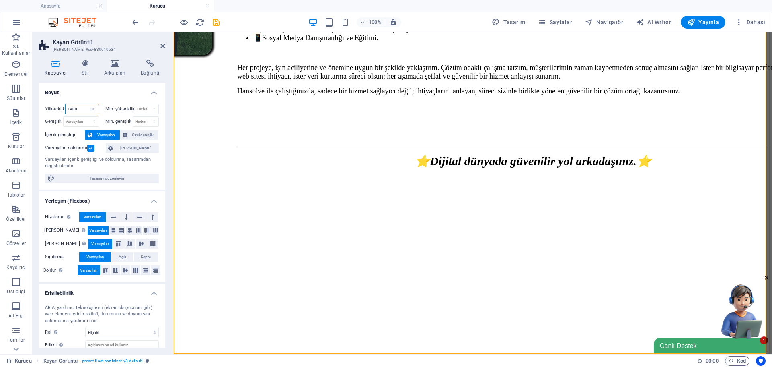
click at [81, 109] on input "1400" at bounding box center [82, 109] width 33 height 10
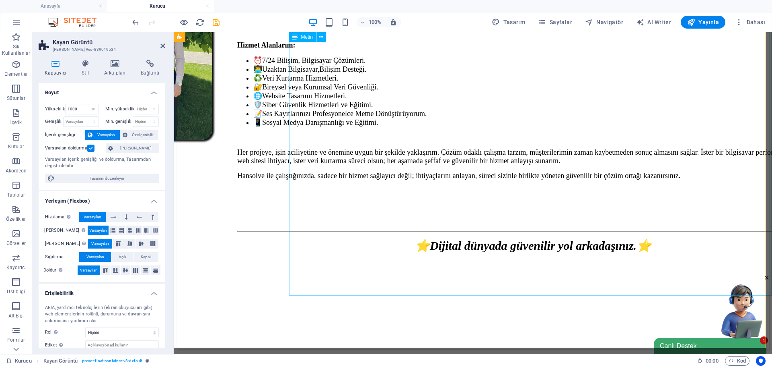
scroll to position [161, 0]
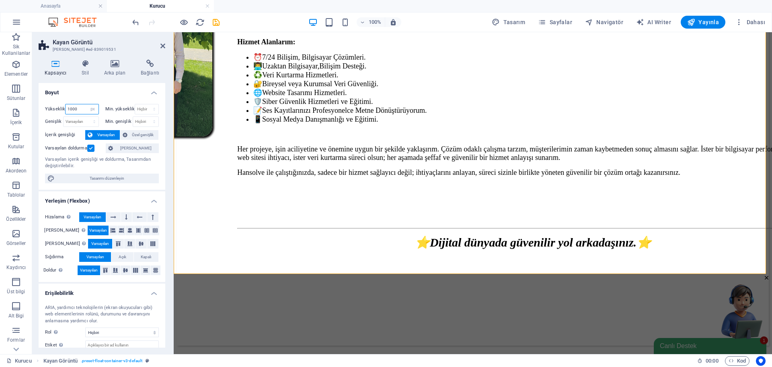
click at [81, 109] on input "1000" at bounding box center [82, 109] width 33 height 10
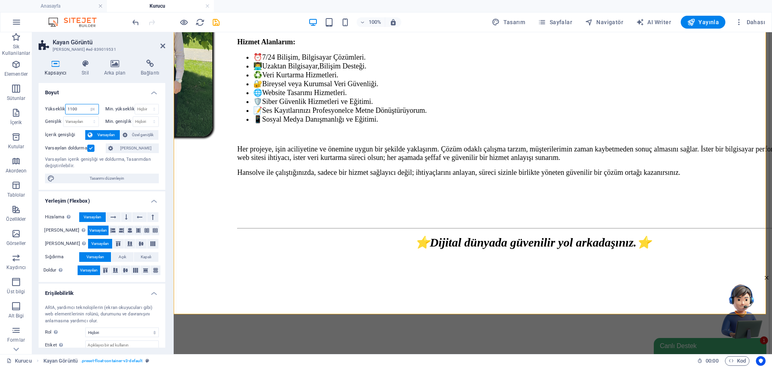
type input "1100"
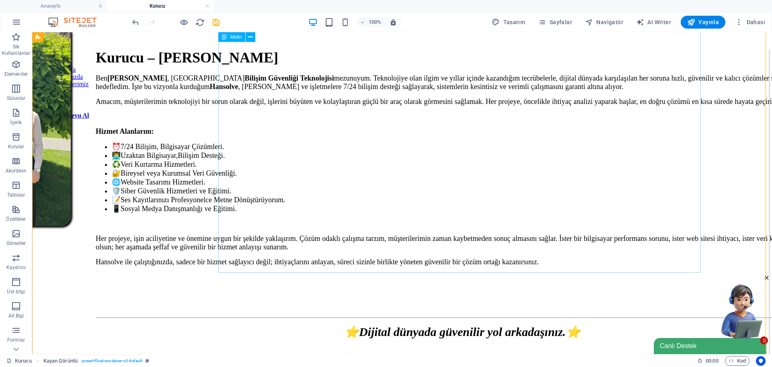
scroll to position [0, 0]
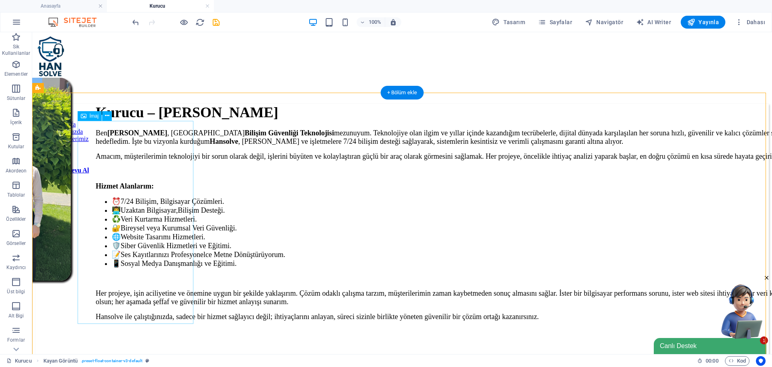
click at [150, 216] on figure at bounding box center [322, 180] width 734 height 204
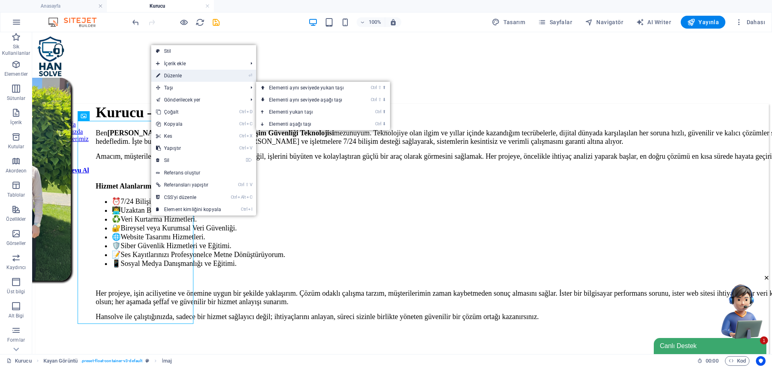
click at [171, 76] on link "⏎ Düzenle" at bounding box center [188, 76] width 75 height 12
select select "px"
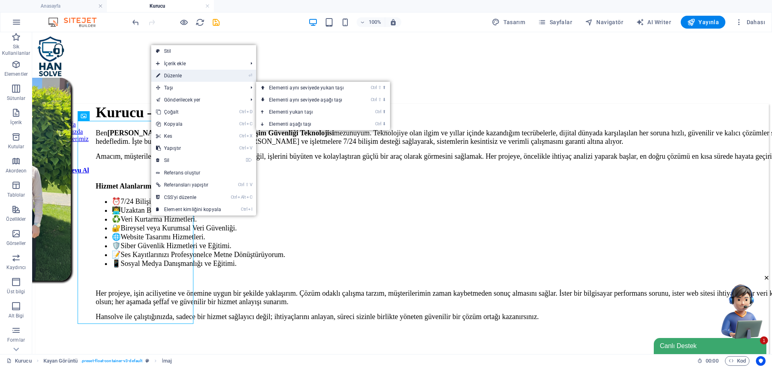
select select "px"
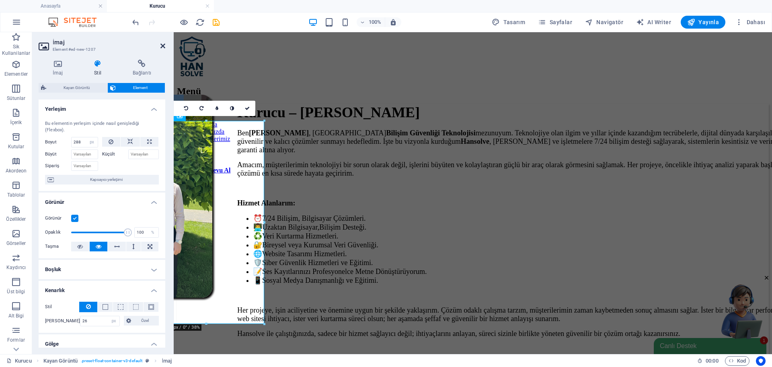
click at [161, 47] on icon at bounding box center [163, 46] width 5 height 6
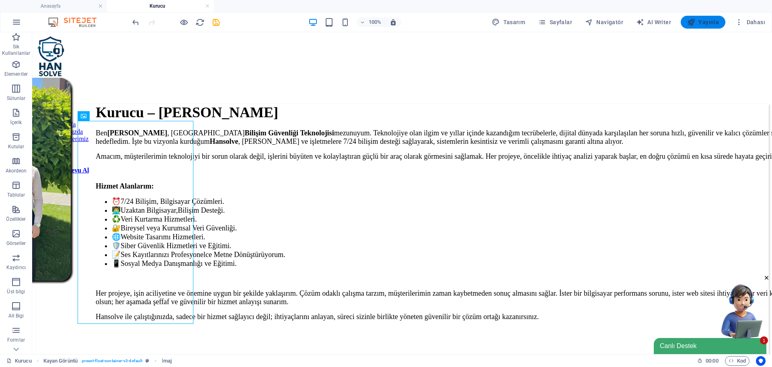
click at [700, 18] on span "Yayınla" at bounding box center [704, 22] width 32 height 8
